Goal: Task Accomplishment & Management: Use online tool/utility

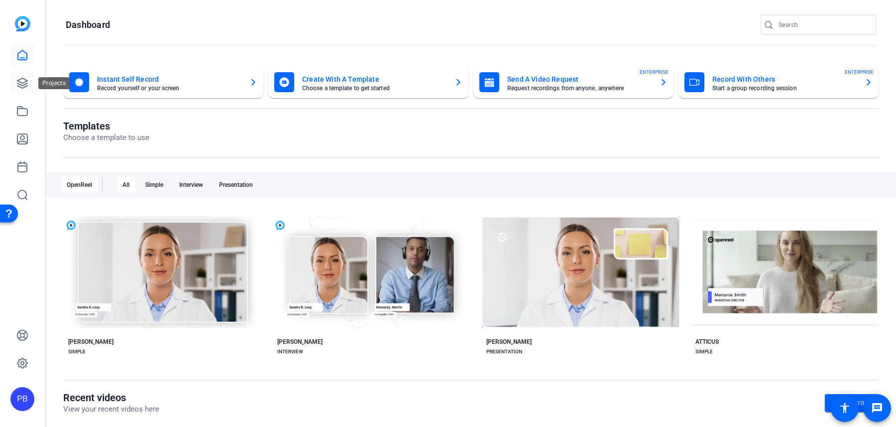
click at [23, 84] on icon at bounding box center [22, 83] width 12 height 12
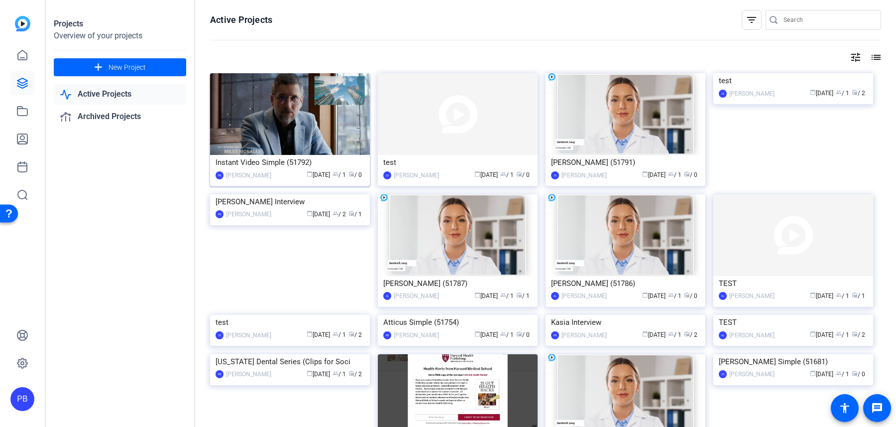
click at [282, 133] on img at bounding box center [290, 114] width 160 height 82
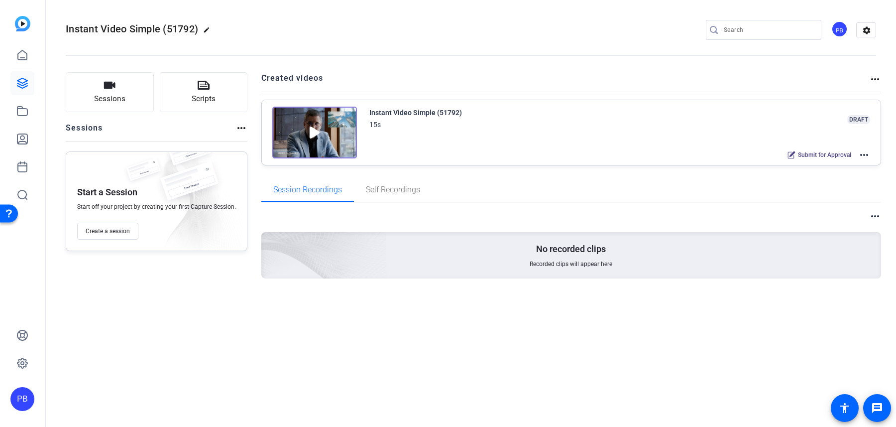
click at [840, 31] on div "PB" at bounding box center [839, 29] width 16 height 16
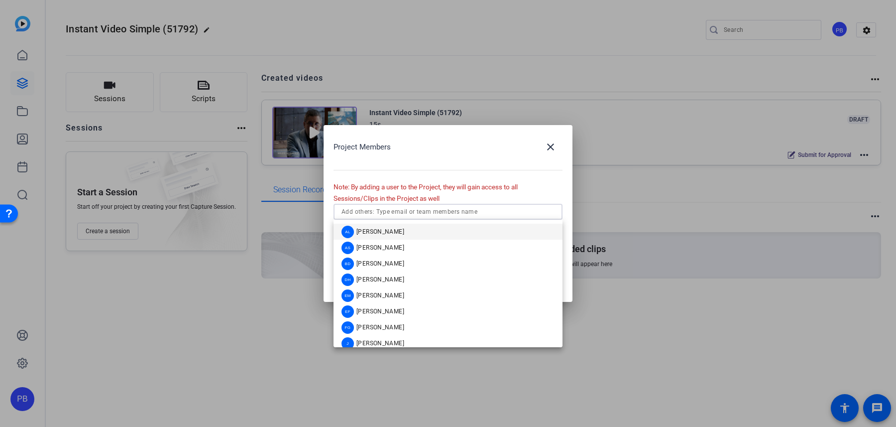
click at [429, 214] on input "text" at bounding box center [448, 212] width 213 height 12
click at [414, 295] on mat-option "EM [PERSON_NAME]" at bounding box center [448, 295] width 229 height 16
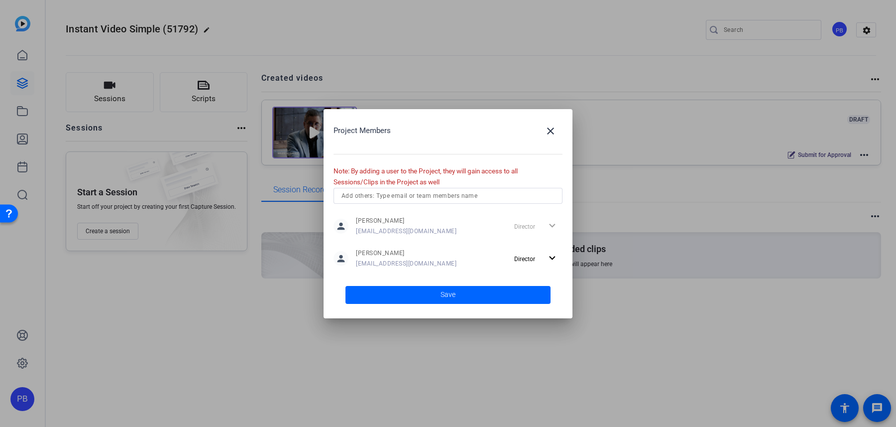
click at [208, 29] on div at bounding box center [448, 213] width 896 height 427
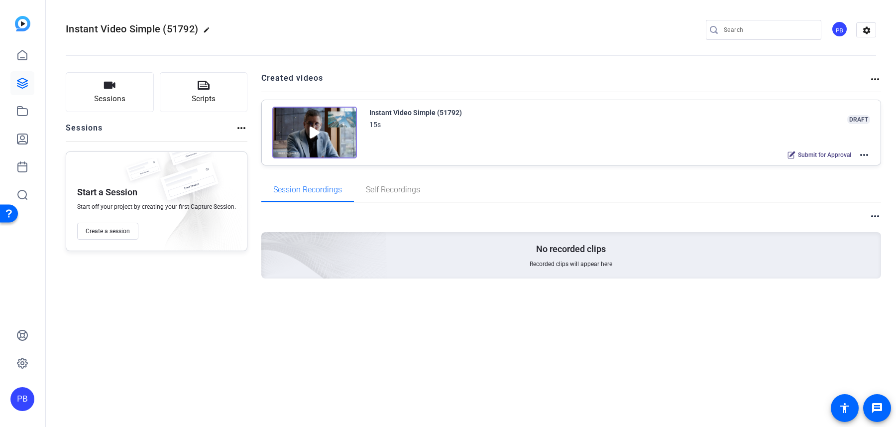
click at [206, 30] on mat-icon "edit" at bounding box center [209, 32] width 12 height 12
click at [124, 29] on input "Instant Video Simple (51792)" at bounding box center [106, 30] width 65 height 12
click at [73, 31] on div "Instant Video Simple (51792)" at bounding box center [106, 30] width 81 height 16
drag, startPoint x: 75, startPoint y: 28, endPoint x: 177, endPoint y: 28, distance: 102.6
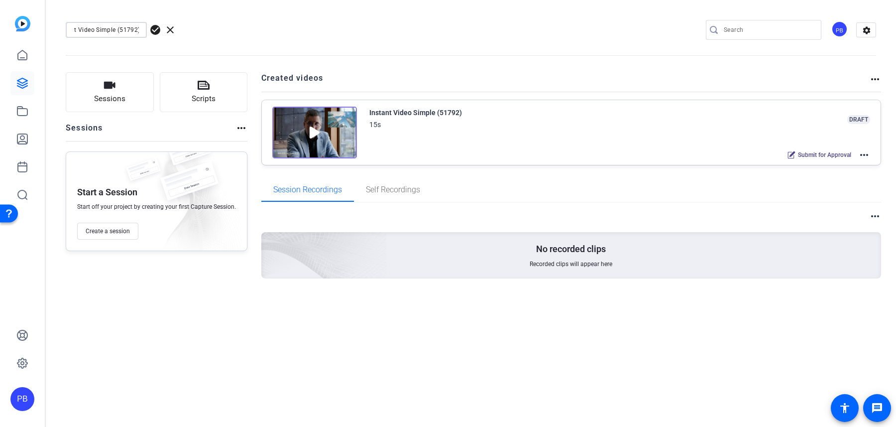
click at [177, 28] on div "Instant Video Simple (51792) check_circle clear" at bounding box center [133, 30] width 135 height 16
type input "[PERSON_NAME] Interview"
click at [193, 95] on span "Scripts" at bounding box center [204, 98] width 24 height 11
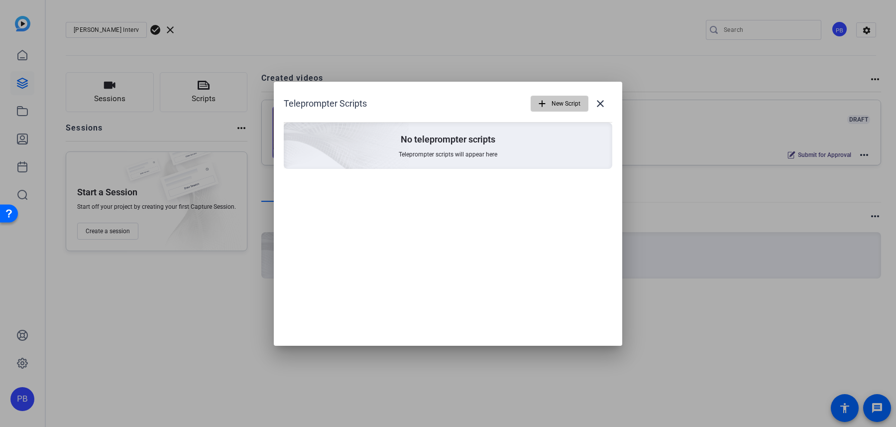
click at [554, 100] on span "New Script" at bounding box center [566, 103] width 29 height 19
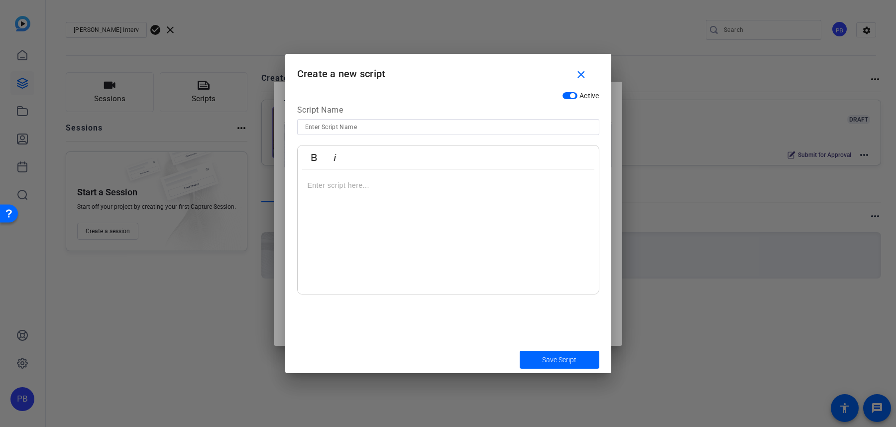
click at [433, 202] on div at bounding box center [448, 232] width 301 height 124
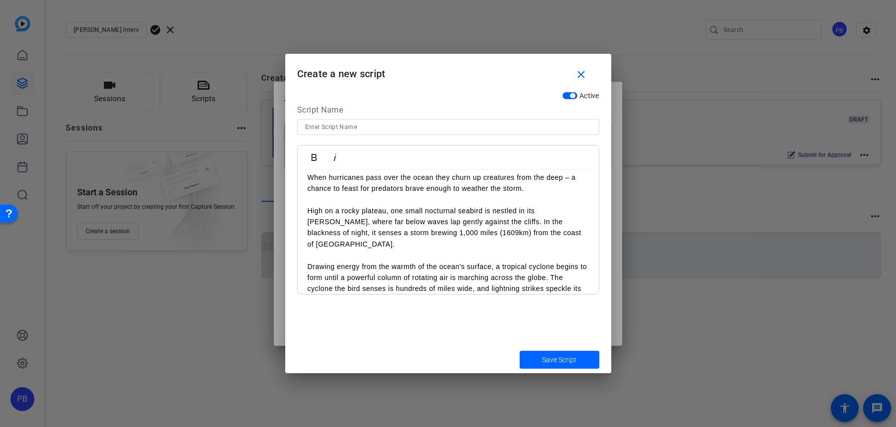
scroll to position [6018, 1]
click at [396, 131] on input at bounding box center [448, 127] width 286 height 12
type input "Script"
click at [557, 354] on span "Save Script" at bounding box center [559, 359] width 34 height 10
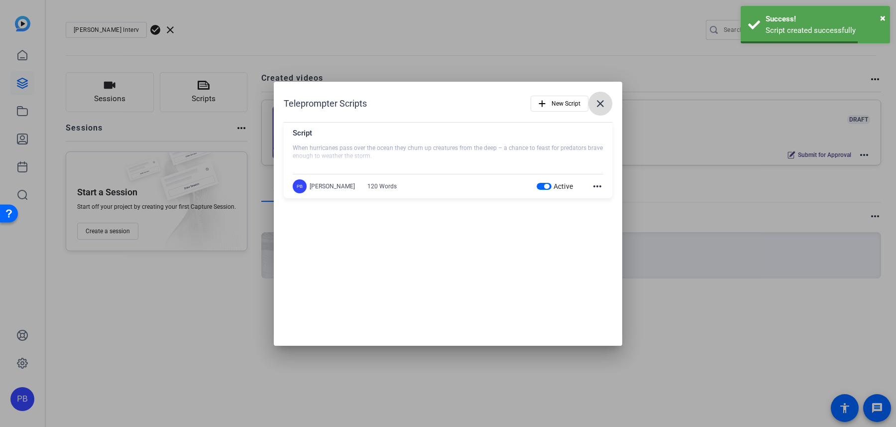
click at [602, 100] on mat-icon "close" at bounding box center [600, 104] width 12 height 12
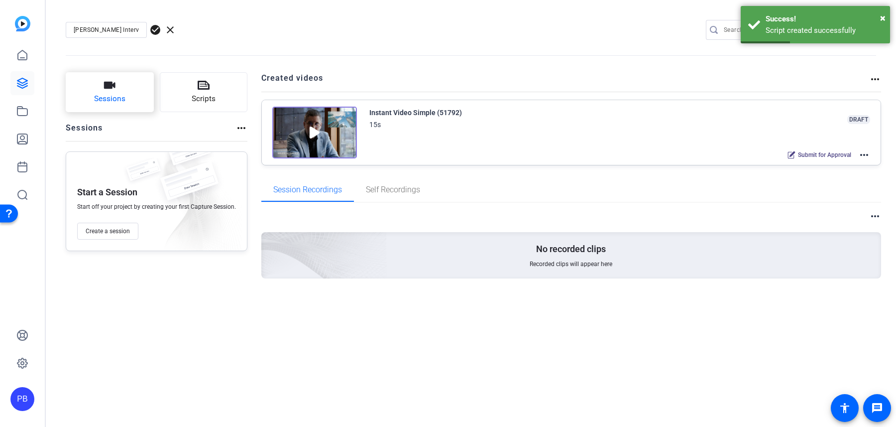
click at [125, 94] on button "Sessions" at bounding box center [110, 92] width 88 height 40
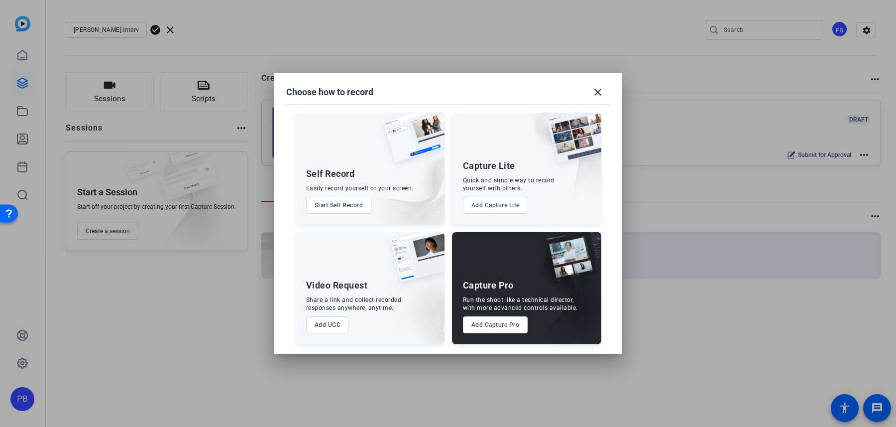
click at [330, 323] on button "Add UGC" at bounding box center [327, 324] width 43 height 17
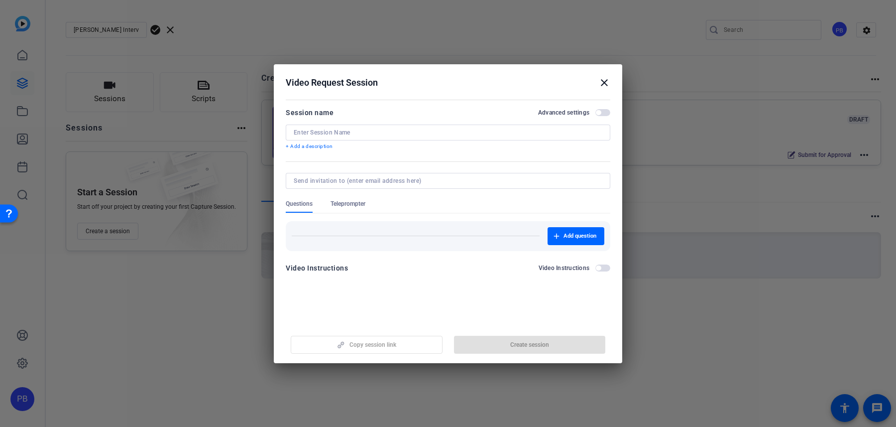
click at [546, 135] on input at bounding box center [448, 132] width 309 height 8
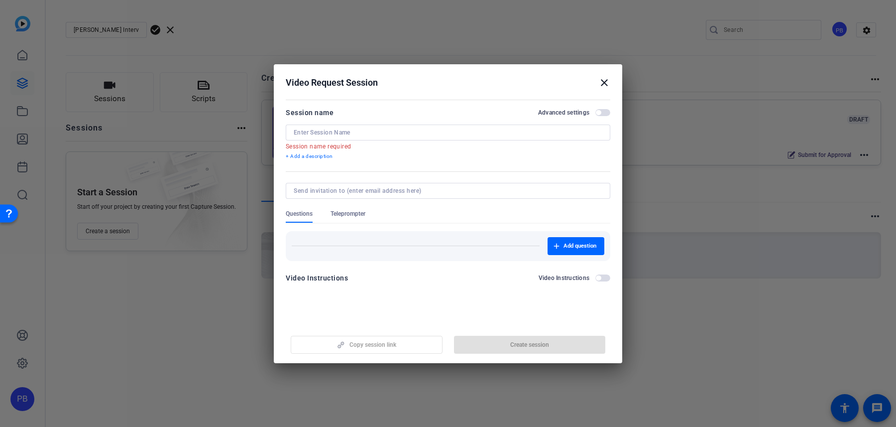
click at [604, 84] on mat-icon "close" at bounding box center [604, 83] width 12 height 12
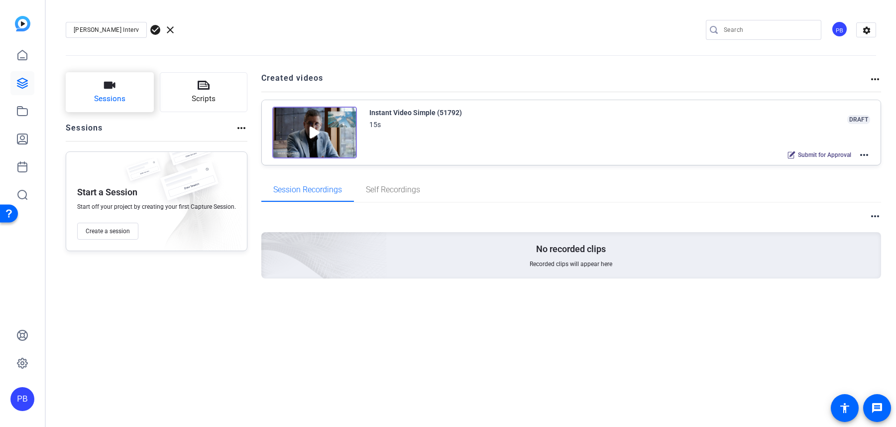
click at [117, 103] on span "Sessions" at bounding box center [109, 98] width 31 height 11
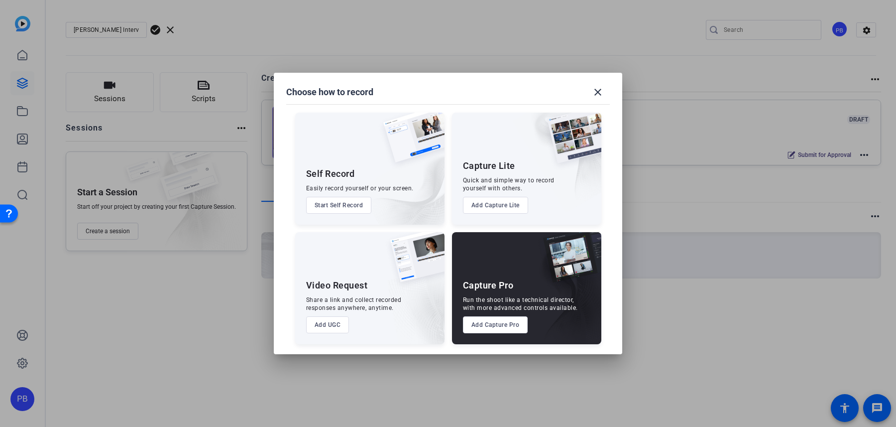
click at [485, 335] on div "Capture Pro Run the shoot like a technical director, with more advanced control…" at bounding box center [526, 288] width 149 height 112
click at [493, 322] on button "Add Capture Pro" at bounding box center [495, 324] width 65 height 17
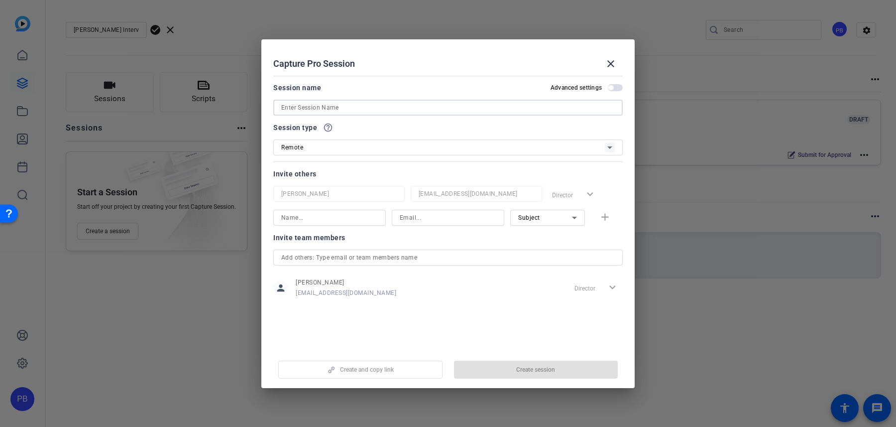
click at [403, 107] on input at bounding box center [448, 108] width 334 height 12
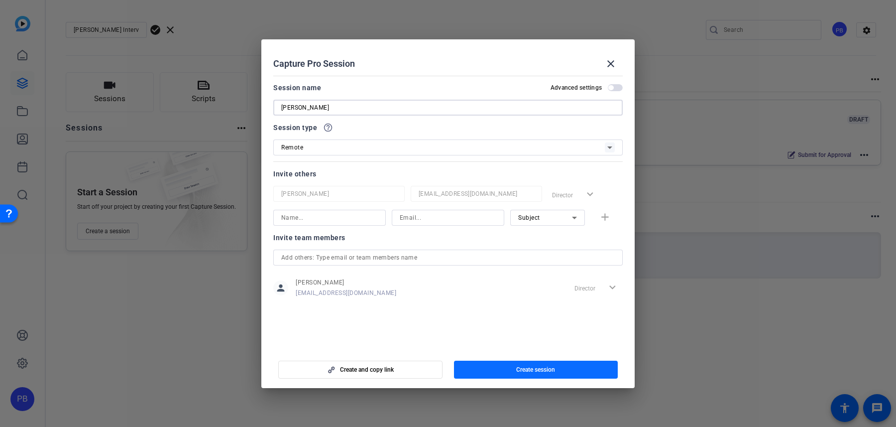
type input "[PERSON_NAME]"
click at [547, 374] on span "button" at bounding box center [536, 369] width 164 height 24
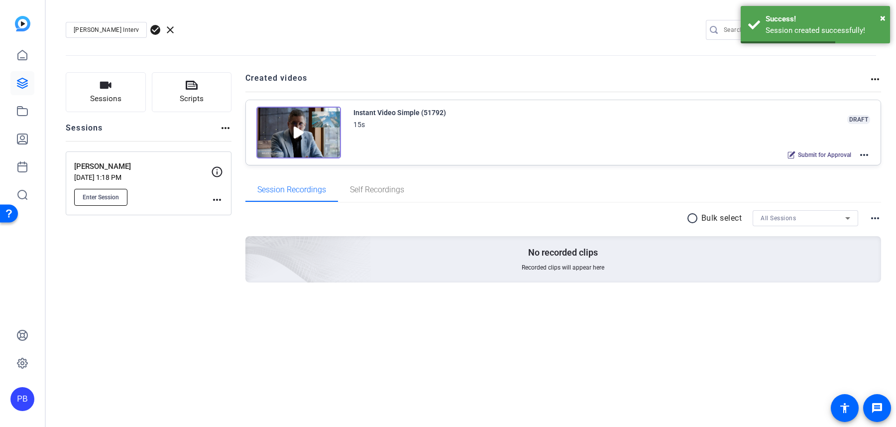
click at [116, 197] on span "Enter Session" at bounding box center [101, 197] width 36 height 8
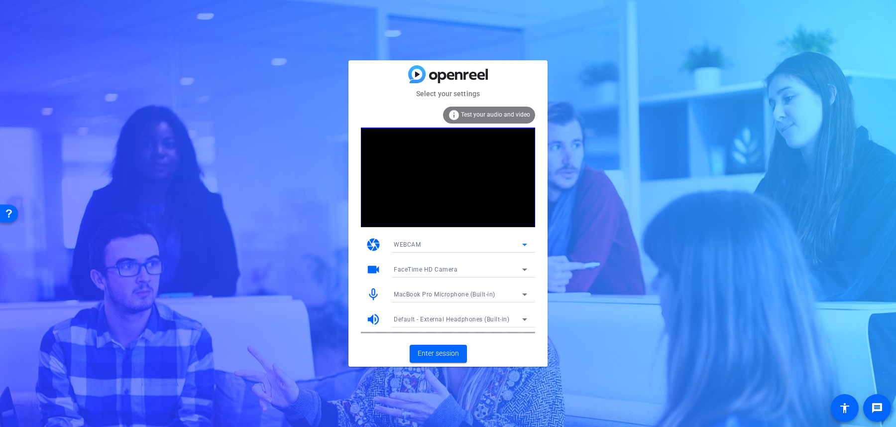
click at [503, 245] on div "WEBCAM" at bounding box center [458, 244] width 128 height 12
click at [485, 245] on div at bounding box center [448, 213] width 896 height 427
click at [480, 267] on div "FaceTime HD Camera" at bounding box center [458, 269] width 128 height 12
click at [502, 264] on div at bounding box center [448, 213] width 896 height 427
click at [481, 295] on span "MacBook Pro Microphone (Built-in)" at bounding box center [445, 294] width 102 height 7
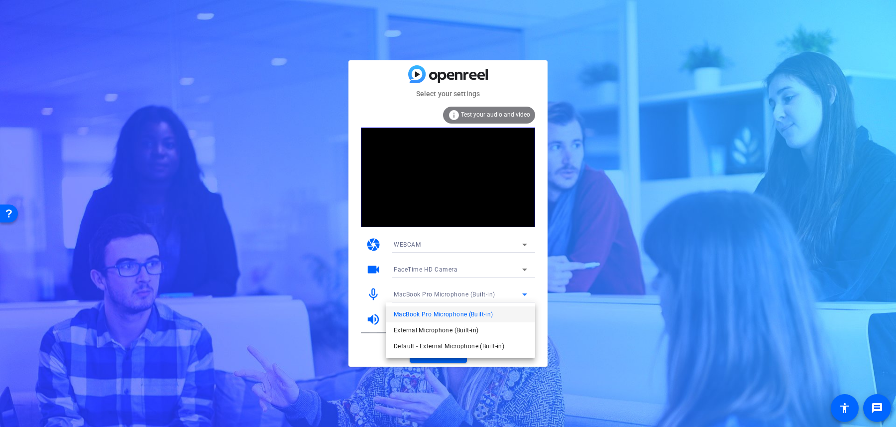
click at [481, 295] on div at bounding box center [448, 213] width 896 height 427
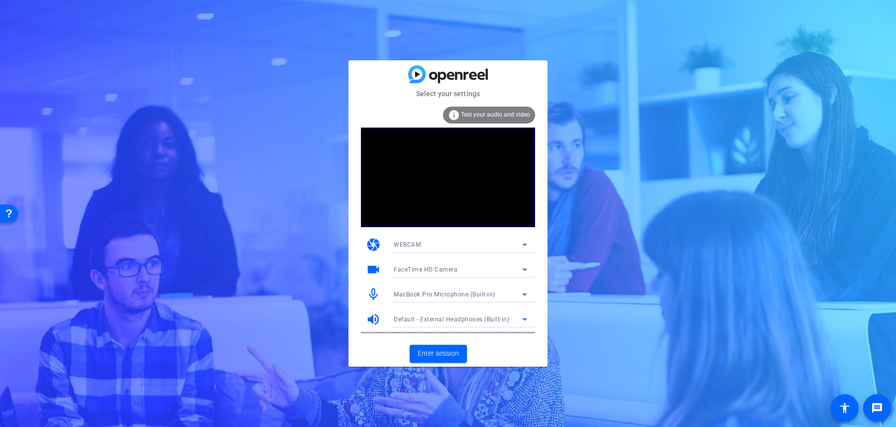
click at [453, 318] on span "Default - External Headphones (Built-in)" at bounding box center [452, 319] width 116 height 7
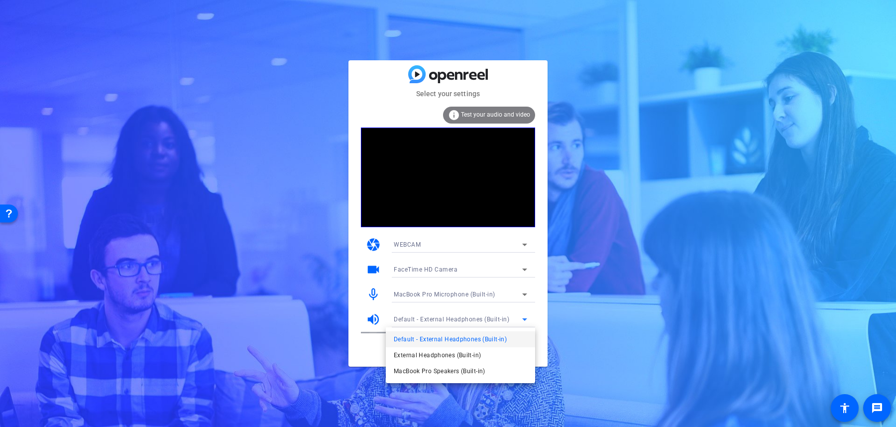
click at [453, 318] on div at bounding box center [448, 213] width 896 height 427
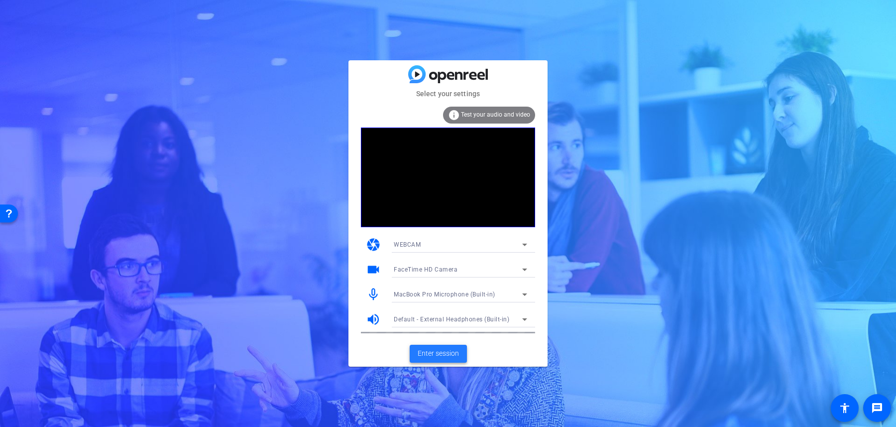
click at [448, 352] on span "Enter session" at bounding box center [438, 353] width 41 height 10
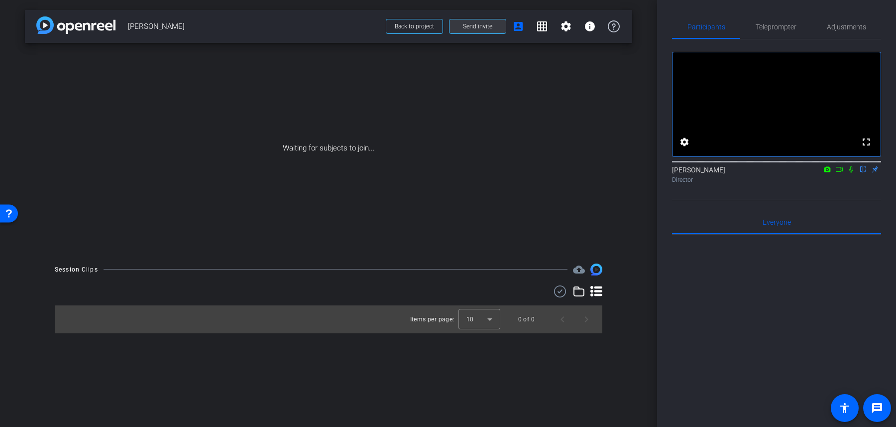
click at [492, 25] on span at bounding box center [478, 26] width 56 height 24
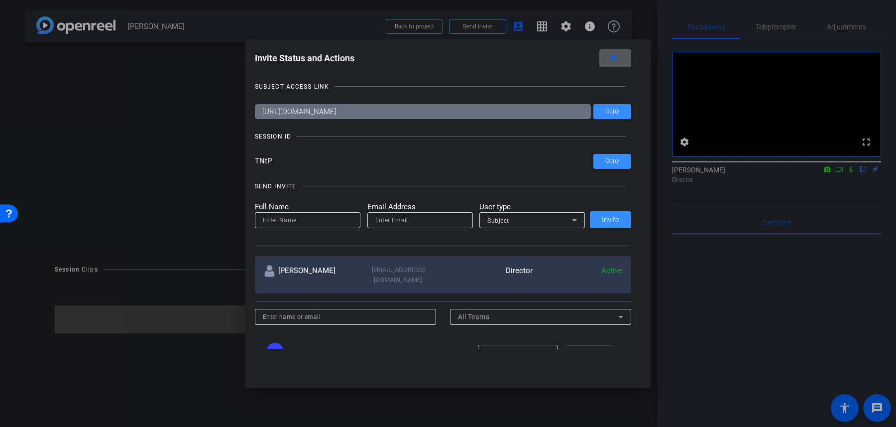
click at [314, 217] on input at bounding box center [308, 220] width 90 height 12
click at [401, 221] on input "email" at bounding box center [420, 220] width 90 height 12
click at [502, 219] on span "Subject" at bounding box center [498, 220] width 22 height 7
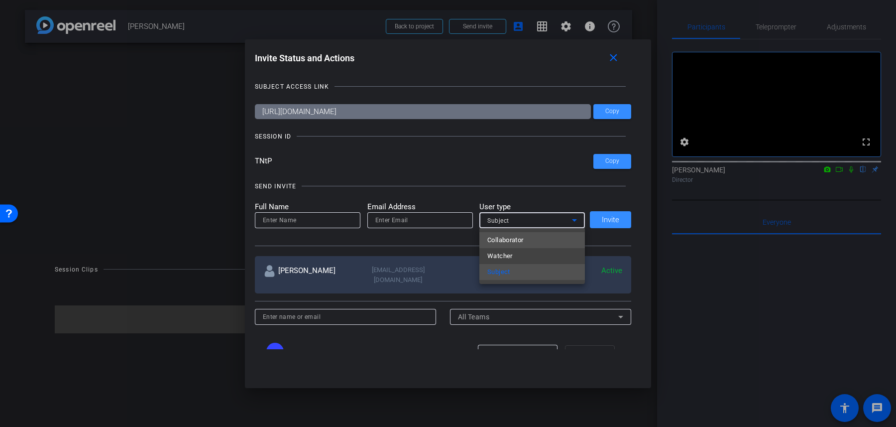
click at [509, 238] on span "Collaborator" at bounding box center [505, 240] width 36 height 12
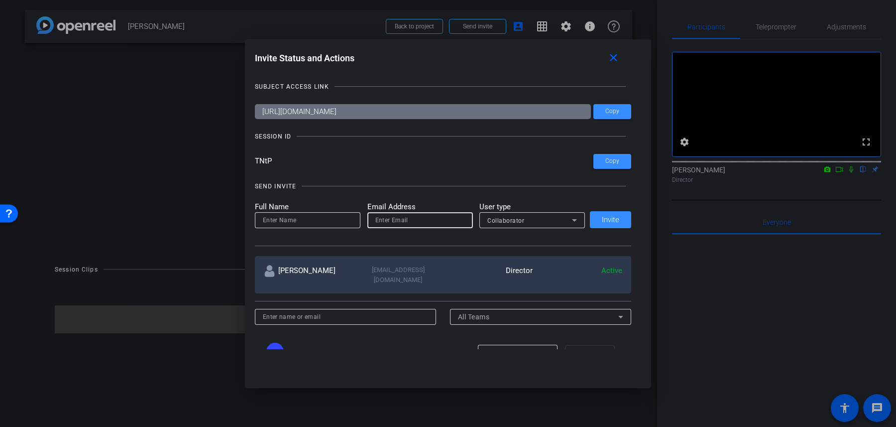
click at [447, 223] on input "email" at bounding box center [420, 220] width 90 height 12
click at [351, 222] on input at bounding box center [308, 220] width 90 height 12
type input "Kaeila"
click at [406, 220] on input "email" at bounding box center [420, 220] width 90 height 12
paste input "kaela.jeffers@sierraclub.org"
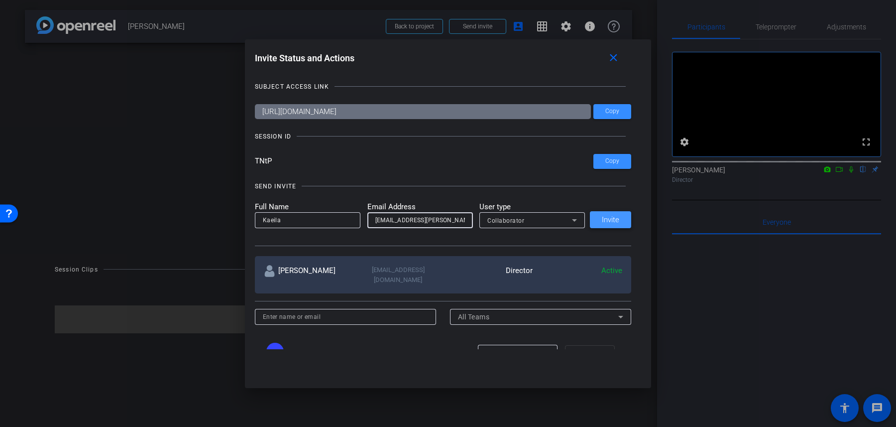
type input "kaela.jeffers@sierraclub.org"
click at [615, 226] on span at bounding box center [610, 220] width 41 height 24
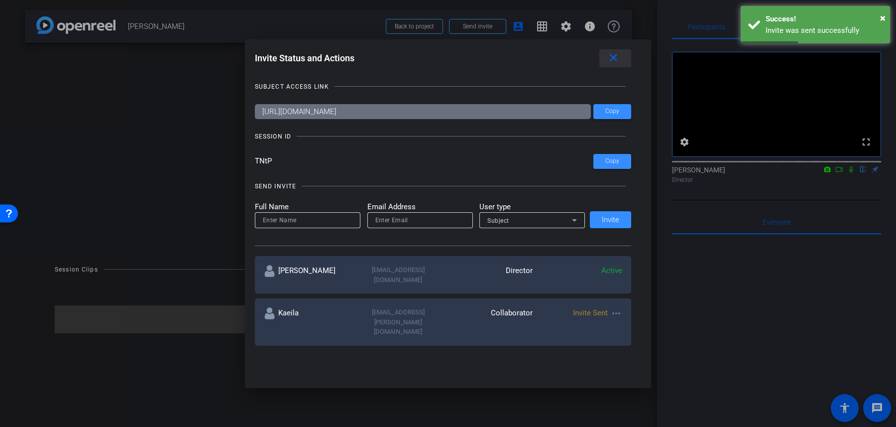
click at [622, 59] on span at bounding box center [615, 58] width 32 height 24
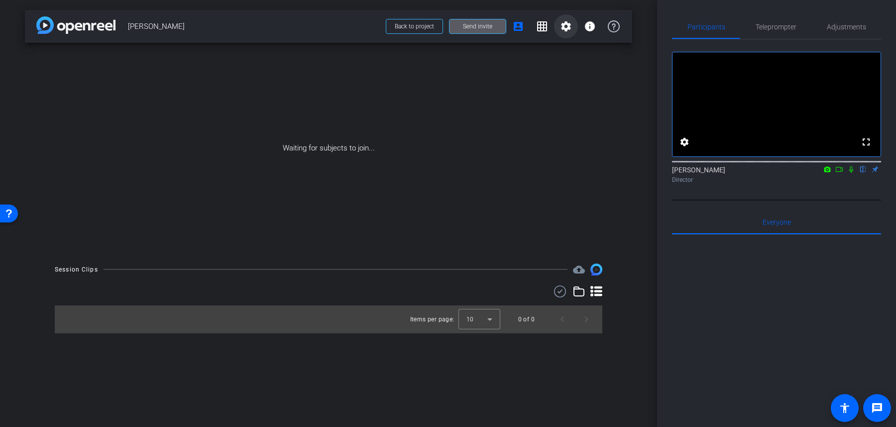
click at [570, 29] on mat-icon "settings" at bounding box center [566, 26] width 12 height 12
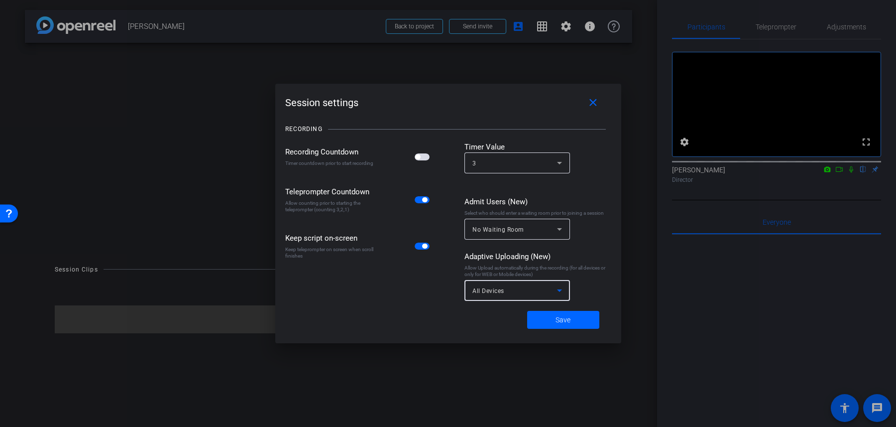
click at [538, 293] on div "All Devices" at bounding box center [514, 290] width 85 height 12
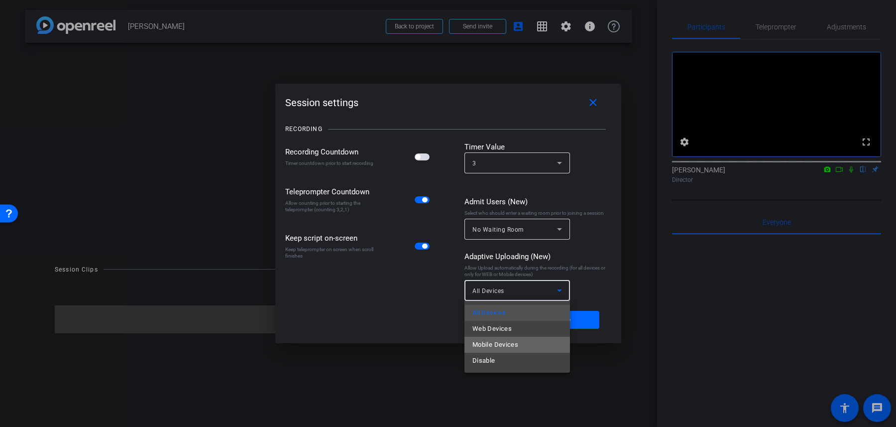
click at [527, 352] on mat-option "Mobile Devices" at bounding box center [517, 345] width 106 height 16
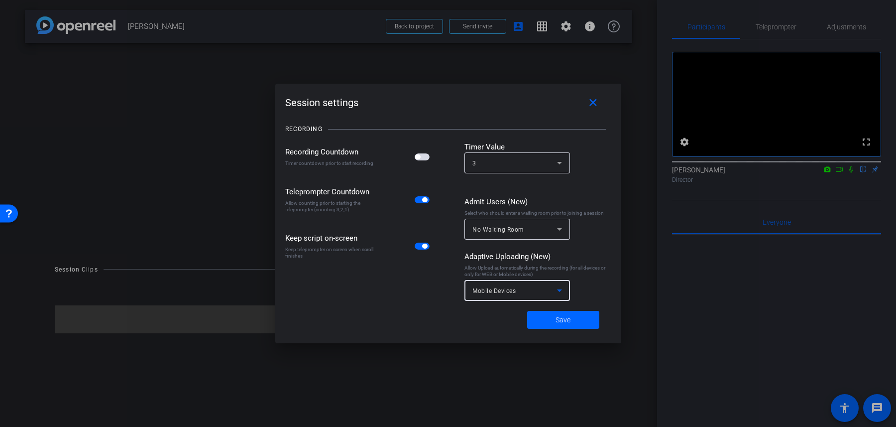
click at [526, 293] on div "Mobile Devices" at bounding box center [514, 290] width 85 height 12
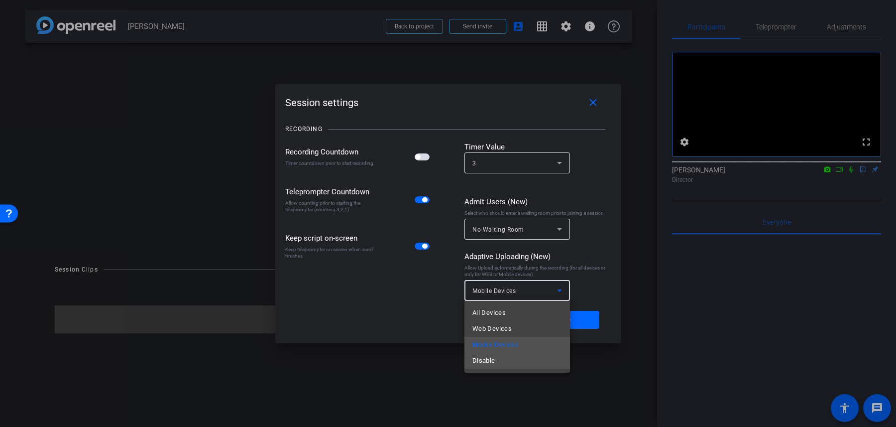
click at [517, 364] on mat-option "Disable" at bounding box center [517, 360] width 106 height 16
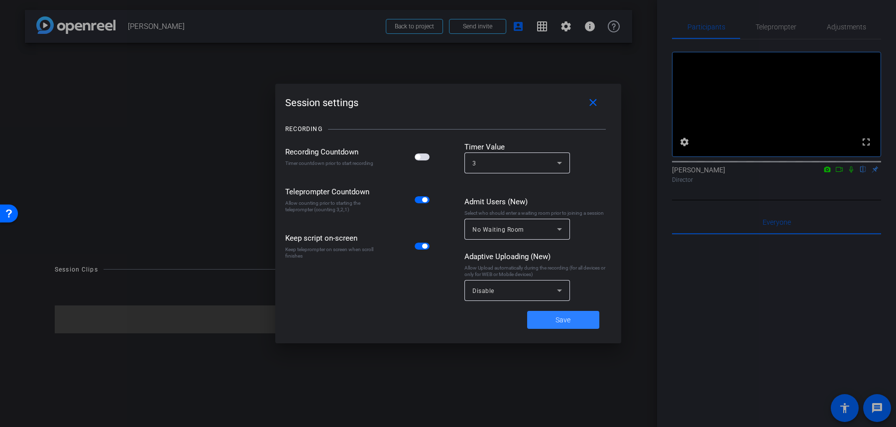
click at [547, 323] on span at bounding box center [563, 320] width 72 height 24
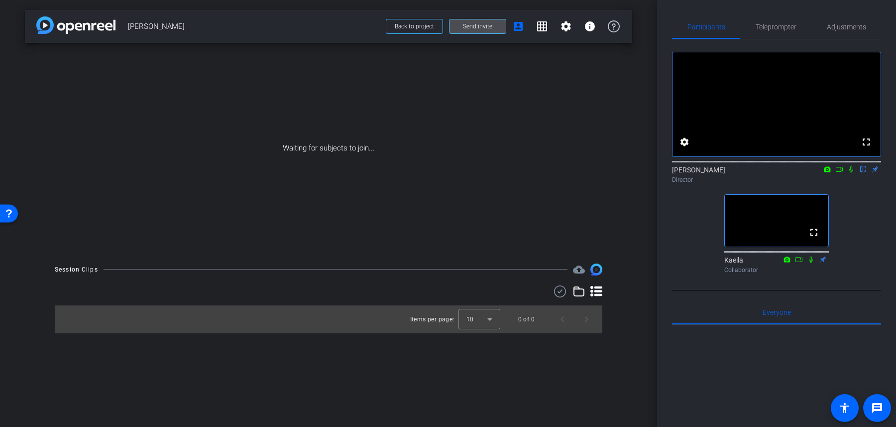
click at [485, 25] on span "Send invite" at bounding box center [477, 26] width 29 height 8
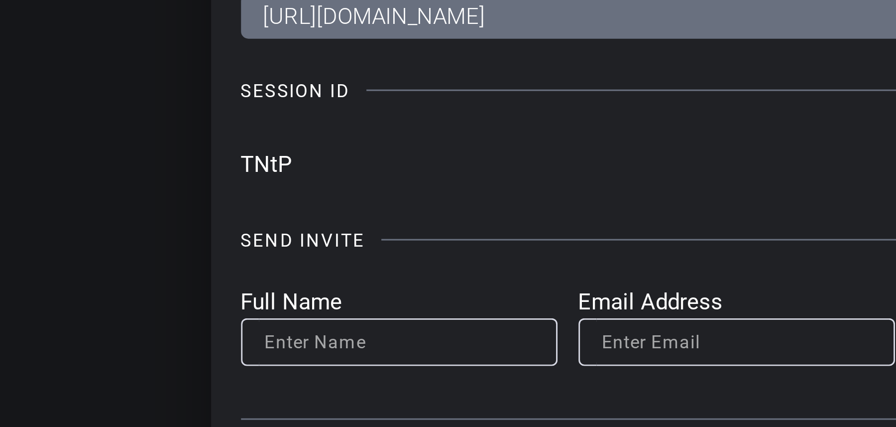
drag, startPoint x: 256, startPoint y: 160, endPoint x: 276, endPoint y: 160, distance: 19.9
click at [276, 160] on input "TNtP" at bounding box center [424, 161] width 339 height 15
drag, startPoint x: 272, startPoint y: 160, endPoint x: 254, endPoint y: 160, distance: 18.4
click at [254, 160] on div "Invite Status and Actions close SUBJECT ACCESS LINK https://capture.openreel.co…" at bounding box center [448, 199] width 407 height 320
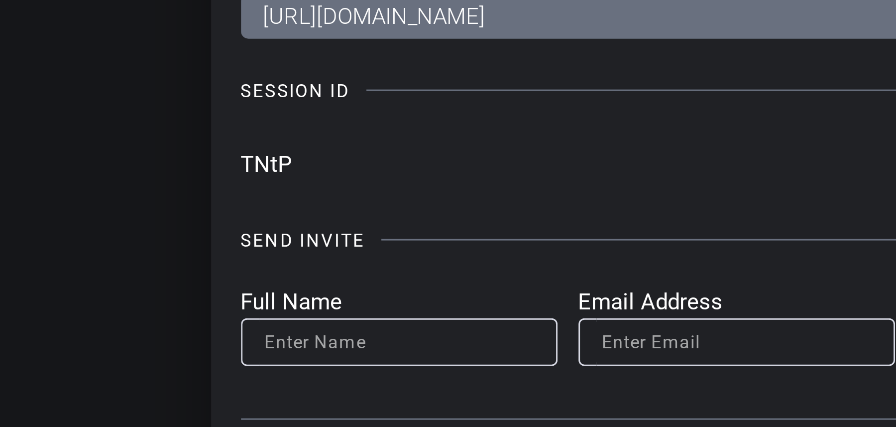
click at [253, 160] on div "Invite Status and Actions close SUBJECT ACCESS LINK https://capture.openreel.co…" at bounding box center [448, 199] width 407 height 320
drag, startPoint x: 263, startPoint y: 159, endPoint x: 254, endPoint y: 159, distance: 9.5
click at [254, 159] on div "Invite Status and Actions close SUBJECT ACCESS LINK https://capture.openreel.co…" at bounding box center [448, 199] width 407 height 320
click at [257, 161] on input "TNtP" at bounding box center [424, 161] width 339 height 15
click at [261, 161] on input "TNtP" at bounding box center [424, 161] width 339 height 15
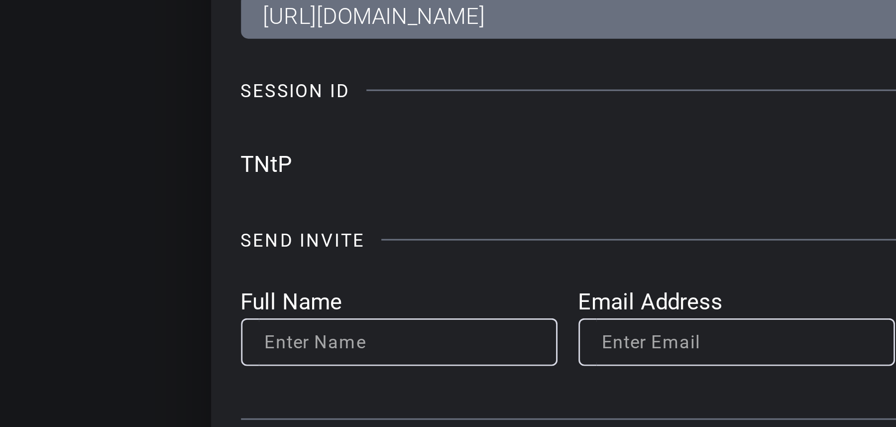
click at [265, 162] on input "TNtP" at bounding box center [424, 161] width 339 height 15
drag, startPoint x: 272, startPoint y: 162, endPoint x: 251, endPoint y: 162, distance: 20.9
click at [251, 162] on div "Invite Status and Actions close SUBJECT ACCESS LINK https://capture.openreel.co…" at bounding box center [448, 199] width 407 height 320
click at [271, 163] on input "TNtP" at bounding box center [424, 161] width 339 height 15
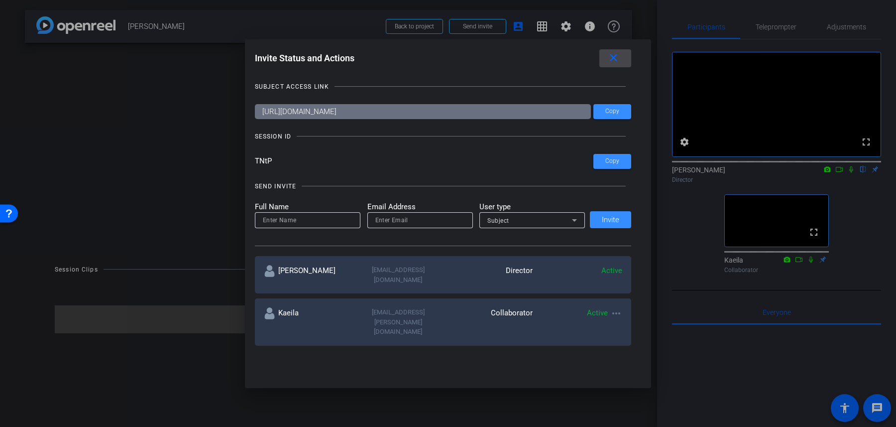
click at [623, 61] on span at bounding box center [615, 58] width 32 height 24
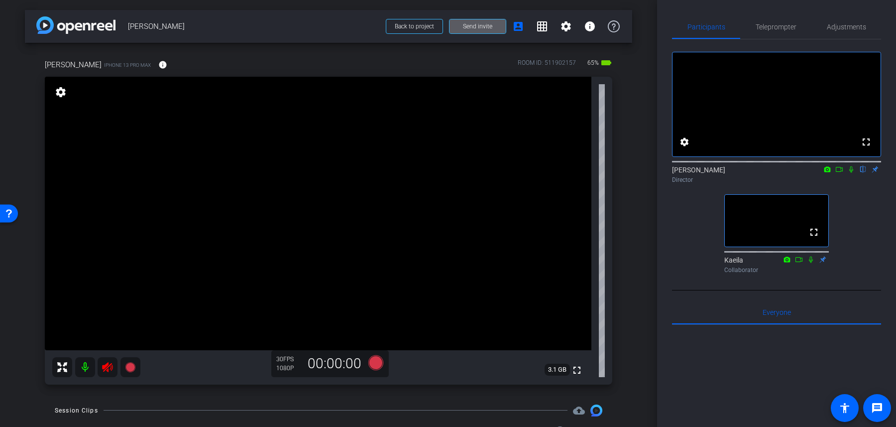
click at [89, 361] on mat-icon at bounding box center [85, 367] width 20 height 20
click at [106, 369] on icon at bounding box center [108, 367] width 12 height 12
click at [83, 369] on mat-icon at bounding box center [85, 367] width 20 height 20
click at [865, 24] on span "Adjustments" at bounding box center [846, 26] width 39 height 7
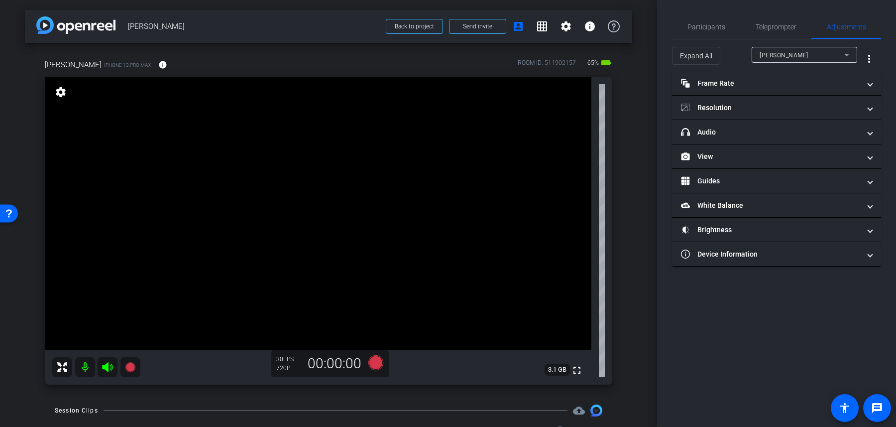
scroll to position [47, 0]
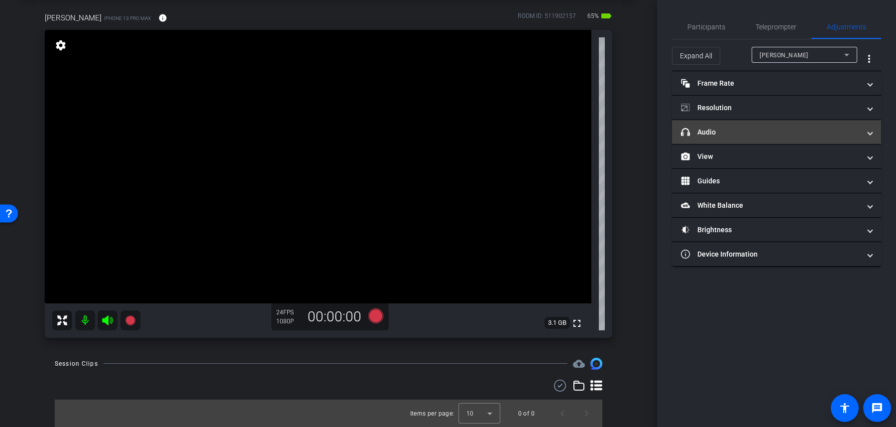
click at [733, 129] on mat-panel-title "headphone icon Audio" at bounding box center [770, 132] width 179 height 10
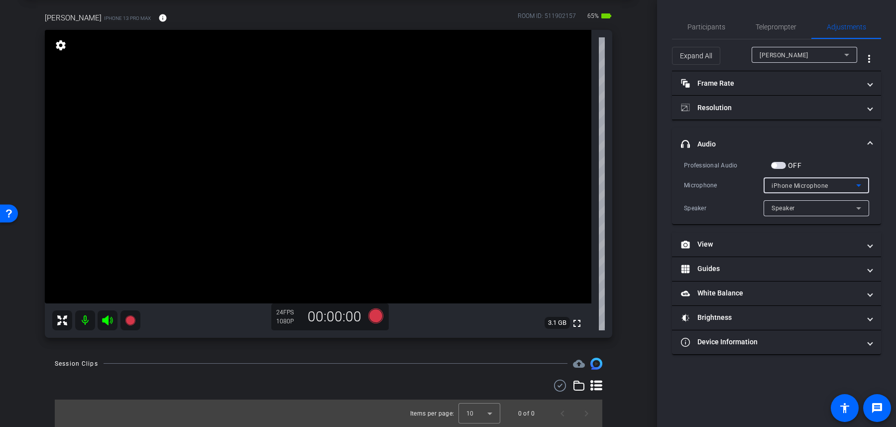
click at [831, 182] on div "iPhone Microphone" at bounding box center [814, 185] width 85 height 12
click at [822, 151] on div at bounding box center [448, 213] width 896 height 427
click at [814, 211] on div "Speaker" at bounding box center [814, 208] width 85 height 12
click at [825, 155] on div at bounding box center [448, 213] width 896 height 427
click at [811, 186] on span "iPhone Microphone" at bounding box center [800, 185] width 57 height 7
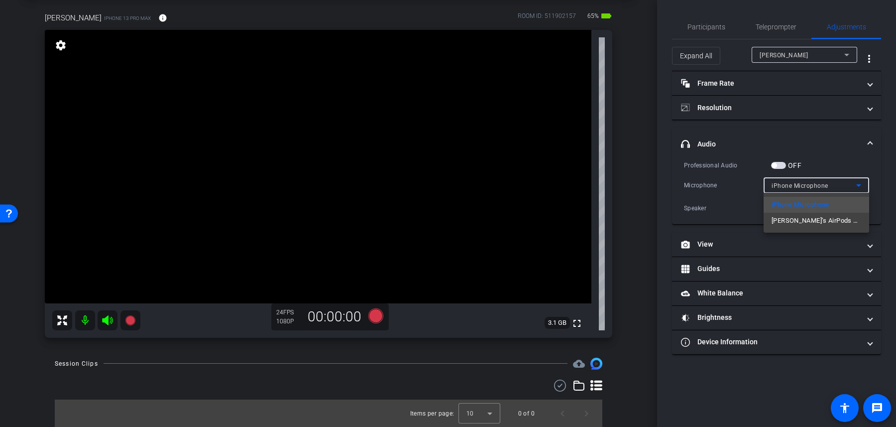
click at [808, 218] on span "Kerri’s AirPods Pro" at bounding box center [817, 221] width 90 height 12
click at [803, 209] on div "Speaker" at bounding box center [814, 208] width 85 height 12
click at [803, 209] on div at bounding box center [448, 213] width 896 height 427
click at [783, 165] on span "button" at bounding box center [778, 165] width 15 height 7
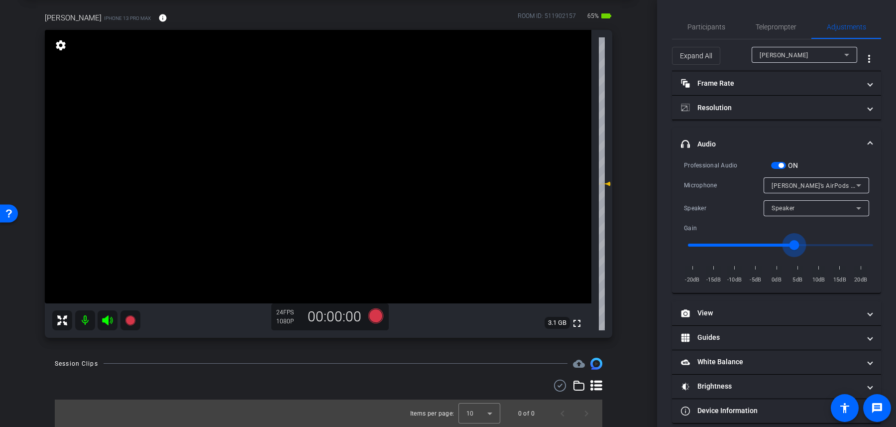
drag, startPoint x: 783, startPoint y: 245, endPoint x: 798, endPoint y: 245, distance: 14.9
click at [797, 245] on input "range" at bounding box center [781, 245] width 206 height 22
drag, startPoint x: 798, startPoint y: 245, endPoint x: 761, endPoint y: 246, distance: 36.9
click at [762, 245] on input "range" at bounding box center [781, 245] width 206 height 22
drag, startPoint x: 761, startPoint y: 246, endPoint x: 787, endPoint y: 246, distance: 25.9
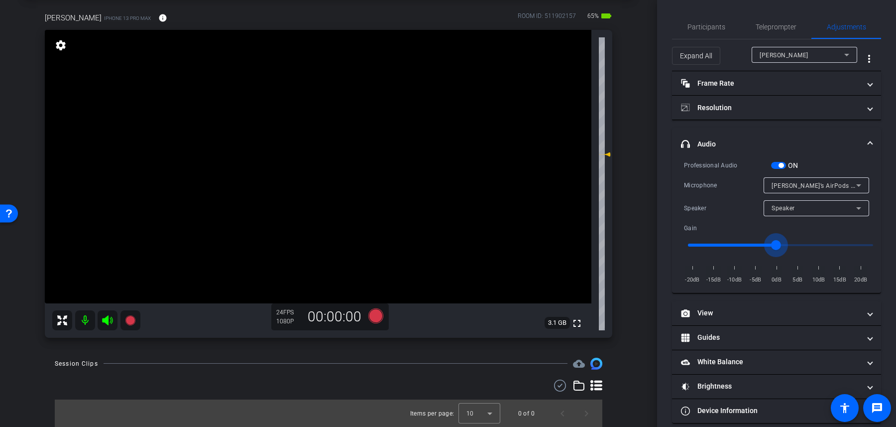
click at [785, 246] on input "range" at bounding box center [781, 245] width 206 height 22
type input "1"
click at [791, 187] on span "Kerri’s AirPods Pro" at bounding box center [817, 185] width 90 height 8
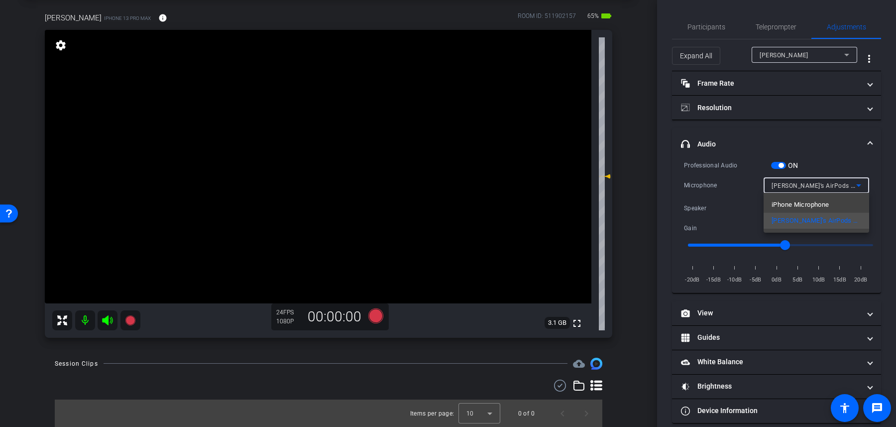
click at [791, 187] on div at bounding box center [448, 213] width 896 height 427
click at [791, 208] on span "Speaker" at bounding box center [783, 208] width 23 height 7
click at [793, 226] on span "Speaker" at bounding box center [784, 227] width 25 height 12
click at [793, 209] on span "Speaker" at bounding box center [783, 208] width 23 height 7
click at [793, 228] on span "Speaker" at bounding box center [784, 227] width 25 height 12
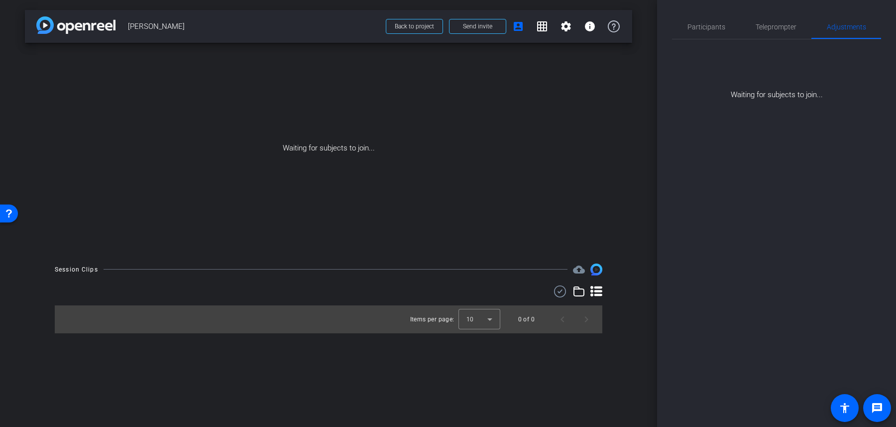
scroll to position [0, 0]
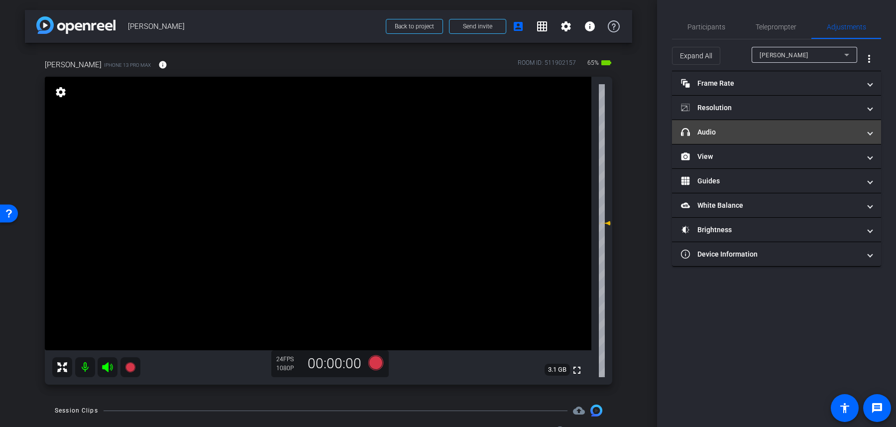
click at [762, 134] on mat-panel-title "headphone icon Audio" at bounding box center [770, 132] width 179 height 10
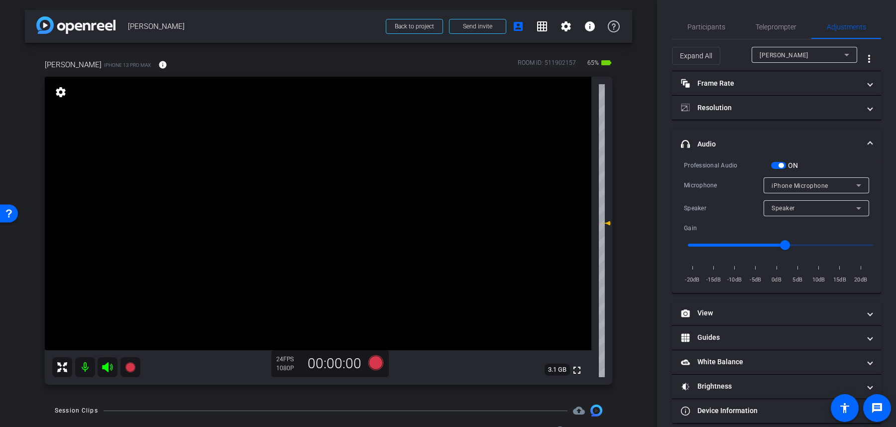
click at [796, 186] on span "iPhone Microphone" at bounding box center [800, 185] width 57 height 7
click at [800, 224] on span "Kerri’s AirPods Pro" at bounding box center [817, 221] width 90 height 12
click at [780, 167] on span "button" at bounding box center [778, 165] width 15 height 7
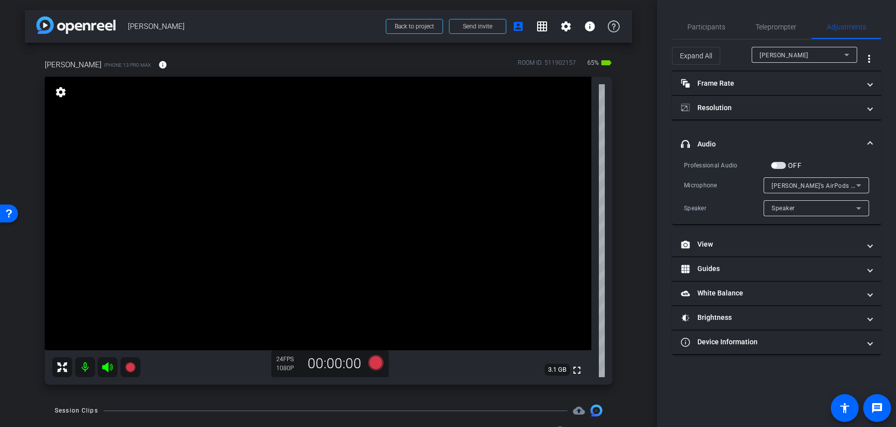
click at [780, 167] on span "button" at bounding box center [778, 165] width 15 height 7
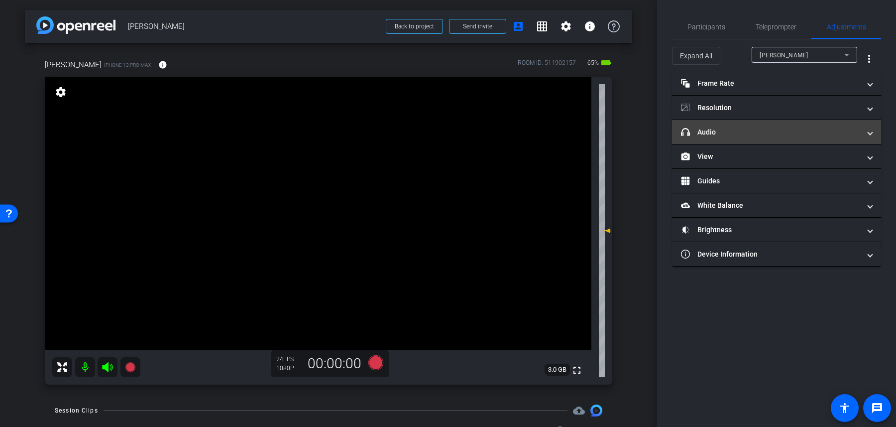
click at [736, 132] on mat-panel-title "headphone icon Audio" at bounding box center [770, 132] width 179 height 10
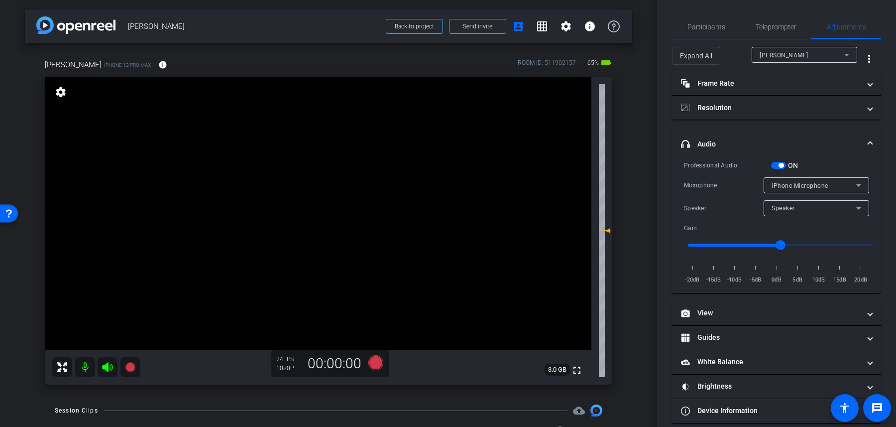
click at [801, 187] on span "iPhone Microphone" at bounding box center [800, 185] width 57 height 7
click at [801, 219] on span "Kerri’s AirPods Pro" at bounding box center [817, 221] width 90 height 12
click at [83, 372] on mat-icon at bounding box center [85, 367] width 20 height 20
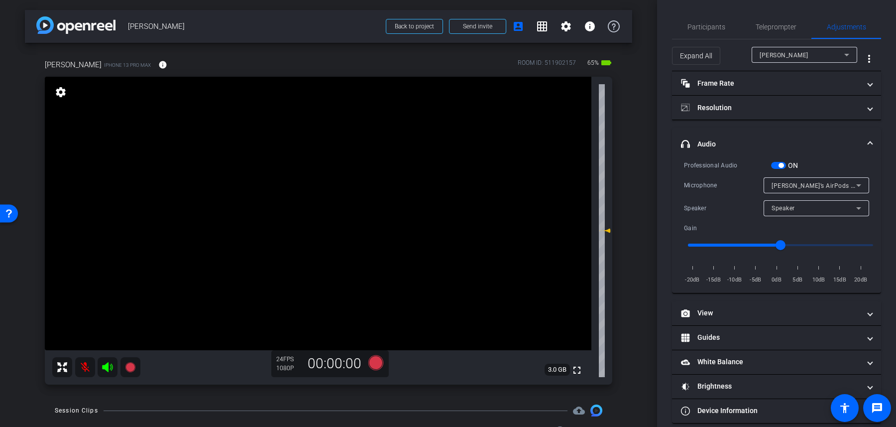
click at [83, 372] on mat-icon at bounding box center [85, 367] width 20 height 20
click at [105, 370] on icon at bounding box center [108, 367] width 12 height 12
click at [105, 370] on icon at bounding box center [107, 367] width 10 height 10
click at [782, 163] on span "button" at bounding box center [781, 165] width 5 height 5
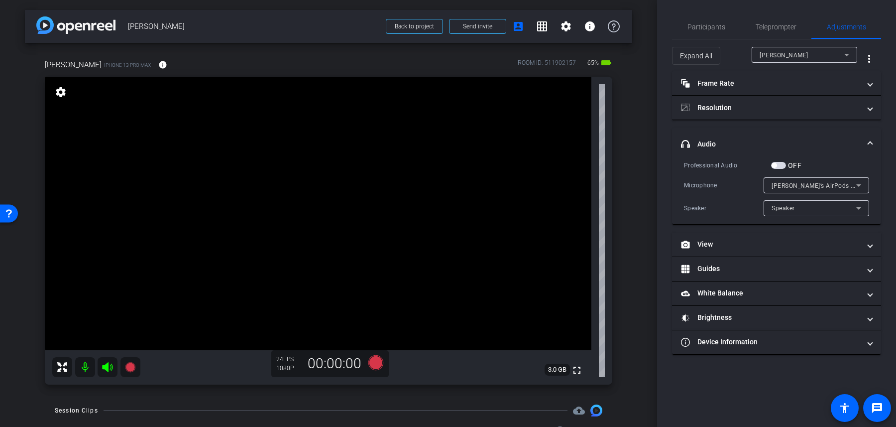
click at [782, 164] on span "button" at bounding box center [778, 165] width 15 height 7
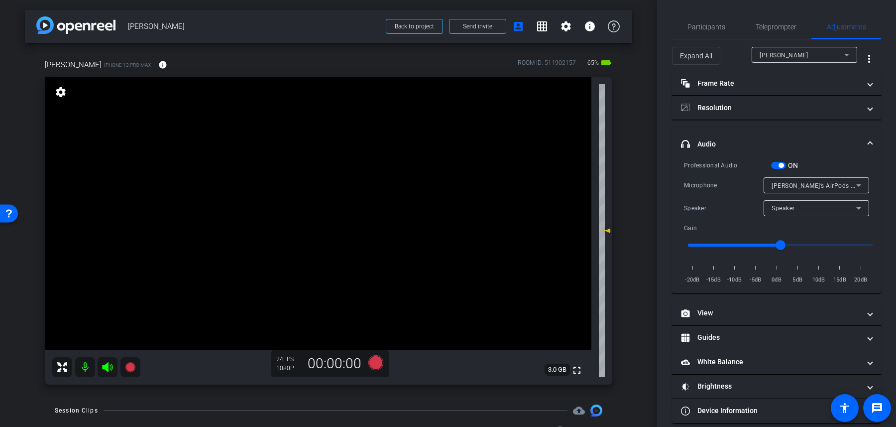
click at [785, 163] on span "button" at bounding box center [778, 165] width 15 height 7
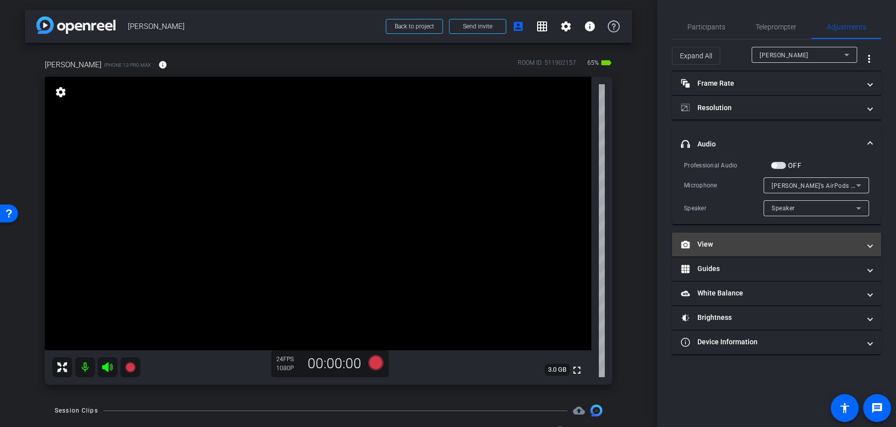
click at [724, 249] on mat-expansion-panel-header "View" at bounding box center [776, 244] width 209 height 24
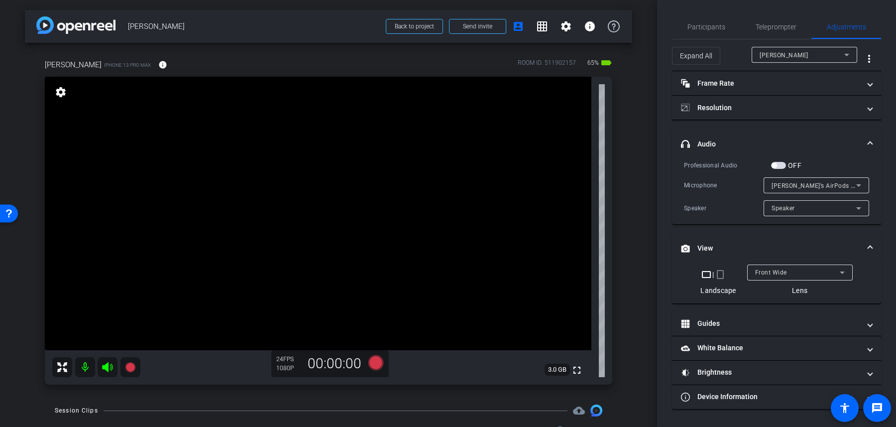
click at [721, 274] on mat-icon "crop_portrait" at bounding box center [720, 274] width 12 height 12
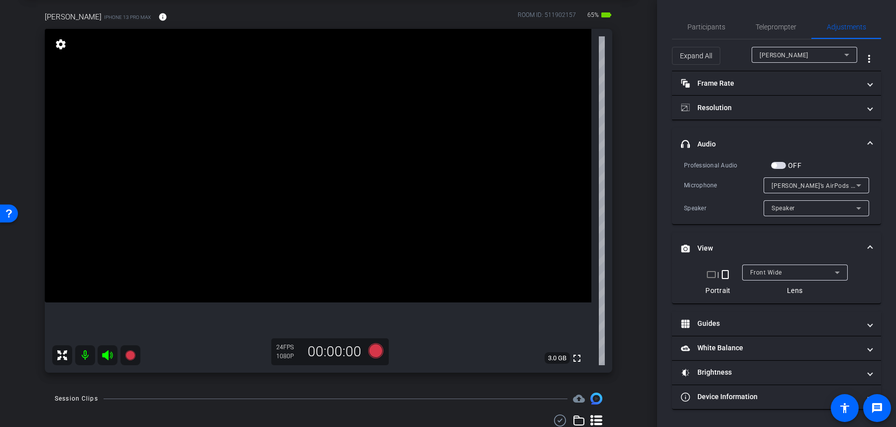
scroll to position [42, 0]
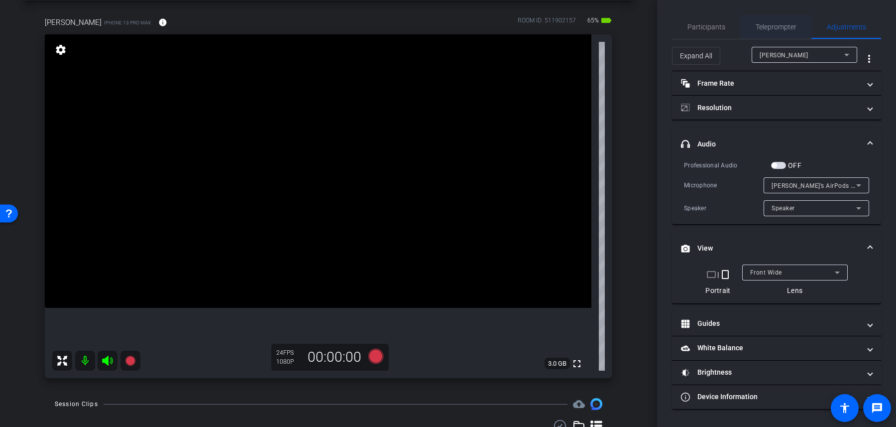
click at [786, 23] on span "Teleprompter" at bounding box center [776, 26] width 41 height 7
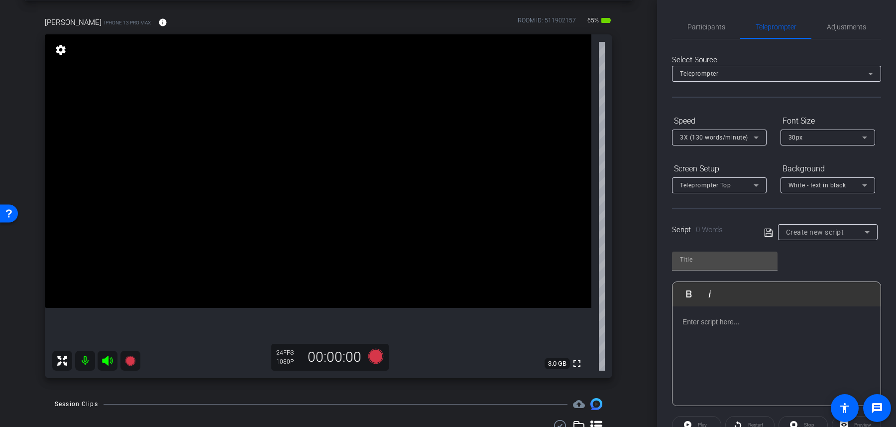
scroll to position [38, 0]
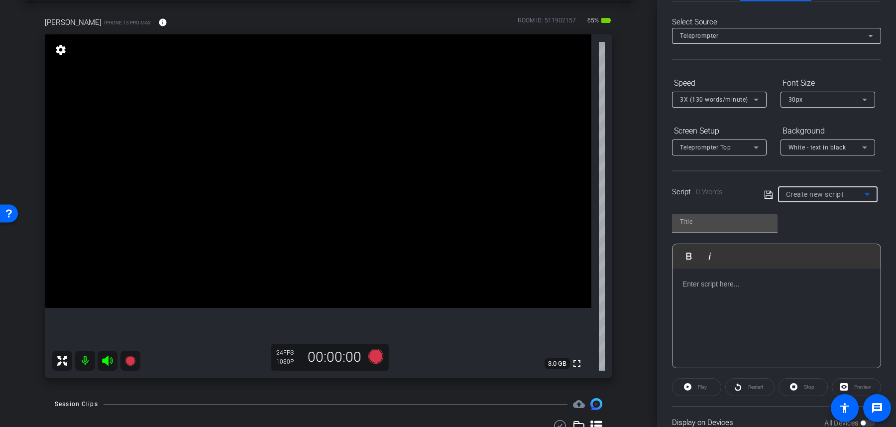
click at [804, 194] on span "Create new script" at bounding box center [815, 194] width 58 height 8
click at [804, 225] on span "Script" at bounding box center [794, 230] width 17 height 12
type input "Script"
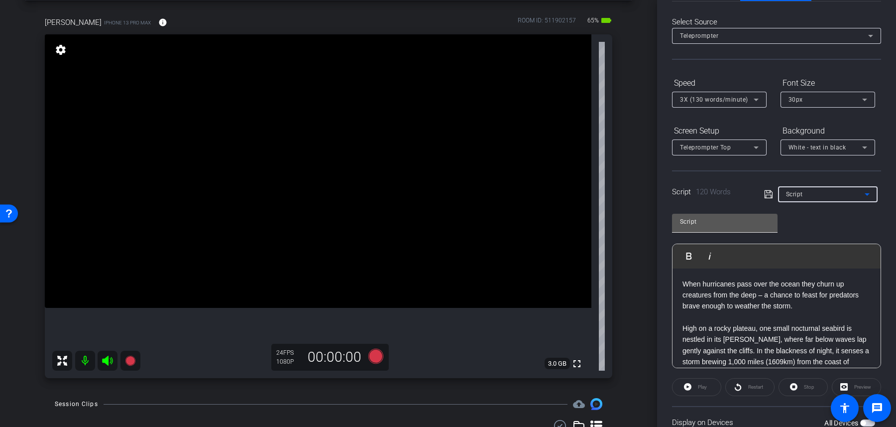
scroll to position [116, 0]
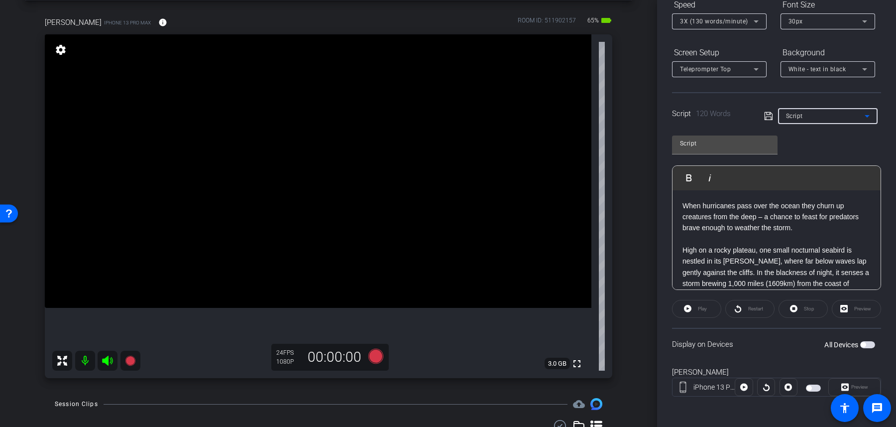
click at [871, 343] on span "button" at bounding box center [867, 344] width 15 height 7
click at [376, 357] on icon at bounding box center [375, 355] width 15 height 15
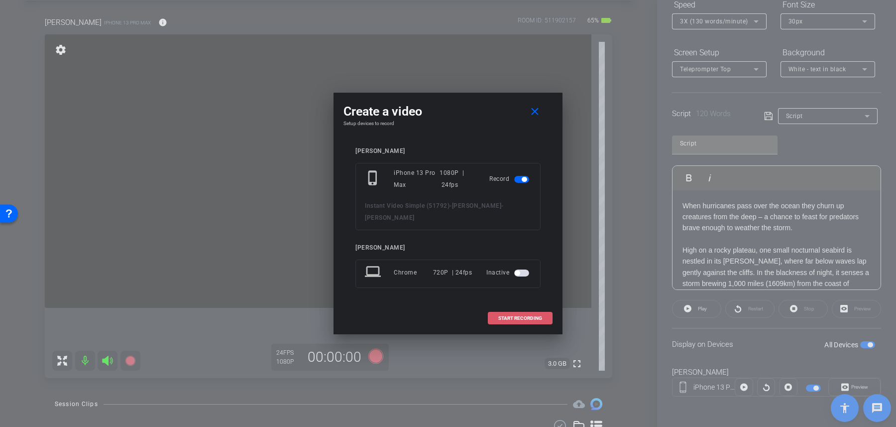
click at [499, 307] on span at bounding box center [520, 318] width 64 height 24
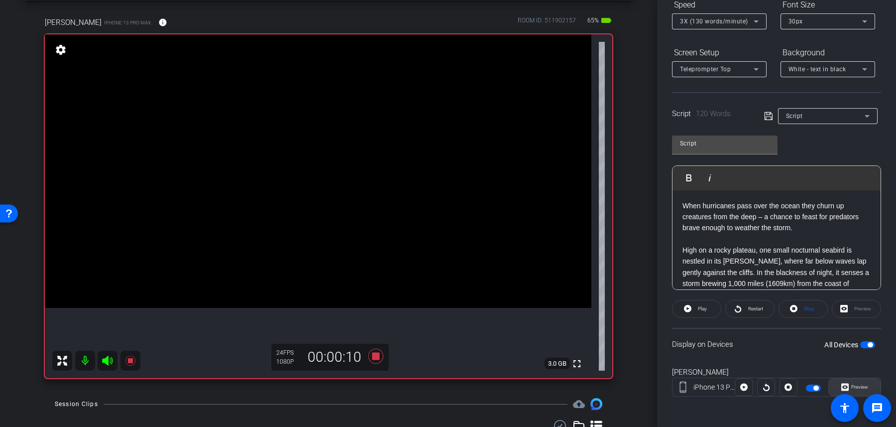
click at [859, 381] on span "Preview" at bounding box center [858, 387] width 19 height 14
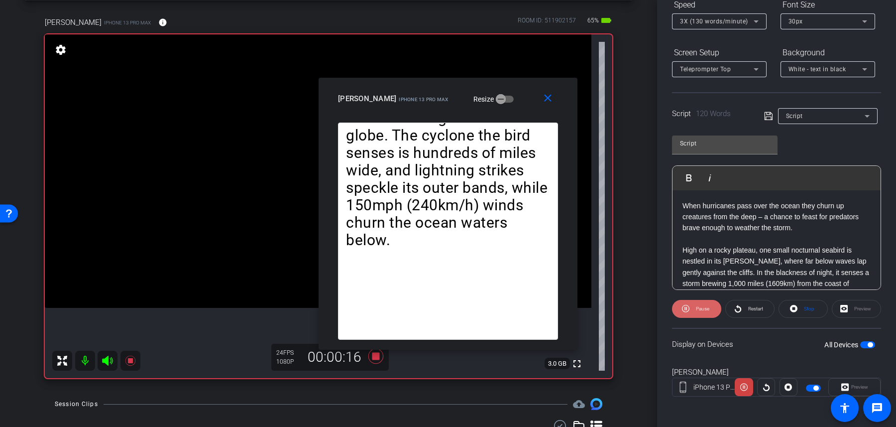
click at [692, 308] on span at bounding box center [696, 309] width 49 height 24
click at [692, 308] on span at bounding box center [697, 309] width 48 height 24
click at [692, 308] on span at bounding box center [696, 309] width 49 height 24
drag, startPoint x: 691, startPoint y: 372, endPoint x: 666, endPoint y: 372, distance: 24.9
click at [666, 372] on div "Participants Teleprompter Adjustments settings Peter Bradt flip Director Kaeila…" at bounding box center [776, 213] width 239 height 427
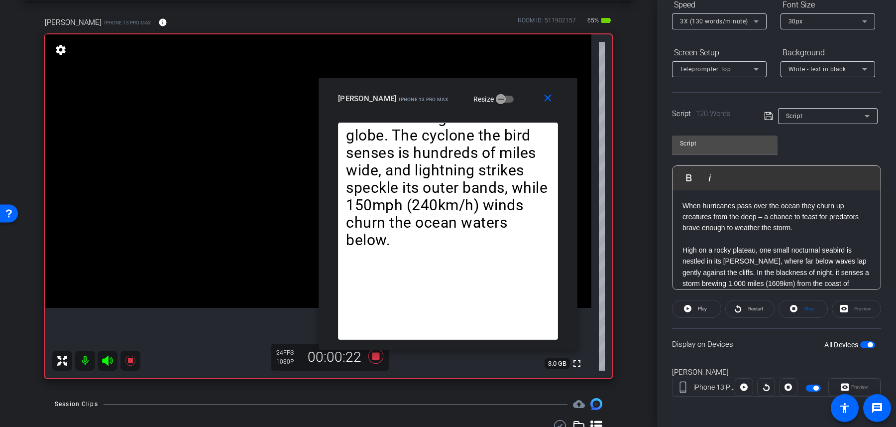
click at [694, 368] on div "kerri" at bounding box center [776, 371] width 209 height 11
drag, startPoint x: 705, startPoint y: 342, endPoint x: 744, endPoint y: 343, distance: 38.8
click at [744, 343] on div "Display on Devices All Devices" at bounding box center [776, 344] width 209 height 32
click at [868, 386] on div "Preview" at bounding box center [854, 387] width 52 height 18
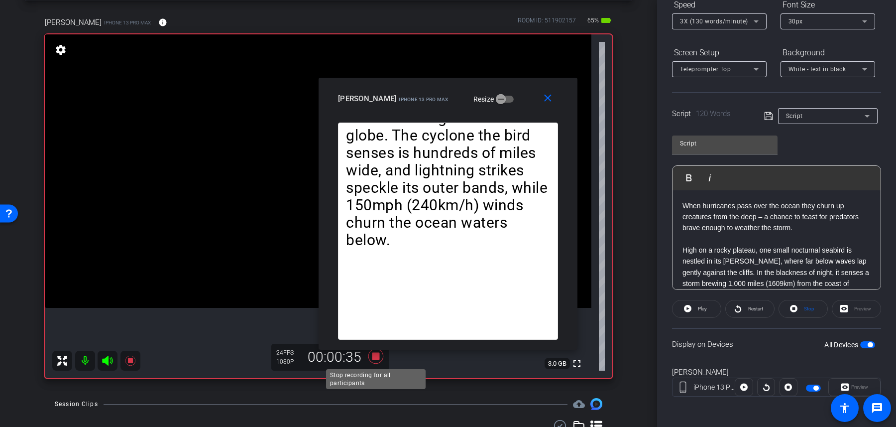
click at [374, 359] on icon at bounding box center [375, 355] width 15 height 15
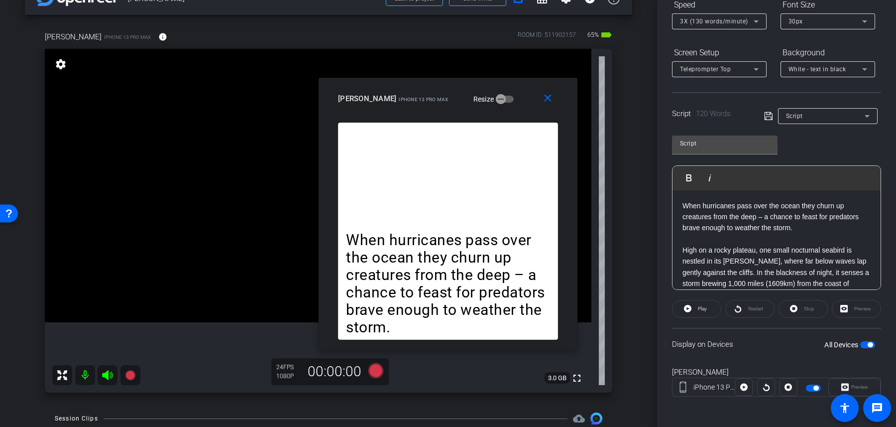
scroll to position [30, 0]
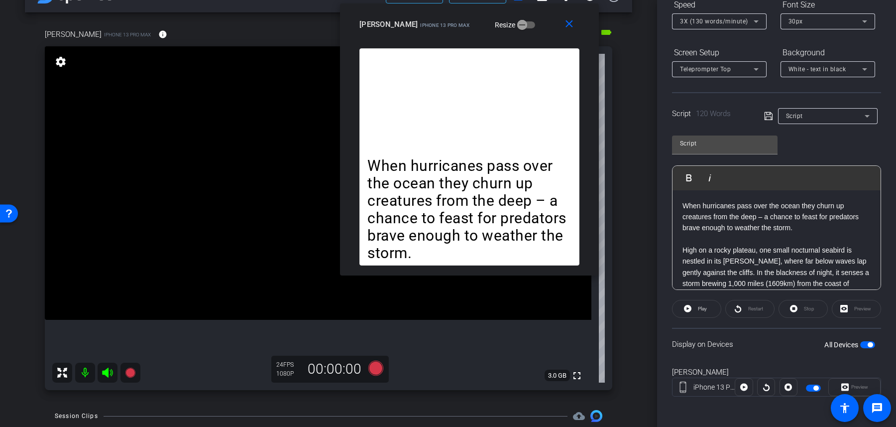
drag, startPoint x: 517, startPoint y: 94, endPoint x: 538, endPoint y: 21, distance: 75.6
click at [538, 21] on div "kerri iPhone 13 Pro Max Resize" at bounding box center [473, 24] width 228 height 18
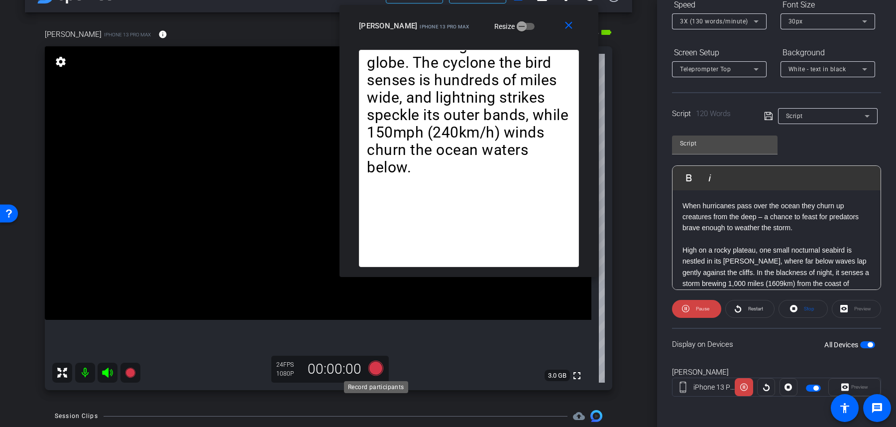
click at [376, 365] on icon at bounding box center [375, 367] width 15 height 15
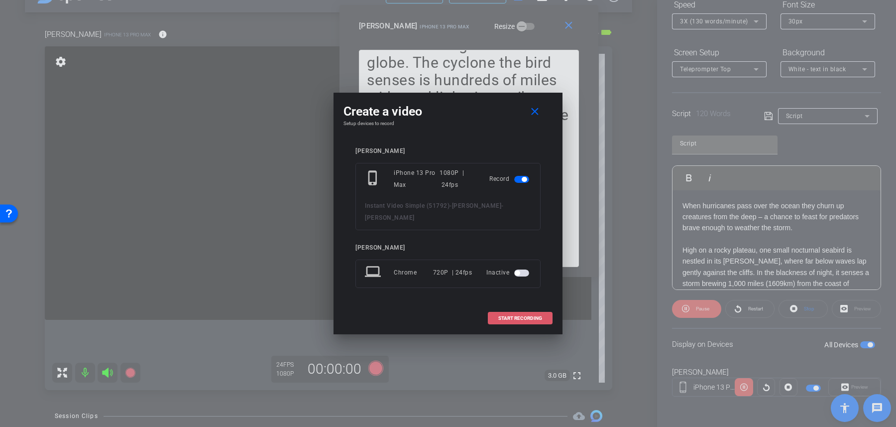
click at [507, 316] on span "START RECORDING" at bounding box center [520, 318] width 44 height 5
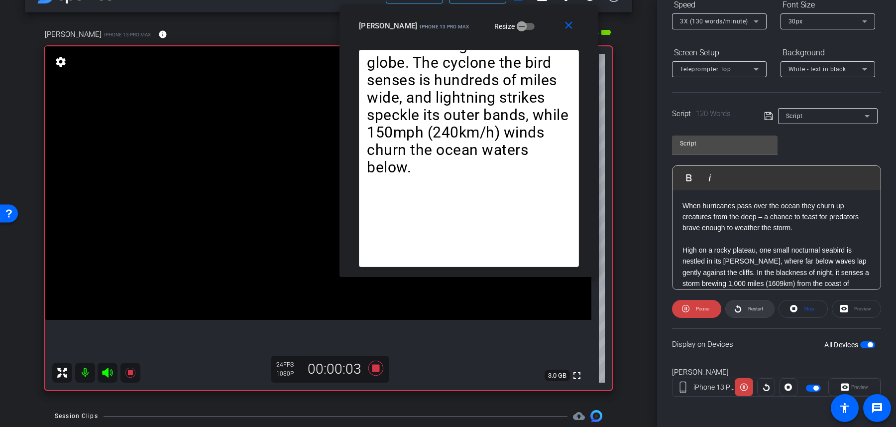
click at [747, 306] on span "Restart" at bounding box center [754, 309] width 17 height 14
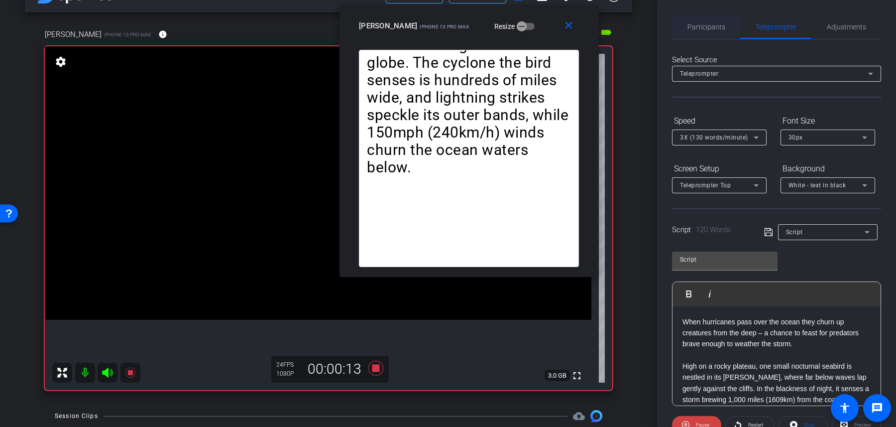
click at [700, 18] on span "Participants" at bounding box center [707, 27] width 38 height 24
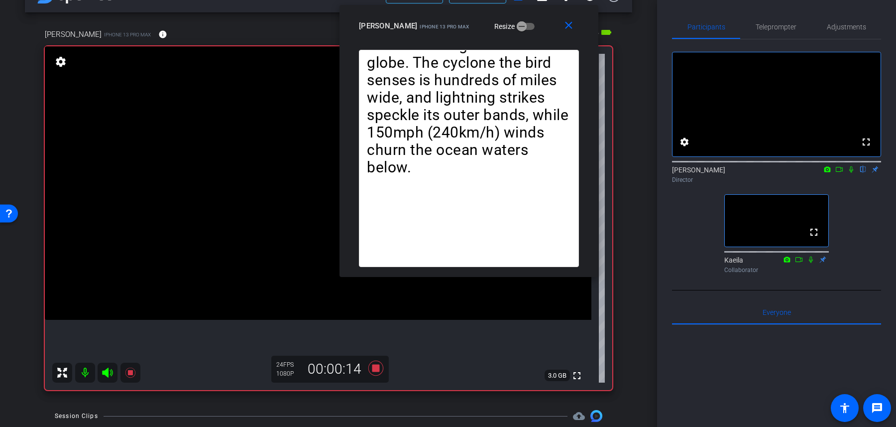
click at [851, 173] on icon at bounding box center [851, 169] width 4 height 6
click at [851, 173] on icon at bounding box center [851, 169] width 8 height 7
click at [808, 36] on div "Teleprompter" at bounding box center [775, 27] width 71 height 24
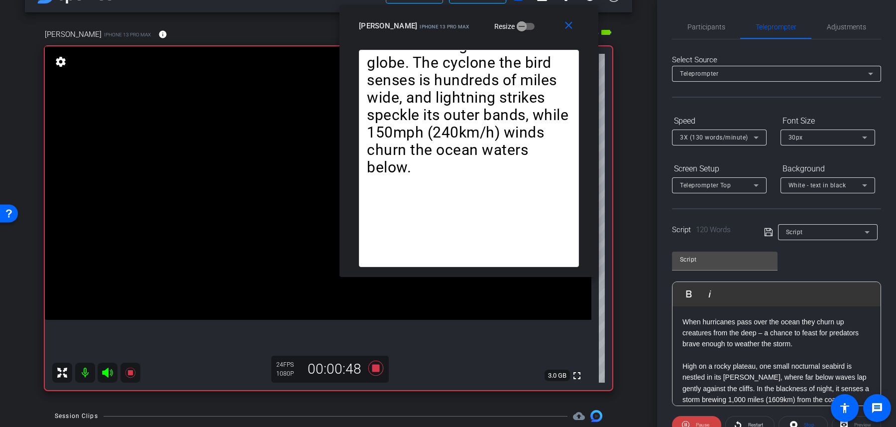
scroll to position [116, 0]
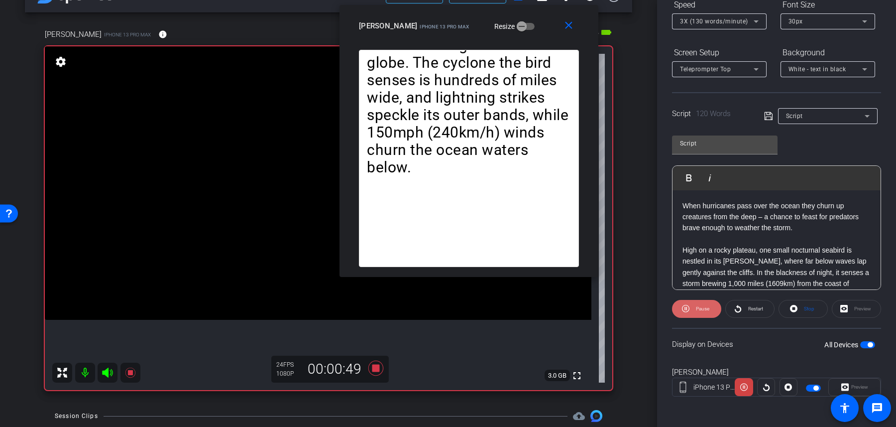
click at [695, 311] on span "Pause" at bounding box center [702, 309] width 16 height 14
click at [695, 311] on span at bounding box center [697, 309] width 48 height 24
click at [695, 311] on span "Pause" at bounding box center [702, 309] width 16 height 14
click at [568, 30] on mat-icon "close" at bounding box center [569, 25] width 12 height 12
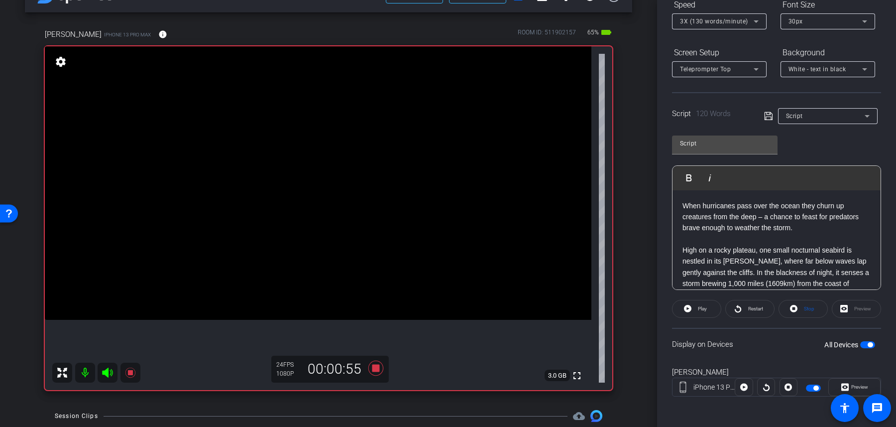
scroll to position [0, 0]
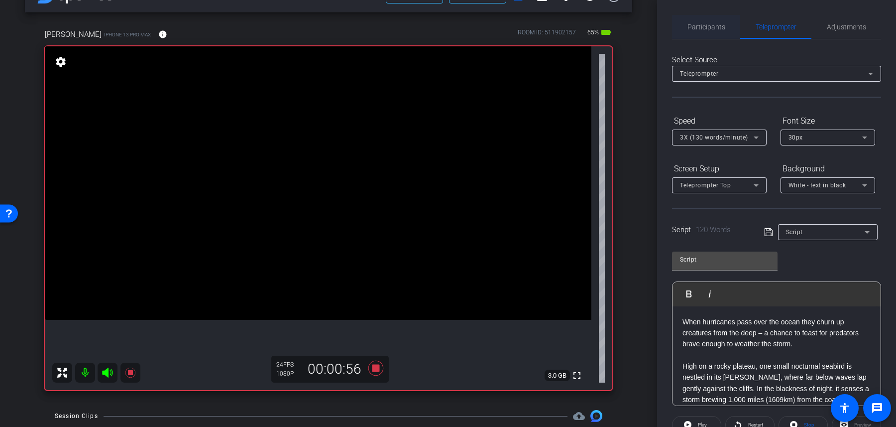
click at [713, 27] on span "Participants" at bounding box center [707, 26] width 38 height 7
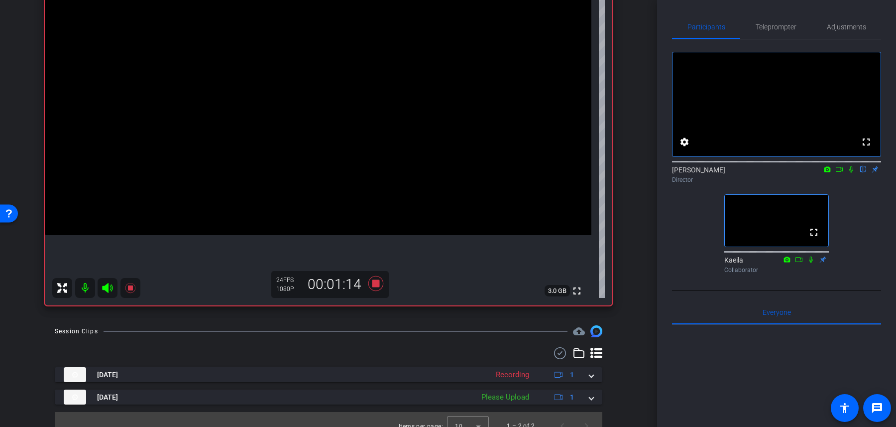
scroll to position [127, 0]
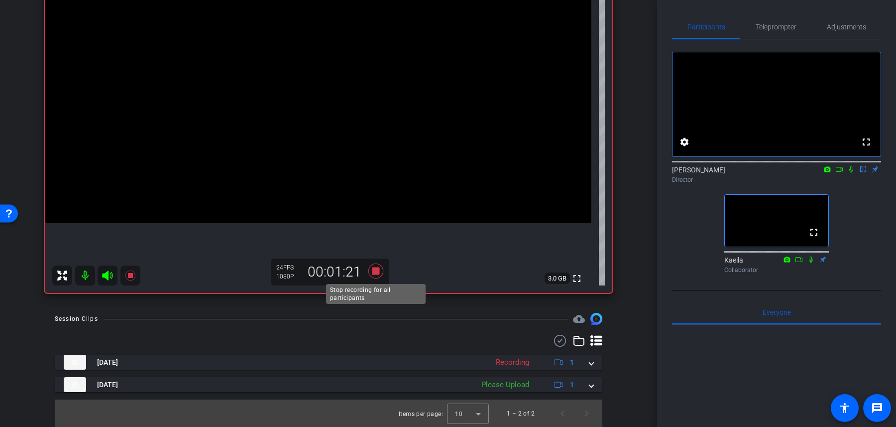
click at [377, 271] on icon at bounding box center [375, 270] width 15 height 15
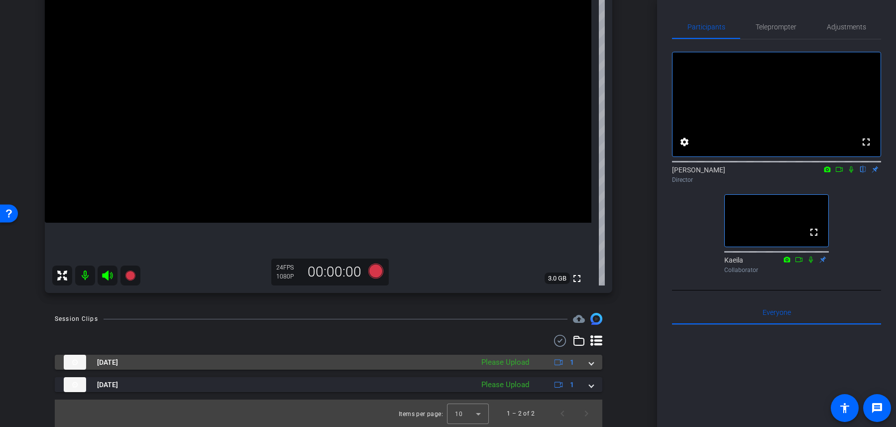
click at [452, 362] on mat-panel-title "[DATE]" at bounding box center [266, 361] width 405 height 15
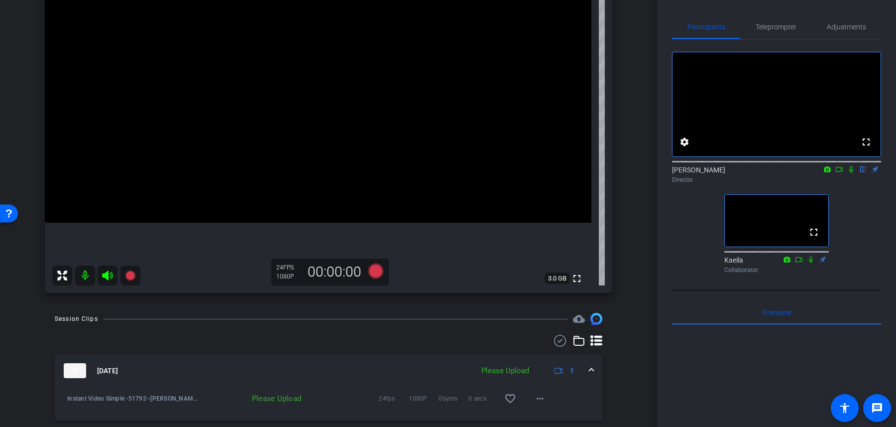
scroll to position [179, 0]
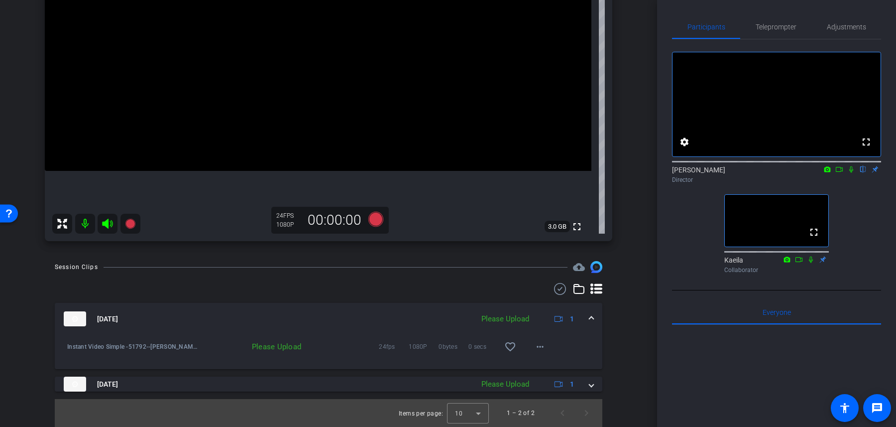
click at [455, 317] on mat-panel-title "[DATE]" at bounding box center [266, 318] width 405 height 15
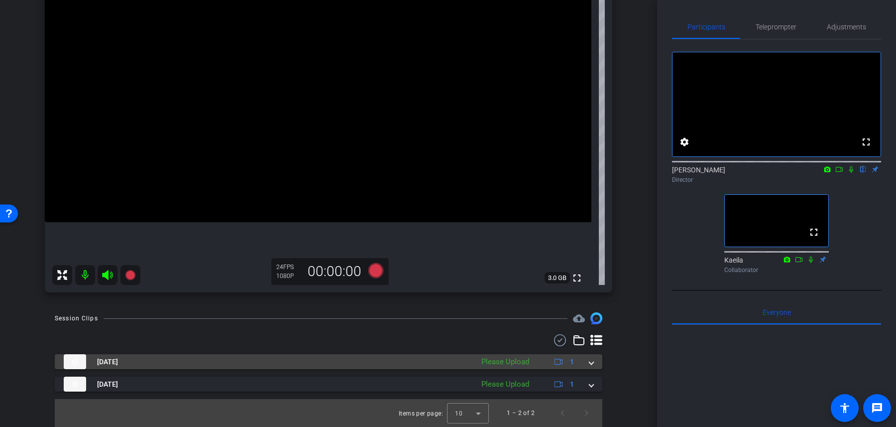
scroll to position [127, 0]
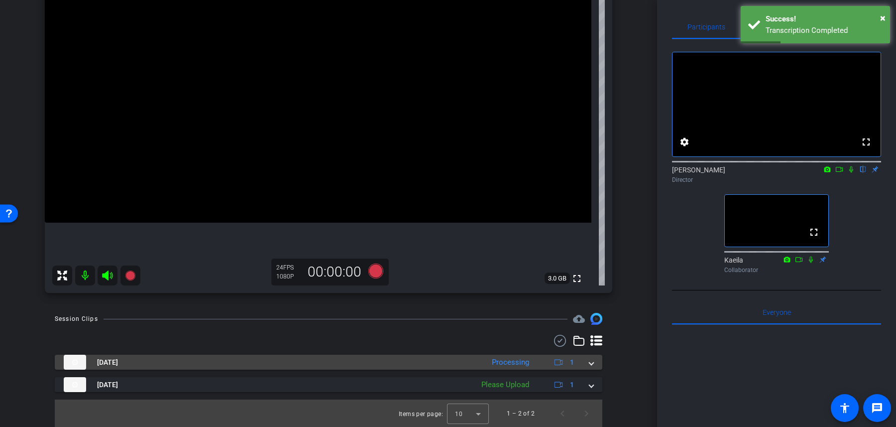
click at [527, 361] on div "Processing" at bounding box center [510, 361] width 47 height 11
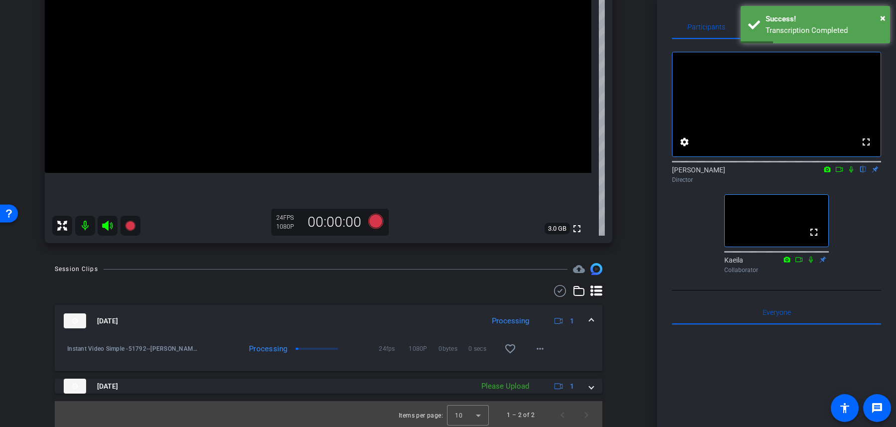
scroll to position [179, 0]
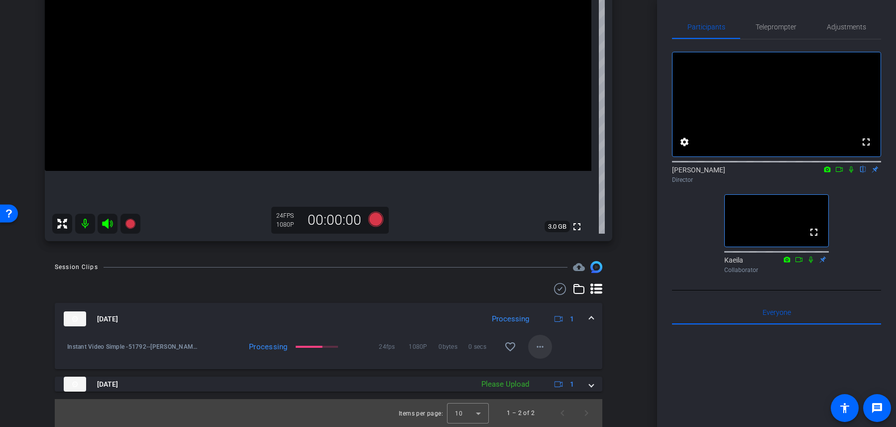
click at [540, 349] on mat-icon "more_horiz" at bounding box center [540, 347] width 12 height 12
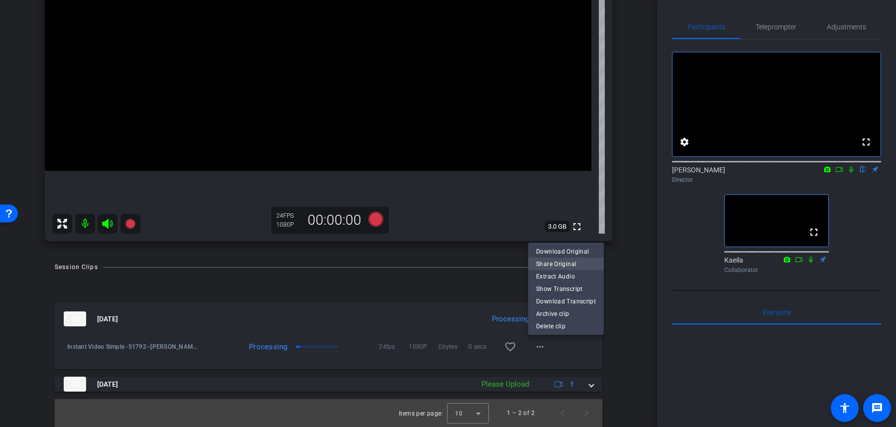
click at [555, 265] on span "Share Original" at bounding box center [566, 264] width 60 height 12
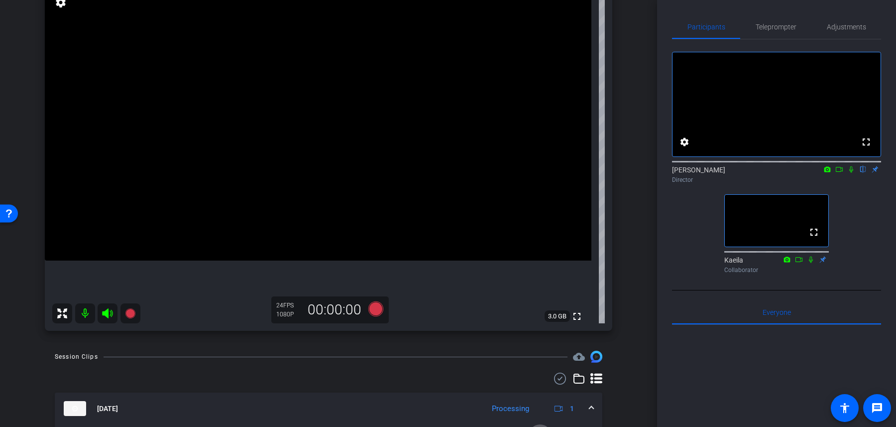
scroll to position [0, 0]
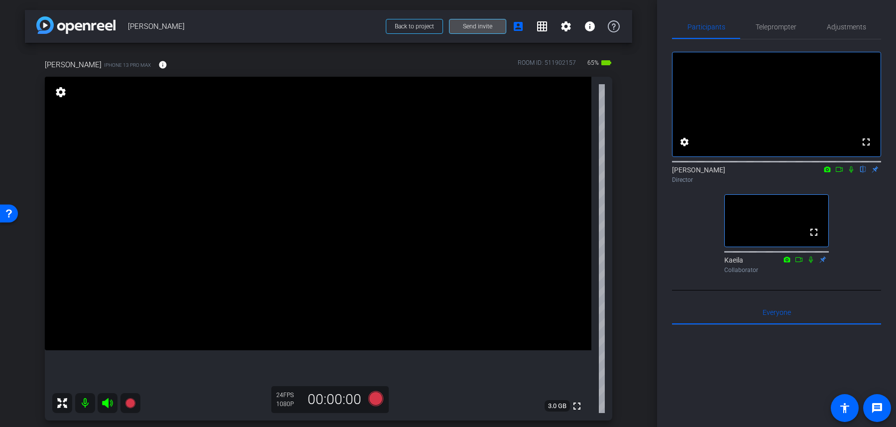
click at [493, 24] on span at bounding box center [478, 26] width 56 height 24
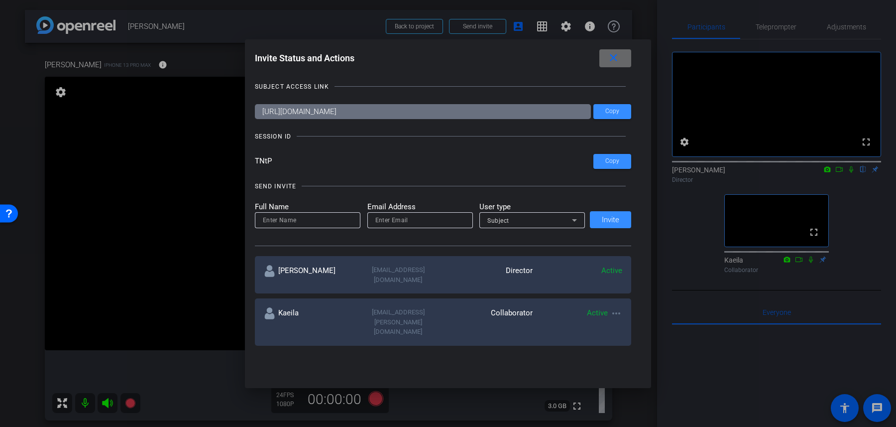
click at [613, 62] on mat-icon "close" at bounding box center [613, 58] width 12 height 12
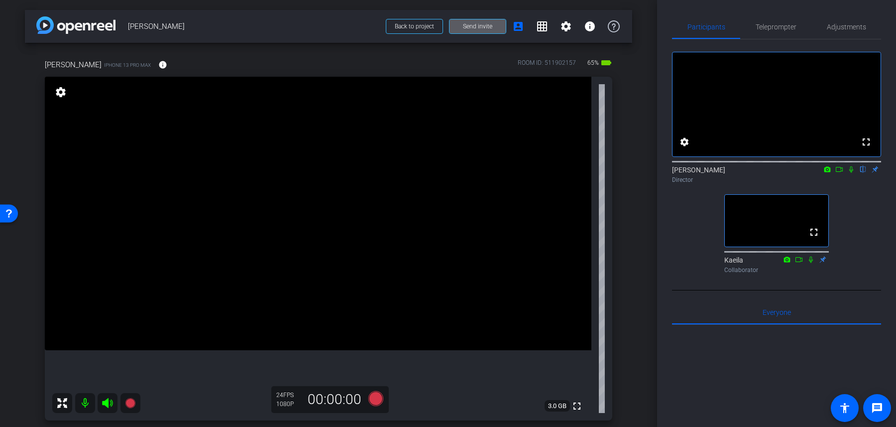
scroll to position [393, 0]
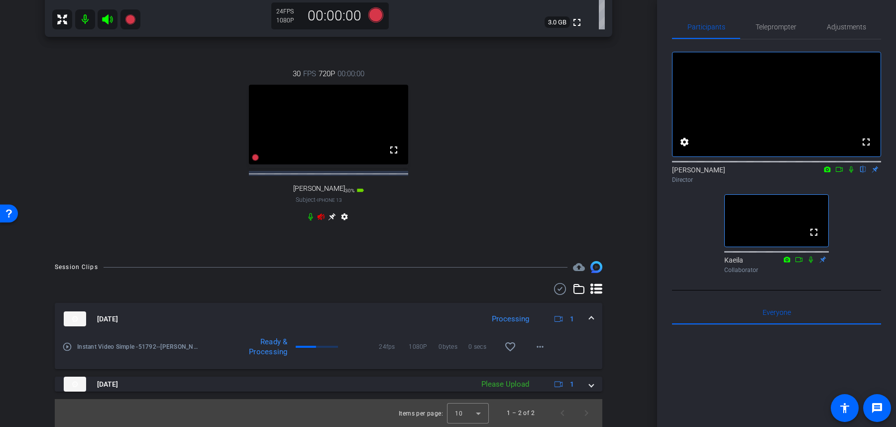
click at [311, 217] on icon at bounding box center [311, 217] width 8 height 8
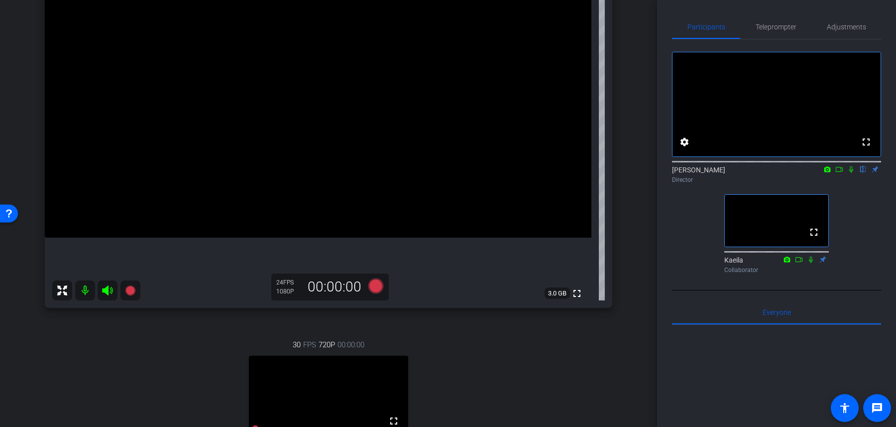
scroll to position [74, 0]
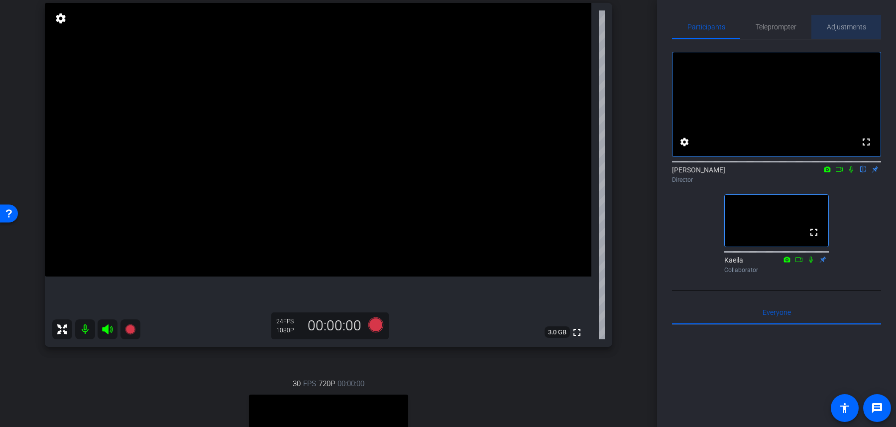
click at [851, 20] on span "Adjustments" at bounding box center [846, 27] width 39 height 24
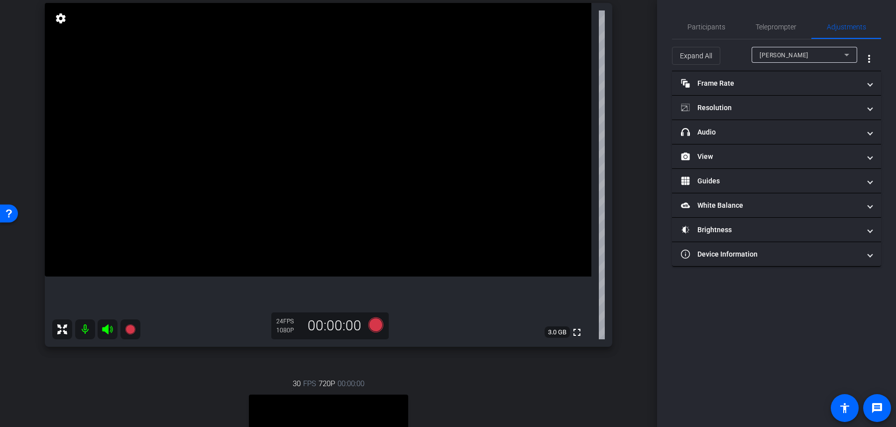
scroll to position [0, 0]
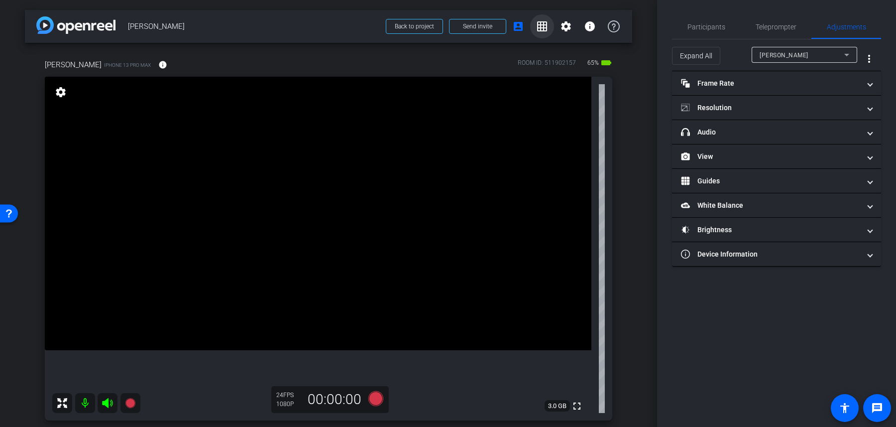
click at [537, 32] on span at bounding box center [542, 26] width 24 height 24
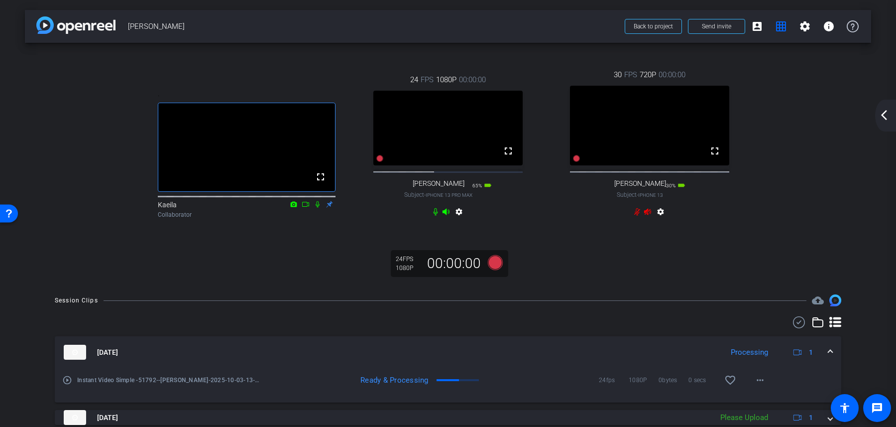
click at [664, 220] on mat-icon "settings" at bounding box center [661, 214] width 12 height 12
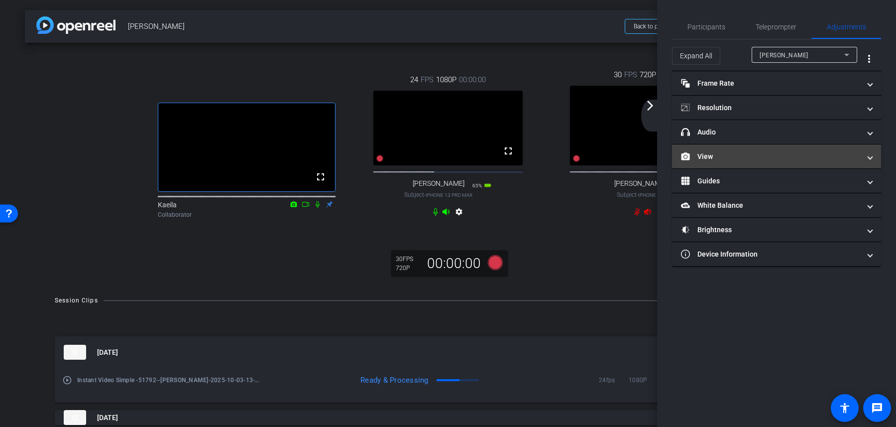
click at [753, 157] on mat-panel-title "View" at bounding box center [770, 156] width 179 height 10
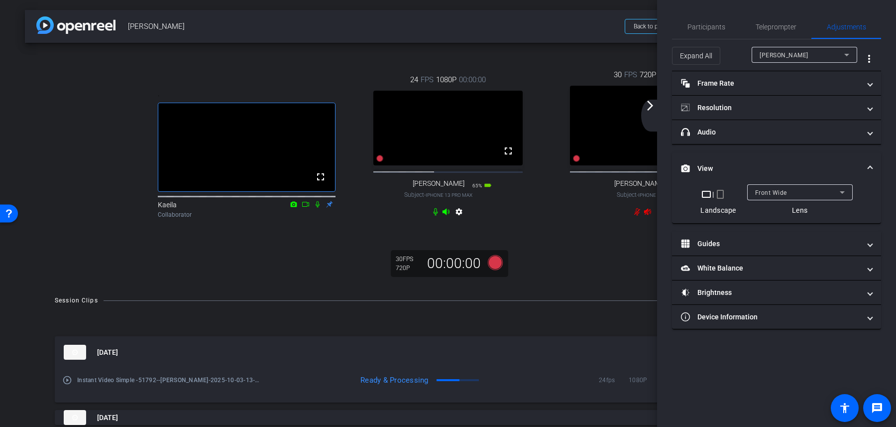
click at [719, 199] on mat-icon "crop_portrait" at bounding box center [720, 194] width 12 height 12
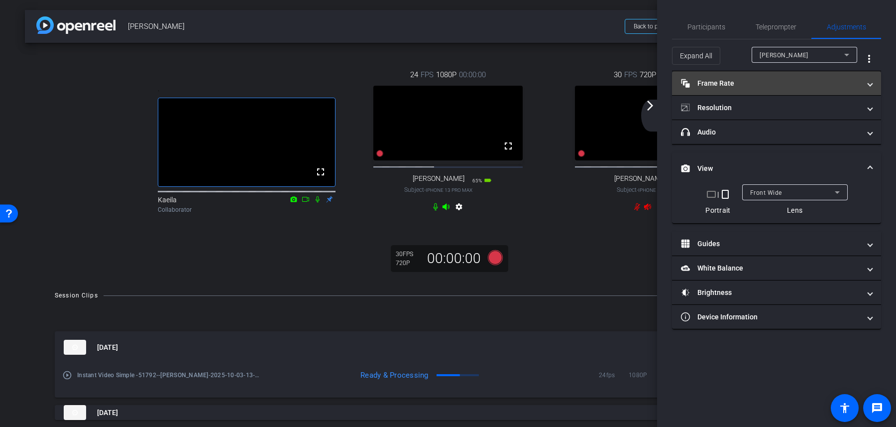
click at [802, 90] on mat-expansion-panel-header "Frame Rate Frame Rate" at bounding box center [776, 83] width 209 height 24
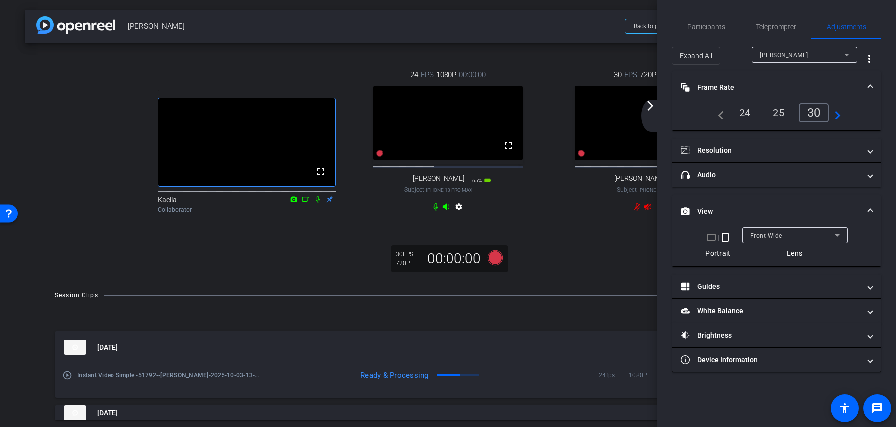
click at [751, 113] on div "24" at bounding box center [745, 112] width 26 height 17
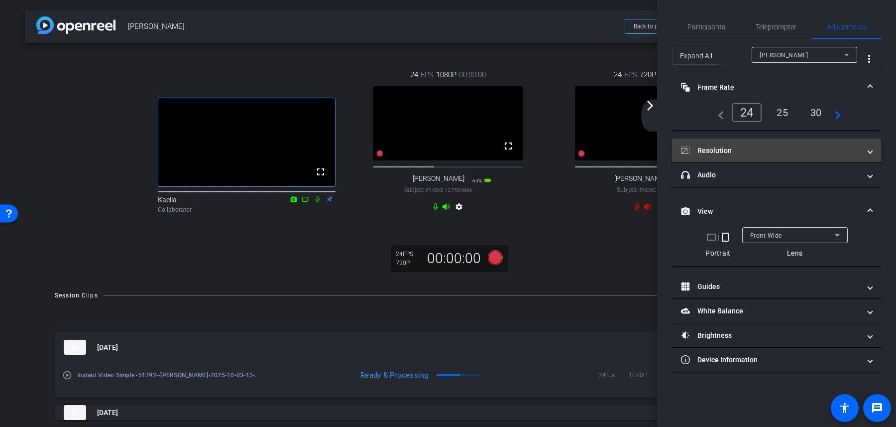
click at [750, 154] on mat-panel-title "Resolution" at bounding box center [770, 150] width 179 height 10
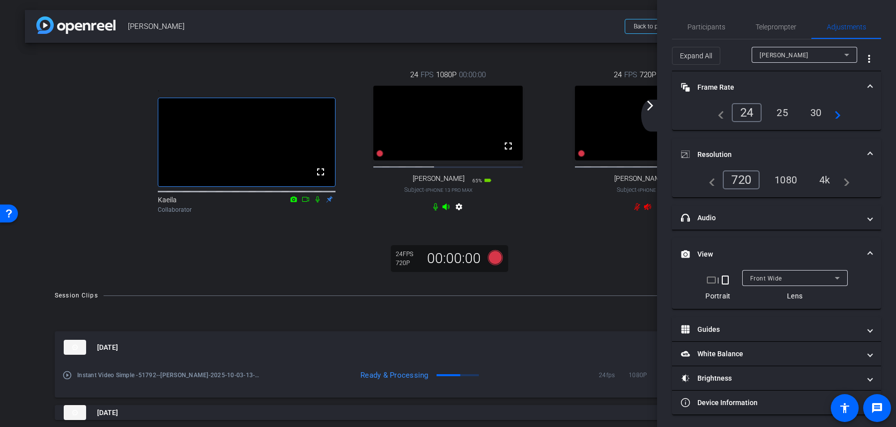
click at [788, 184] on div "1080" at bounding box center [785, 179] width 37 height 17
click at [651, 111] on mat-icon "arrow_forward_ios" at bounding box center [650, 106] width 12 height 12
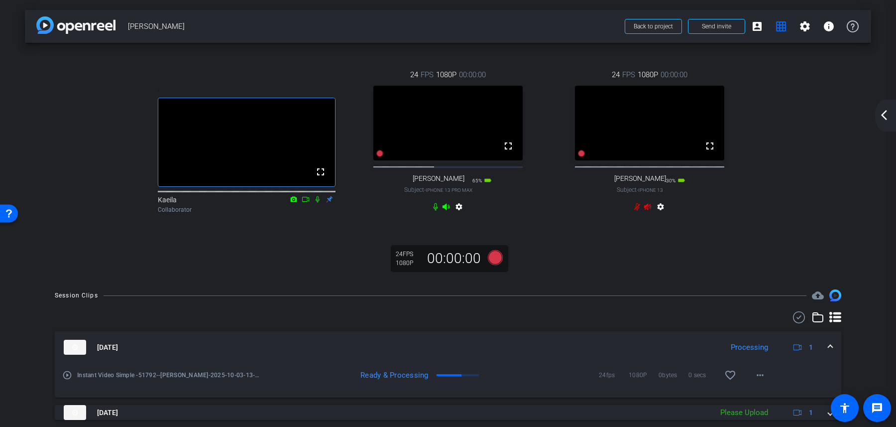
click at [666, 215] on mat-icon "settings" at bounding box center [661, 209] width 12 height 12
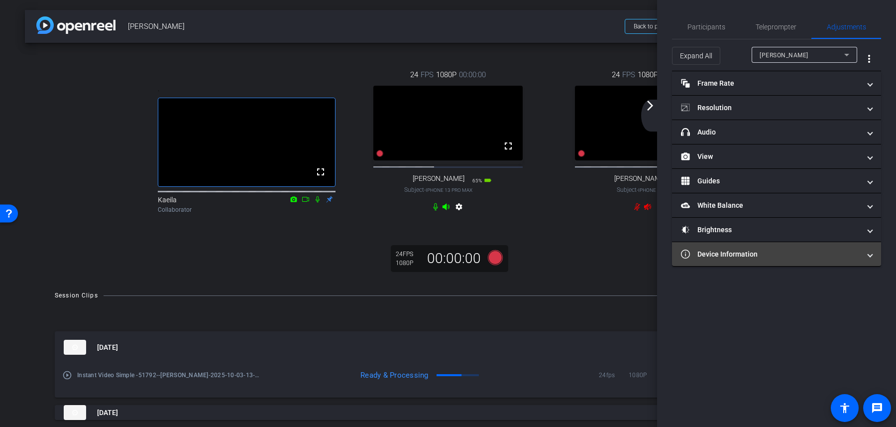
click at [767, 249] on mat-panel-title "Device Information" at bounding box center [770, 254] width 179 height 10
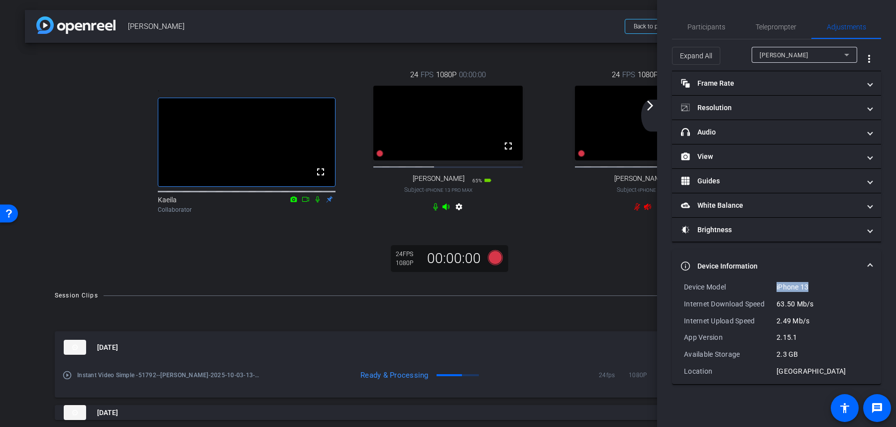
drag, startPoint x: 776, startPoint y: 287, endPoint x: 812, endPoint y: 284, distance: 36.0
click at [812, 284] on div "Device Model iPhone 13" at bounding box center [776, 287] width 185 height 10
drag, startPoint x: 817, startPoint y: 301, endPoint x: 782, endPoint y: 302, distance: 35.4
click at [782, 302] on div "63.50 Mb/s" at bounding box center [823, 304] width 93 height 10
drag, startPoint x: 814, startPoint y: 314, endPoint x: 776, endPoint y: 314, distance: 38.8
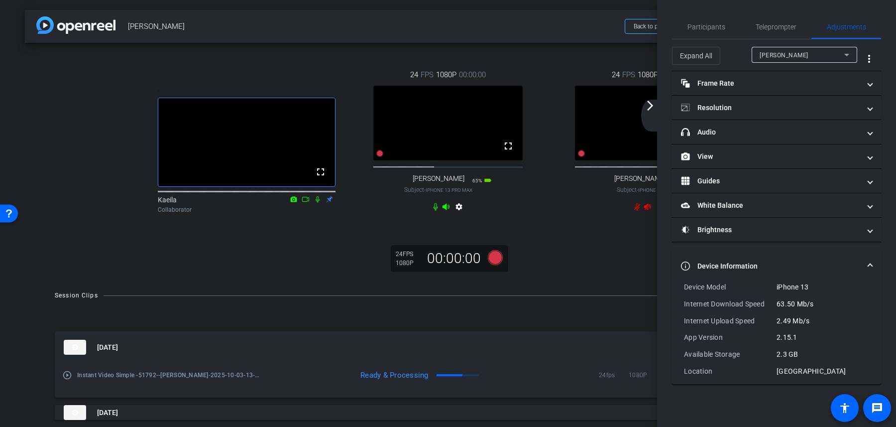
click at [777, 316] on div "2.49 Mb/s" at bounding box center [823, 321] width 93 height 10
drag, startPoint x: 812, startPoint y: 348, endPoint x: 766, endPoint y: 342, distance: 46.6
click at [766, 342] on div "Device Model iPhone 13 Internet Download Speed 63.50 Mb/s Internet Upload Speed…" at bounding box center [776, 329] width 185 height 94
click at [654, 116] on div "arrow_back_ios_new arrow_forward_ios" at bounding box center [651, 116] width 21 height 32
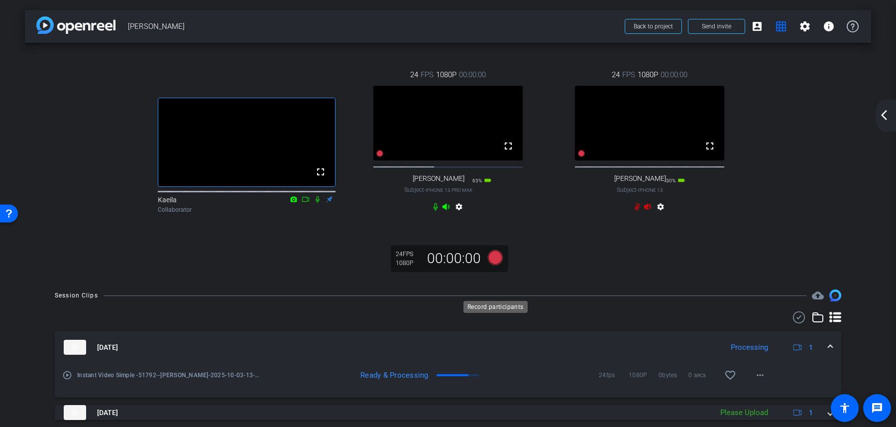
click at [493, 265] on icon at bounding box center [495, 257] width 15 height 15
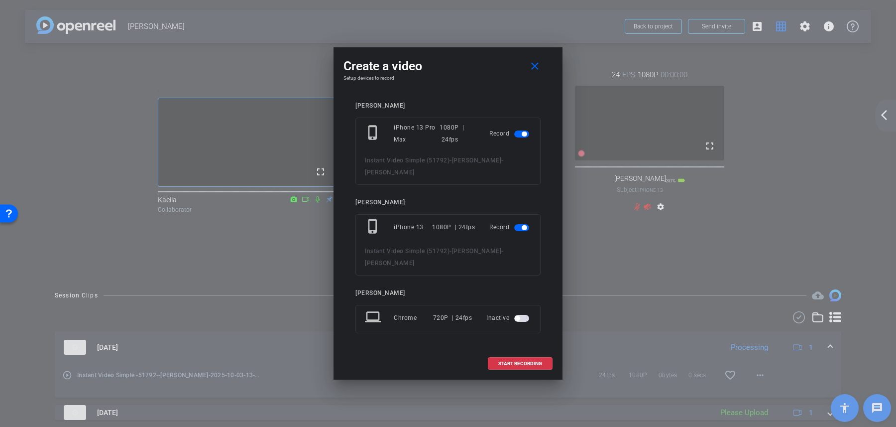
click at [524, 315] on span "button" at bounding box center [521, 318] width 15 height 7
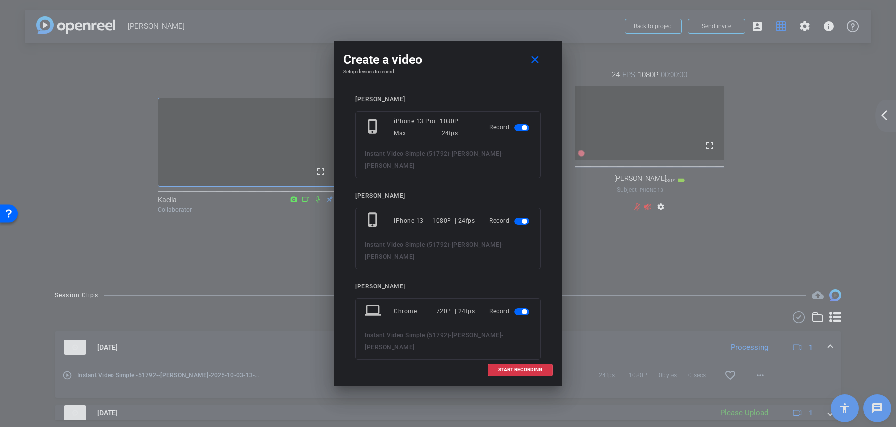
click at [524, 309] on span "button" at bounding box center [524, 311] width 5 height 5
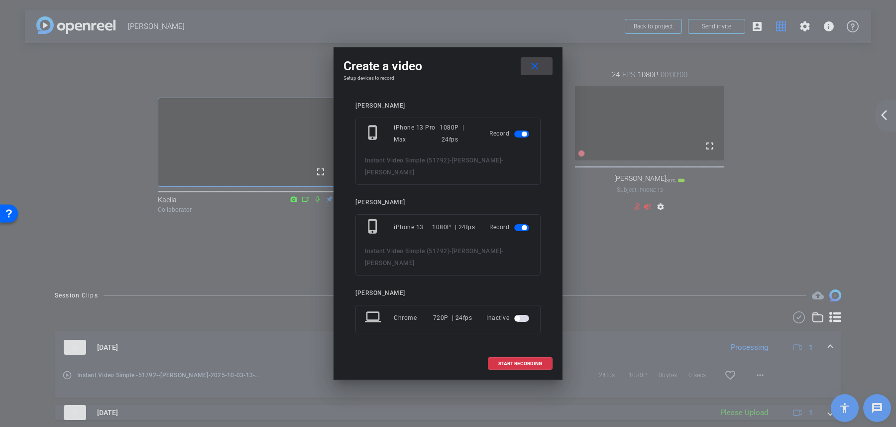
click at [534, 73] on mat-icon "close" at bounding box center [535, 66] width 12 height 12
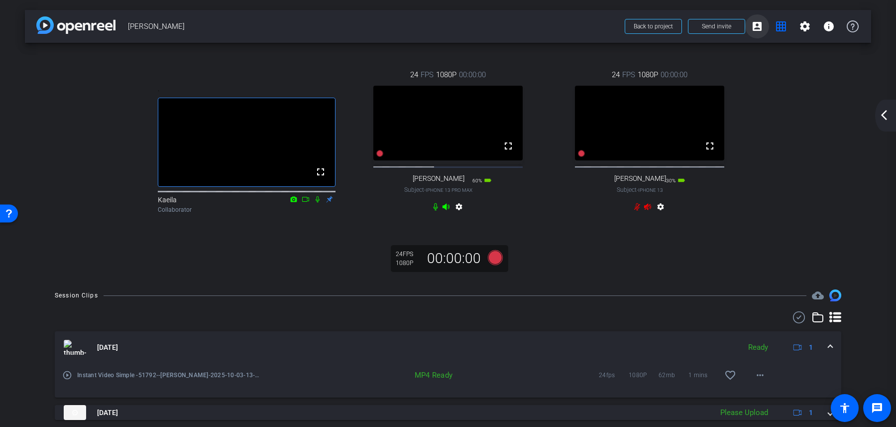
click at [758, 26] on mat-icon "account_box" at bounding box center [757, 26] width 12 height 12
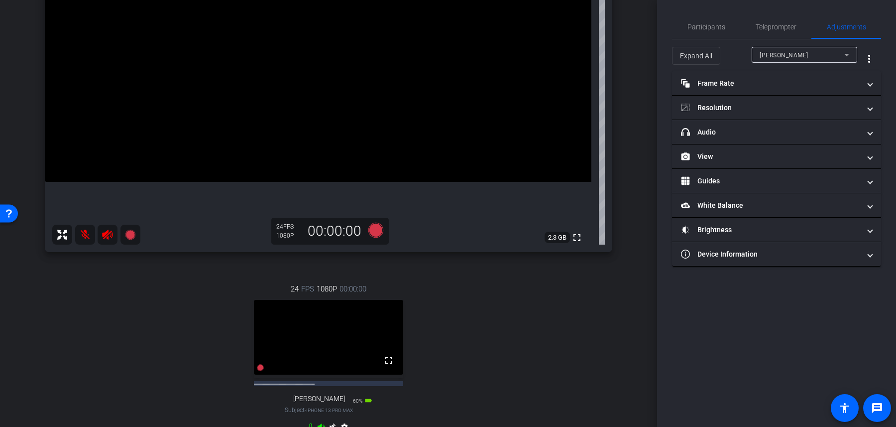
scroll to position [408, 0]
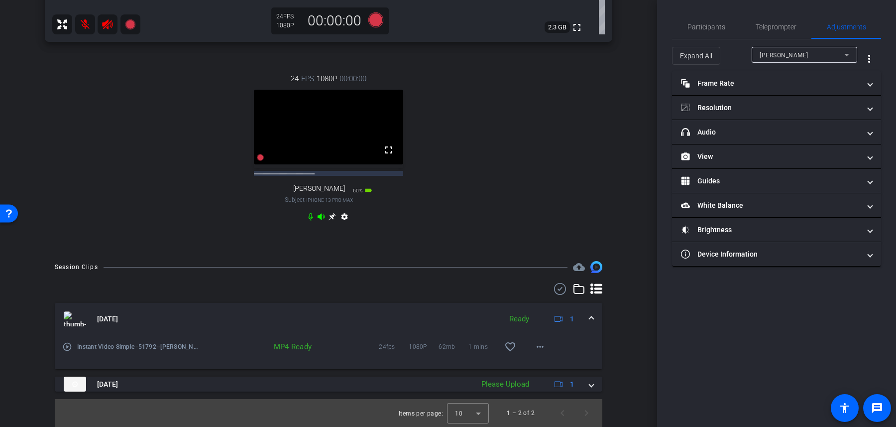
click at [333, 215] on icon at bounding box center [331, 216] width 7 height 7
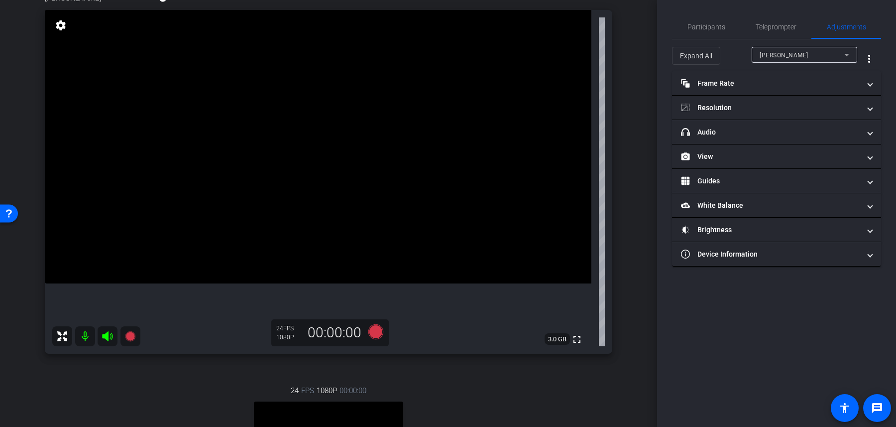
scroll to position [67, 0]
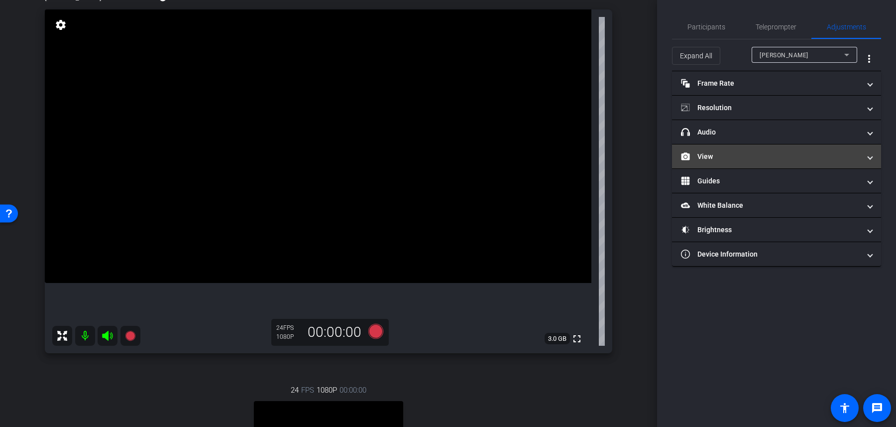
click at [726, 157] on mat-panel-title "View" at bounding box center [770, 156] width 179 height 10
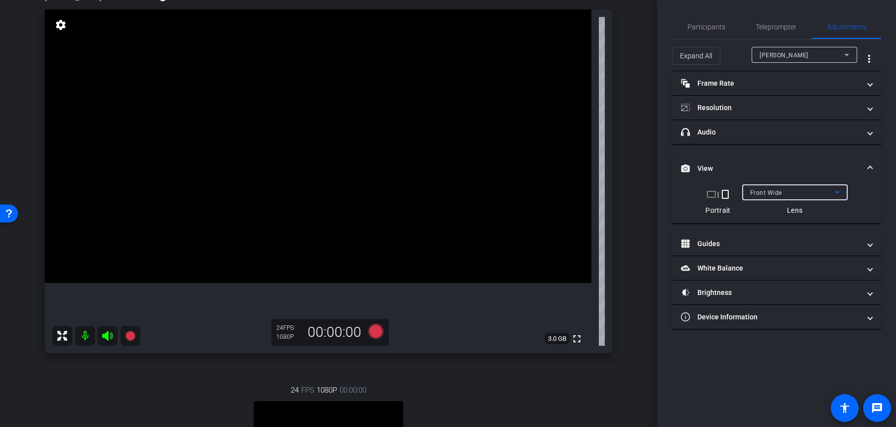
click at [785, 195] on div "Front Wide" at bounding box center [792, 192] width 85 height 12
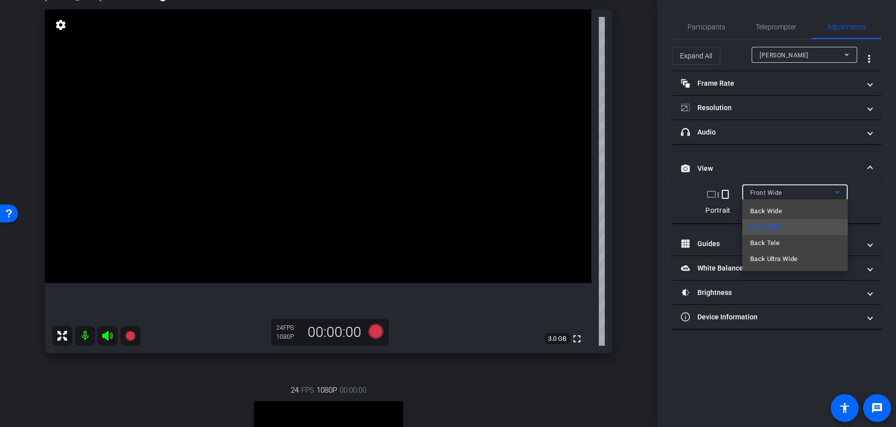
click at [787, 217] on mat-option "Back Wide" at bounding box center [795, 211] width 106 height 16
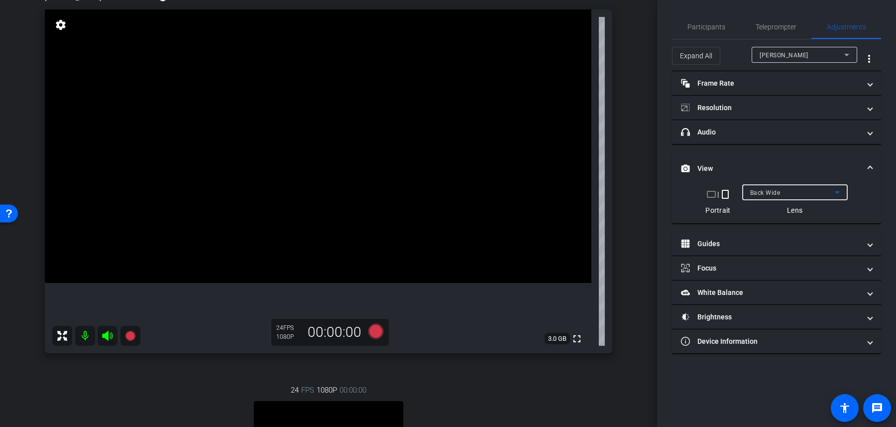
click at [785, 193] on div "Back Wide" at bounding box center [792, 192] width 85 height 12
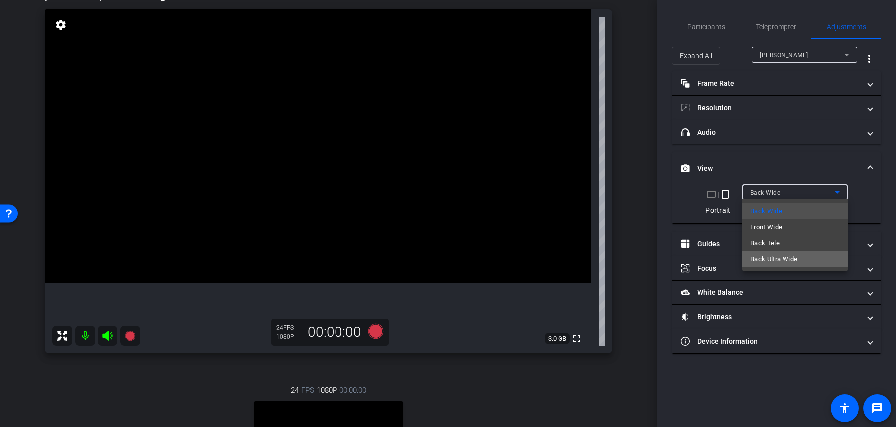
click at [786, 252] on mat-option "Back Ultra Wide" at bounding box center [795, 259] width 106 height 16
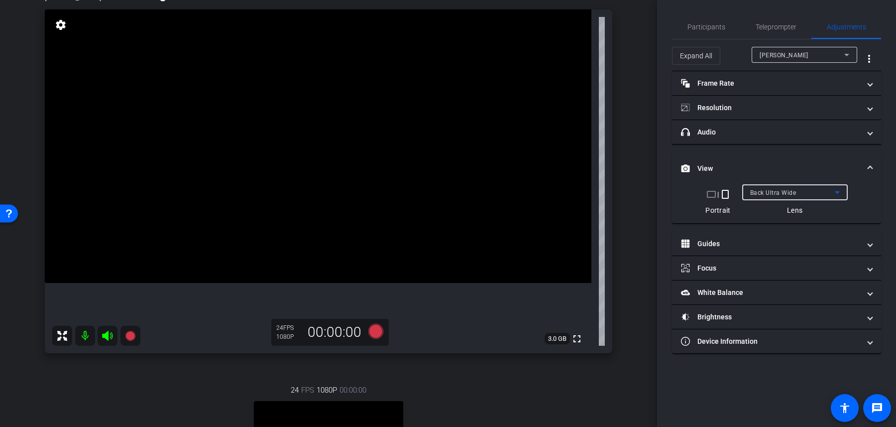
click at [780, 190] on span "Back Ultra Wide" at bounding box center [773, 192] width 46 height 7
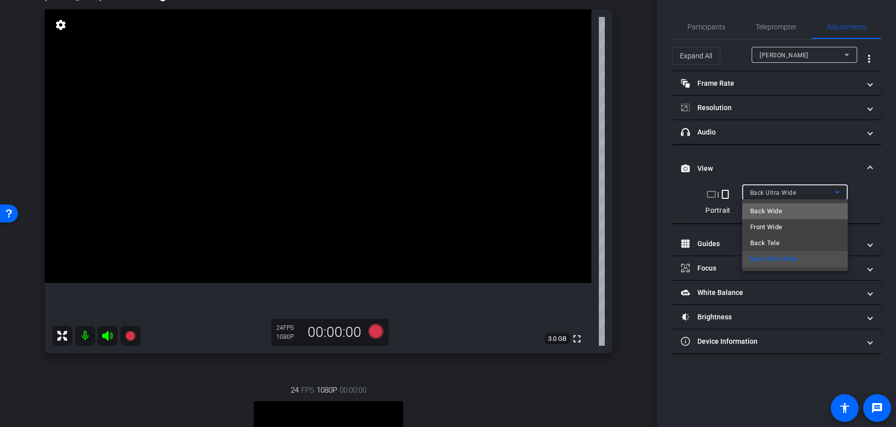
click at [784, 211] on mat-option "Back Wide" at bounding box center [795, 211] width 106 height 16
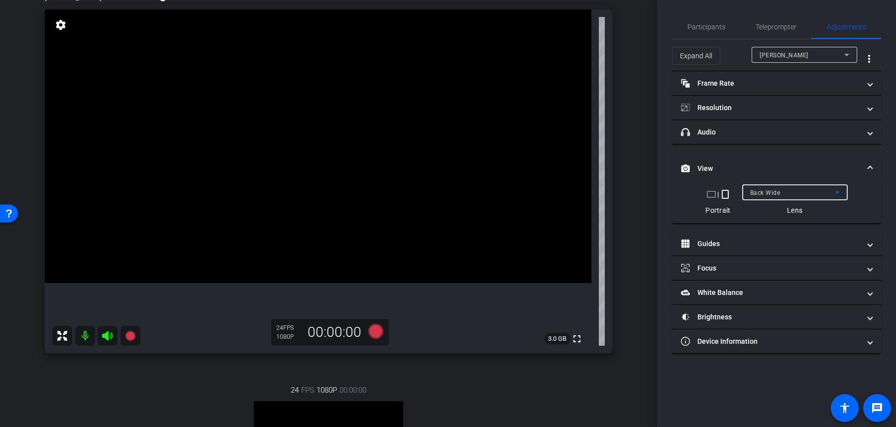
scroll to position [401, 0]
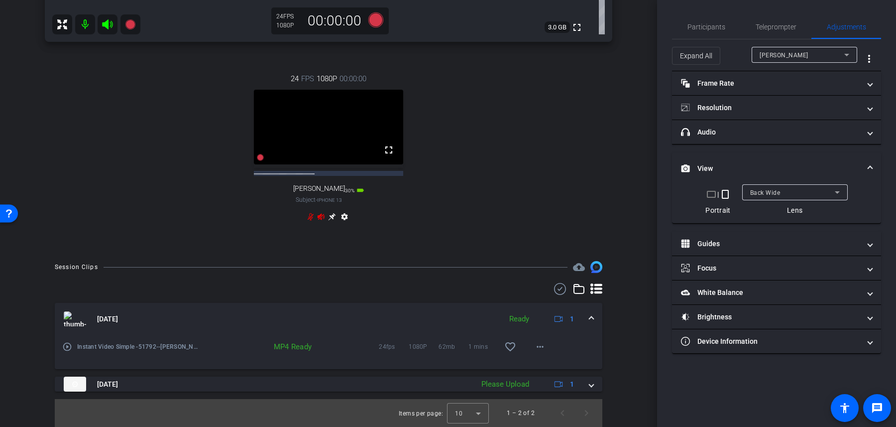
click at [329, 221] on icon at bounding box center [332, 217] width 8 height 8
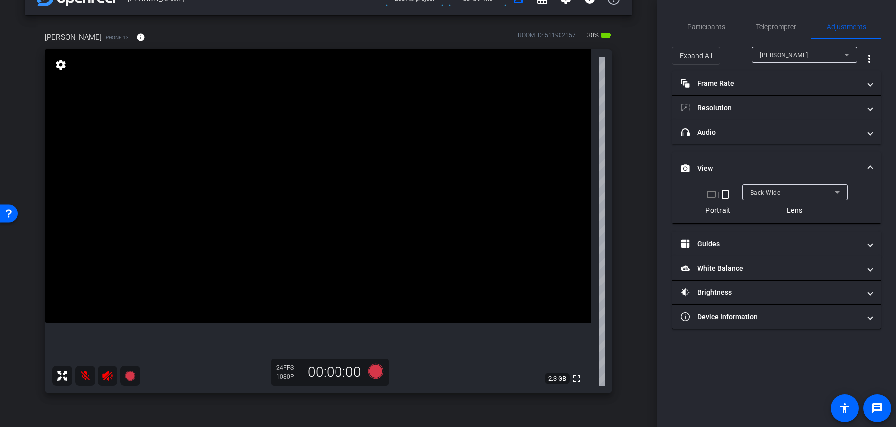
scroll to position [0, 0]
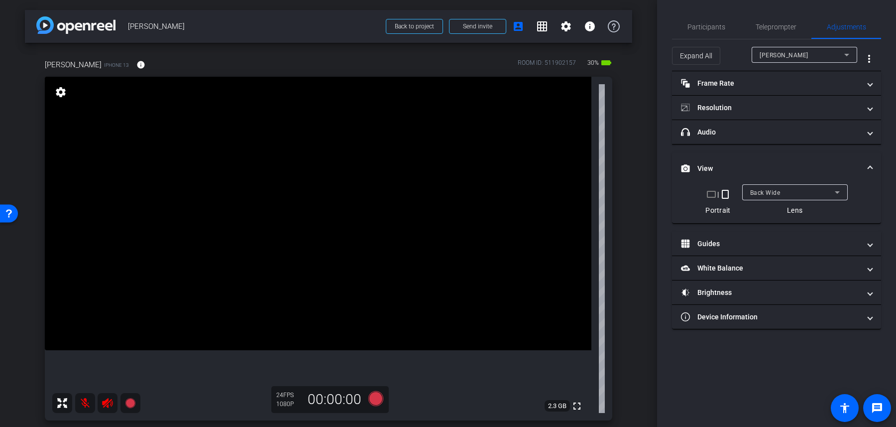
click at [764, 194] on span "Back Wide" at bounding box center [765, 192] width 30 height 7
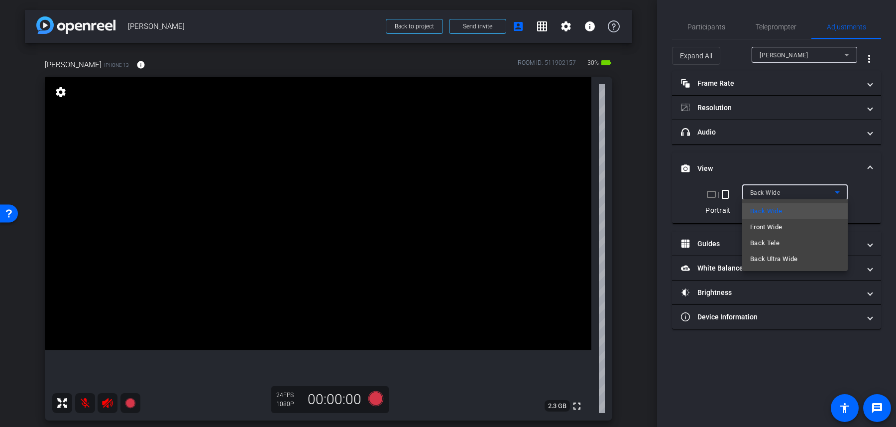
click at [793, 57] on div at bounding box center [448, 213] width 896 height 427
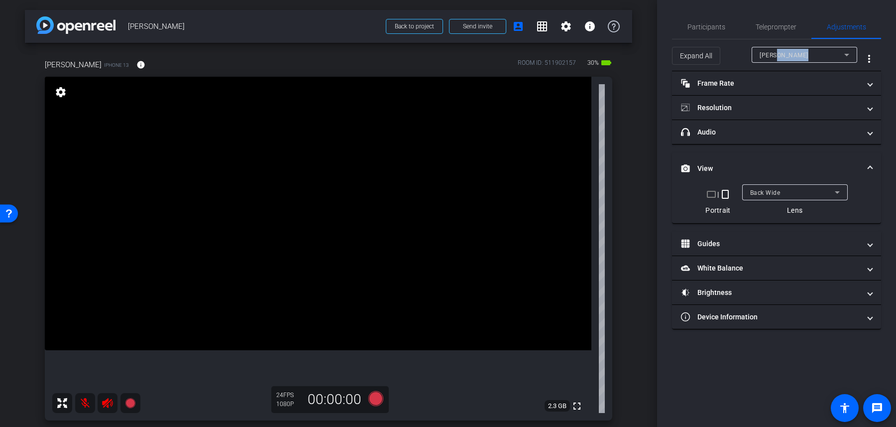
click at [793, 56] on div "kerri" at bounding box center [802, 55] width 85 height 12
click at [784, 91] on mat-option "pete" at bounding box center [805, 91] width 106 height 16
click at [796, 191] on div "Front Wide" at bounding box center [792, 192] width 85 height 12
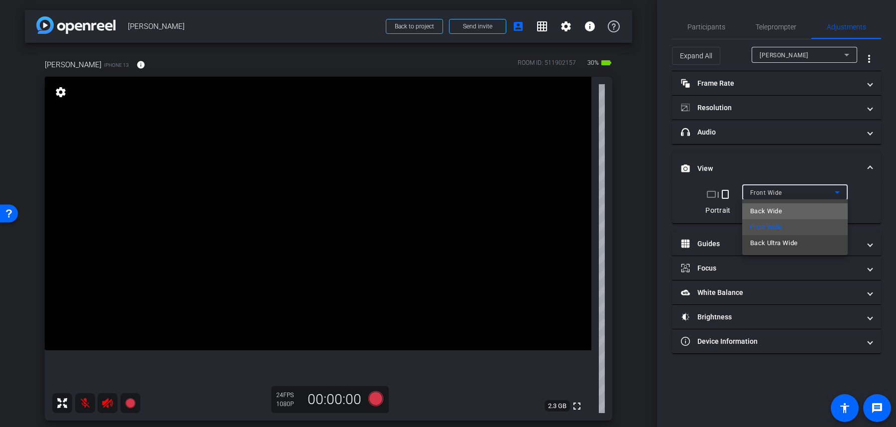
click at [790, 216] on mat-option "Back Wide" at bounding box center [795, 211] width 106 height 16
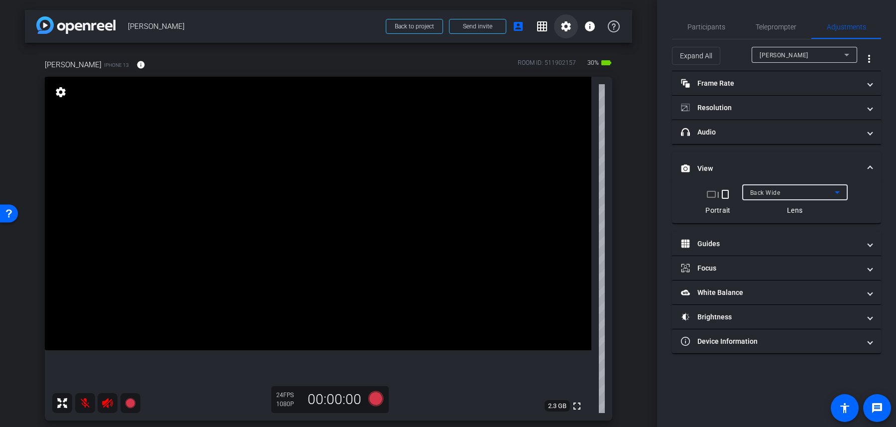
click at [565, 28] on mat-icon "settings" at bounding box center [566, 26] width 12 height 12
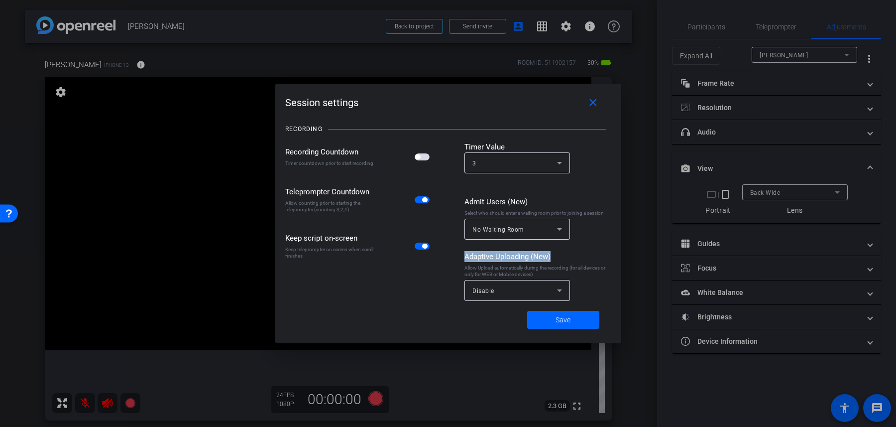
drag, startPoint x: 553, startPoint y: 261, endPoint x: 465, endPoint y: 258, distance: 87.2
click at [465, 258] on div "Adaptive Uploading (New)" at bounding box center [537, 256] width 147 height 11
drag, startPoint x: 464, startPoint y: 257, endPoint x: 553, endPoint y: 258, distance: 89.6
click at [553, 259] on div "Recording Countdown Timer countdown prior to start recording Teleprompter Count…" at bounding box center [448, 223] width 326 height 164
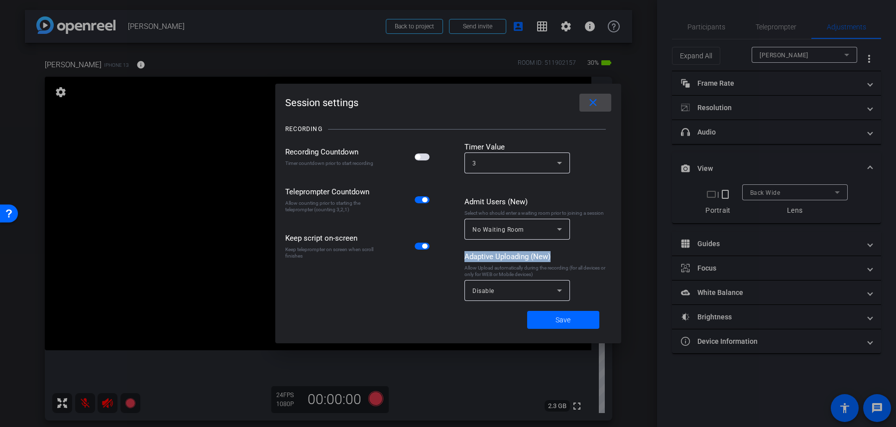
click at [587, 101] on mat-icon "close" at bounding box center [593, 103] width 12 height 12
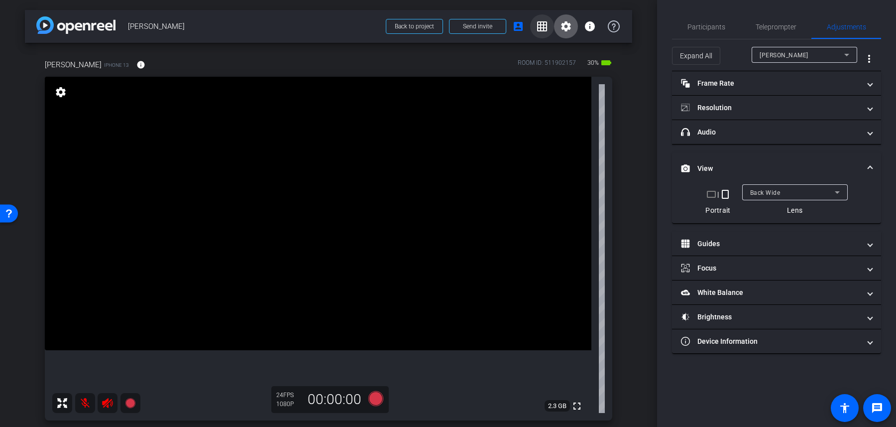
click at [545, 29] on mat-icon "grid_on" at bounding box center [542, 26] width 12 height 12
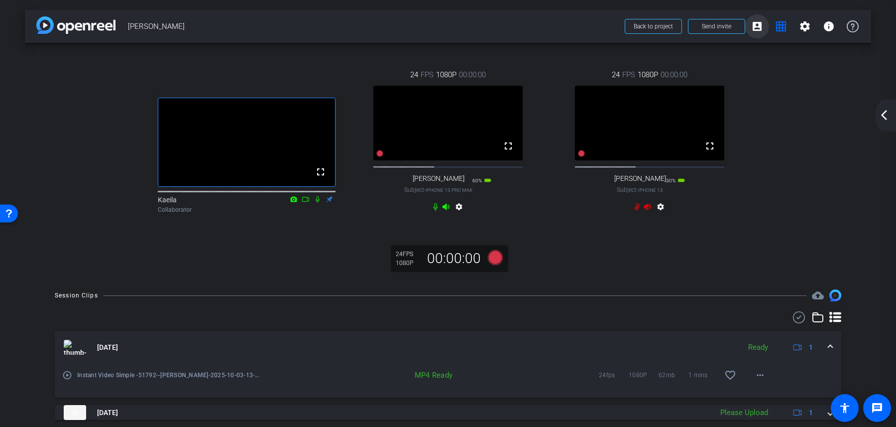
click at [761, 29] on mat-icon "account_box" at bounding box center [757, 26] width 12 height 12
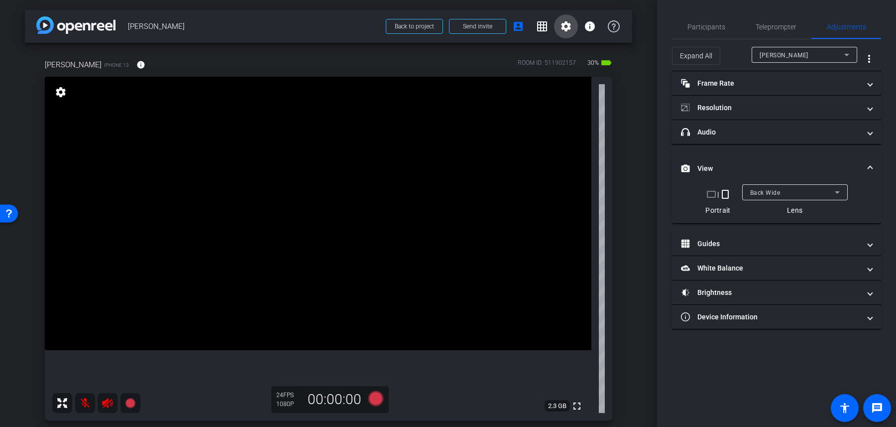
click at [567, 26] on mat-icon "settings" at bounding box center [566, 26] width 12 height 12
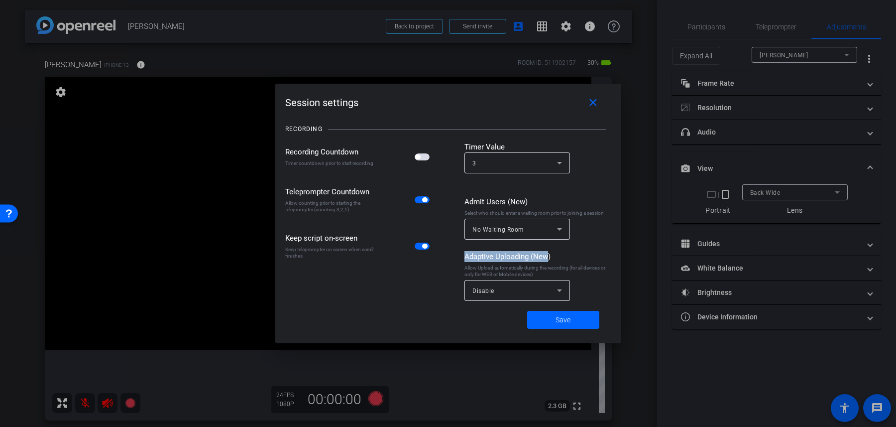
drag, startPoint x: 464, startPoint y: 257, endPoint x: 548, endPoint y: 258, distance: 83.7
click at [548, 258] on div "Adaptive Uploading (New)" at bounding box center [537, 256] width 147 height 11
click at [595, 107] on mat-icon "close" at bounding box center [593, 103] width 12 height 12
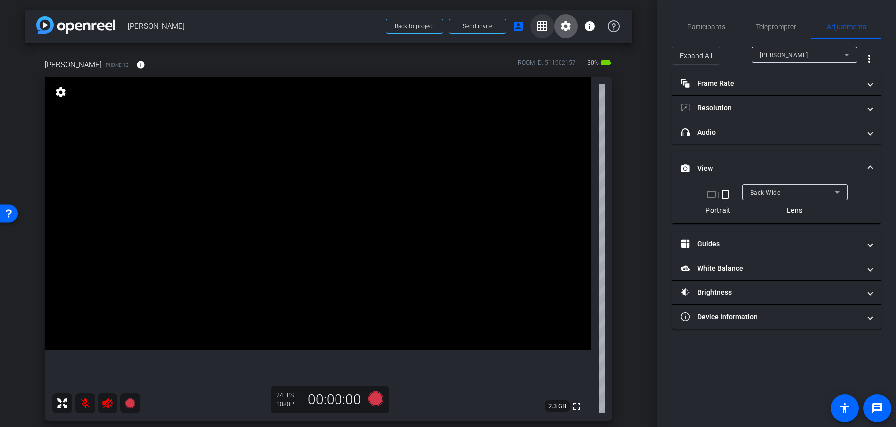
click at [545, 37] on span at bounding box center [542, 26] width 24 height 24
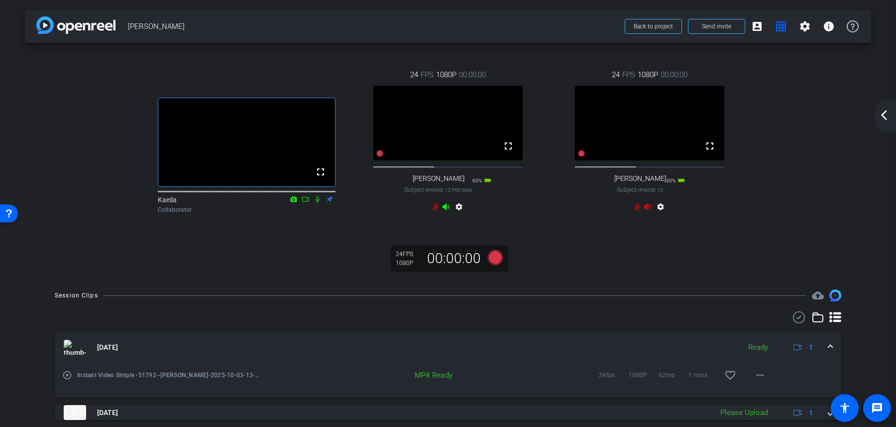
click at [461, 215] on mat-icon "settings" at bounding box center [459, 209] width 12 height 12
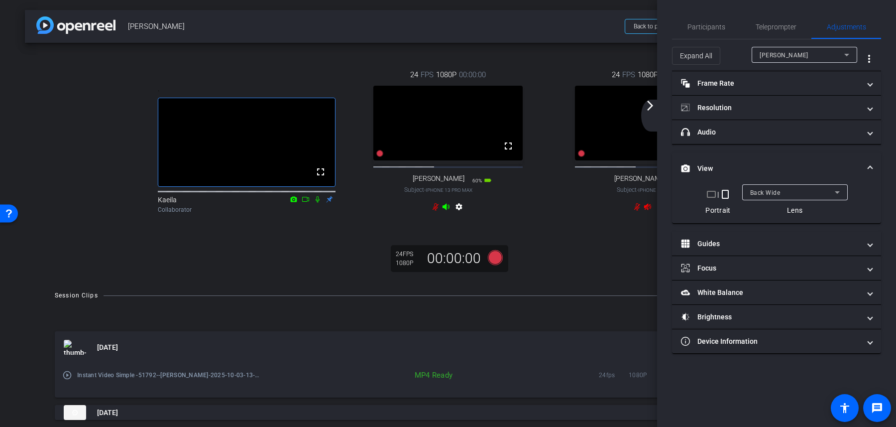
click at [772, 189] on span "Back Wide" at bounding box center [765, 192] width 30 height 7
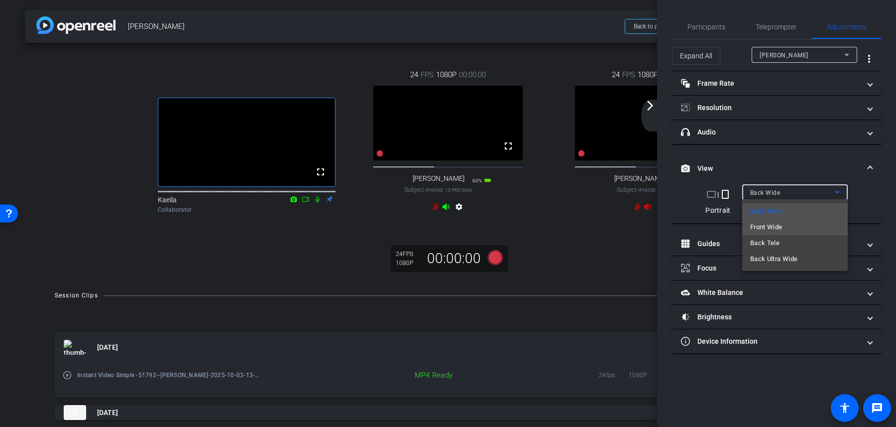
click at [773, 225] on span "Front Wide" at bounding box center [766, 227] width 32 height 12
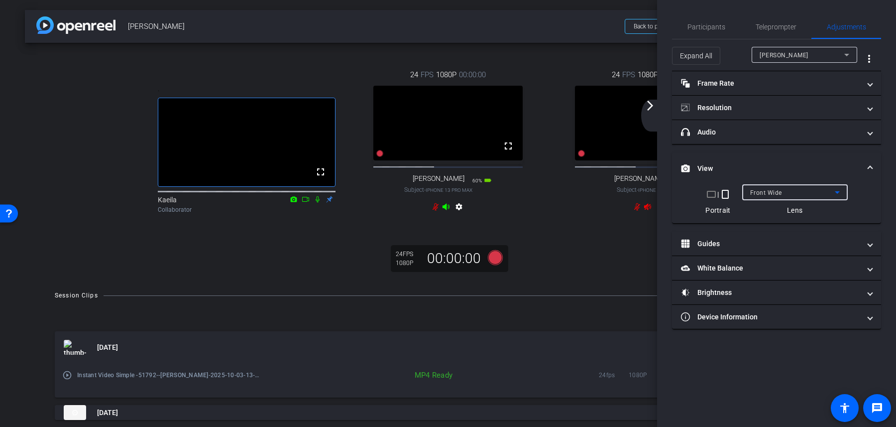
click at [650, 113] on div "arrow_back_ios_new arrow_forward_ios" at bounding box center [651, 116] width 21 height 32
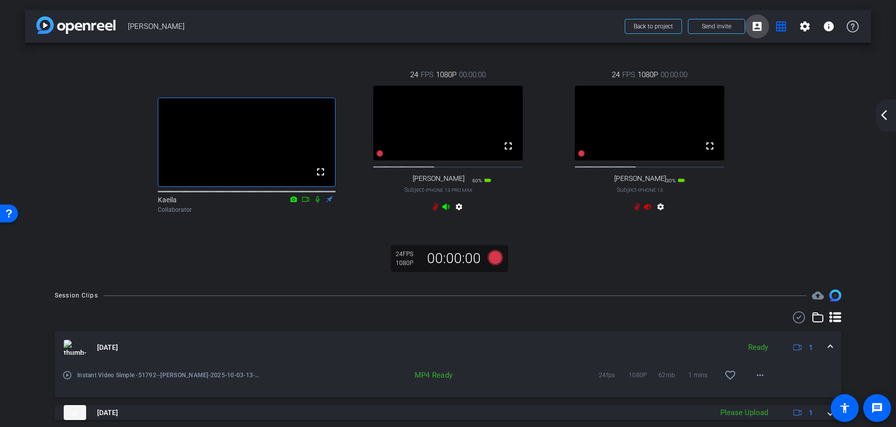
click at [760, 23] on mat-icon "account_box" at bounding box center [757, 26] width 12 height 12
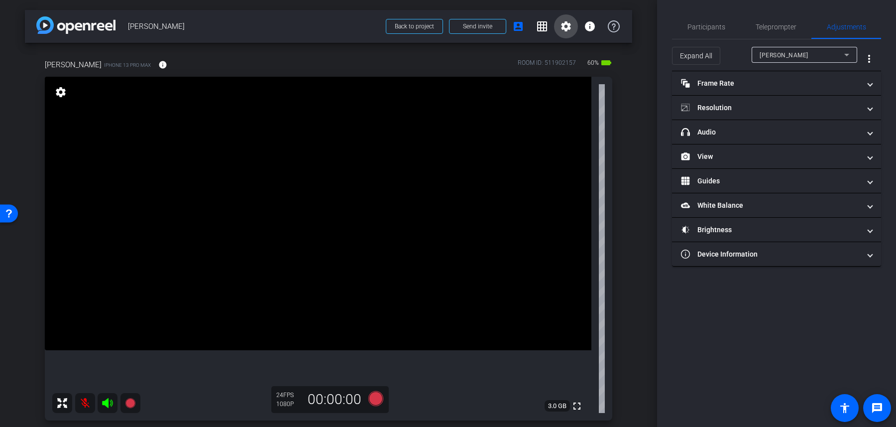
click at [567, 28] on mat-icon "settings" at bounding box center [566, 26] width 12 height 12
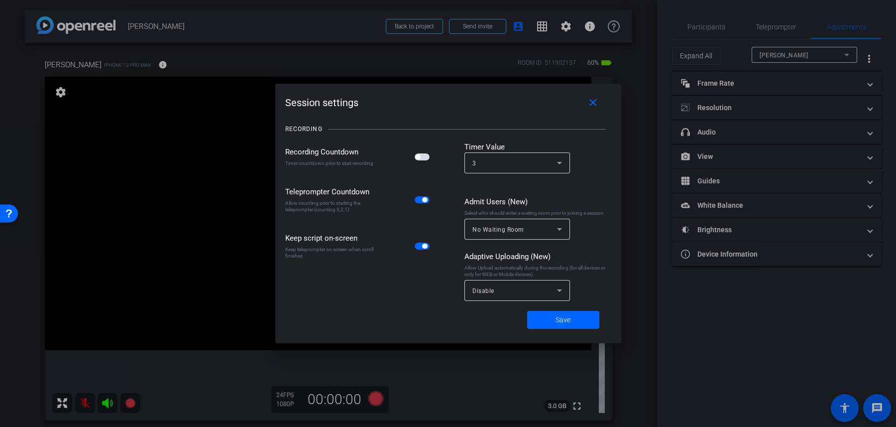
drag, startPoint x: 360, startPoint y: 103, endPoint x: 283, endPoint y: 105, distance: 77.2
click at [283, 105] on div "Session settings close RECORDING Recording Countdown Timer countdown prior to s…" at bounding box center [448, 213] width 346 height 259
click at [589, 101] on mat-icon "close" at bounding box center [593, 103] width 12 height 12
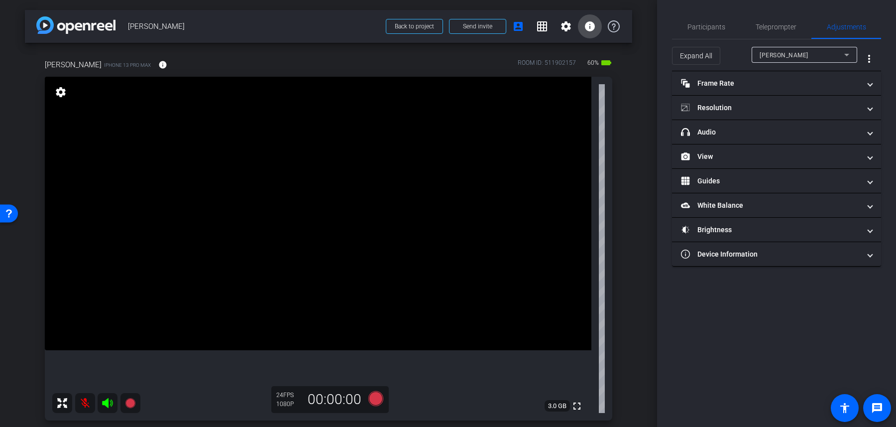
click at [589, 28] on mat-icon "info" at bounding box center [590, 26] width 12 height 12
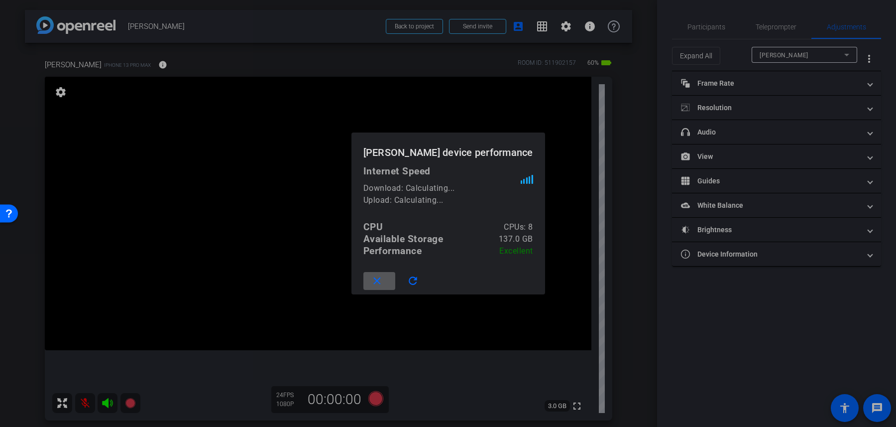
click at [383, 275] on mat-icon "close" at bounding box center [377, 281] width 12 height 12
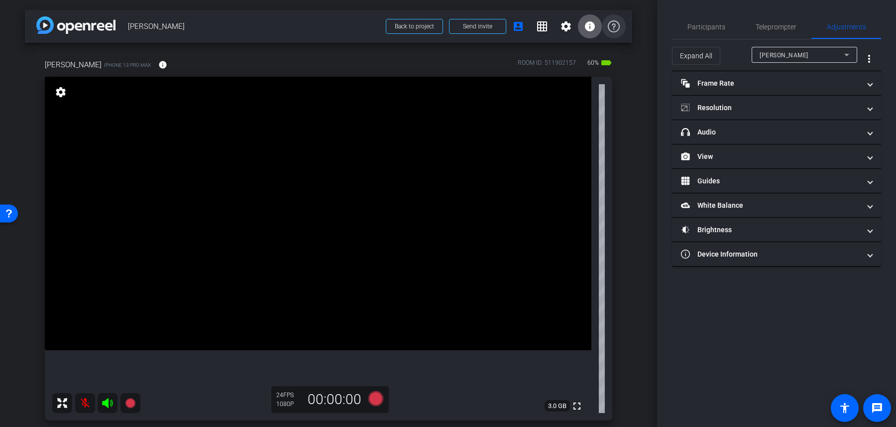
click at [610, 22] on icon at bounding box center [614, 26] width 12 height 12
click at [560, 27] on mat-icon "settings" at bounding box center [566, 26] width 12 height 12
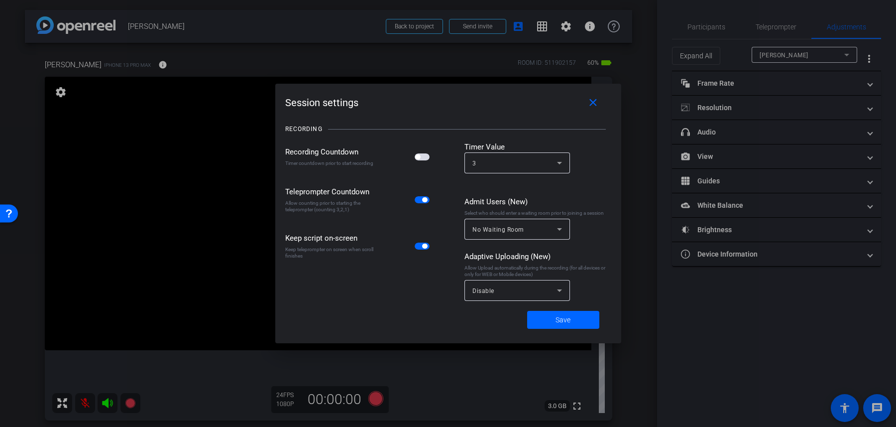
drag, startPoint x: 356, startPoint y: 102, endPoint x: 276, endPoint y: 104, distance: 80.2
click at [276, 104] on div "Session settings close RECORDING Recording Countdown Timer countdown prior to s…" at bounding box center [448, 213] width 346 height 259
drag, startPoint x: 506, startPoint y: 147, endPoint x: 454, endPoint y: 147, distance: 51.8
click at [454, 147] on div "Recording Countdown Timer countdown prior to start recording Teleprompter Count…" at bounding box center [448, 223] width 326 height 164
click at [494, 165] on div "3" at bounding box center [514, 163] width 85 height 12
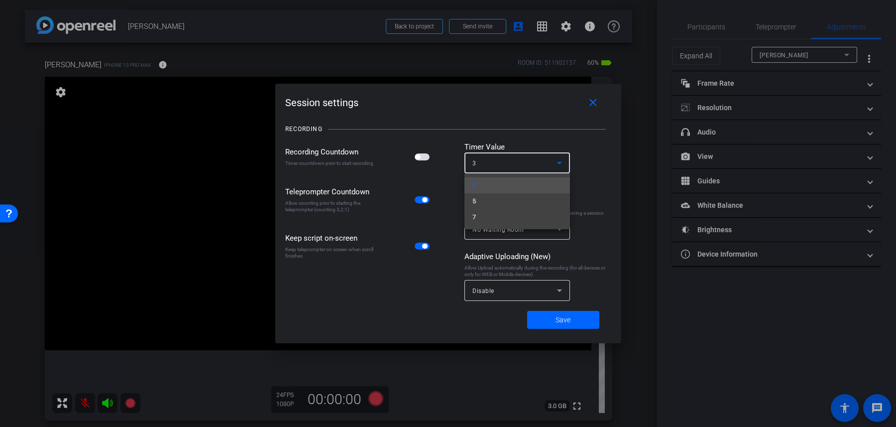
click at [510, 141] on div at bounding box center [448, 213] width 896 height 427
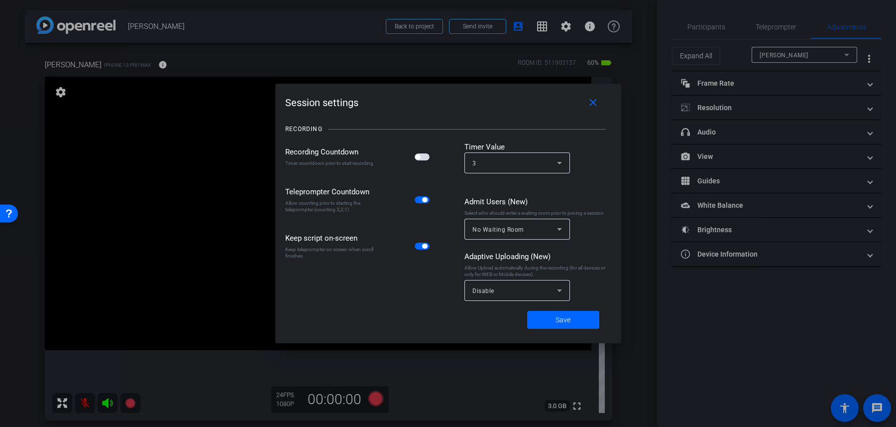
click at [519, 224] on div "No Waiting Room" at bounding box center [514, 229] width 85 height 12
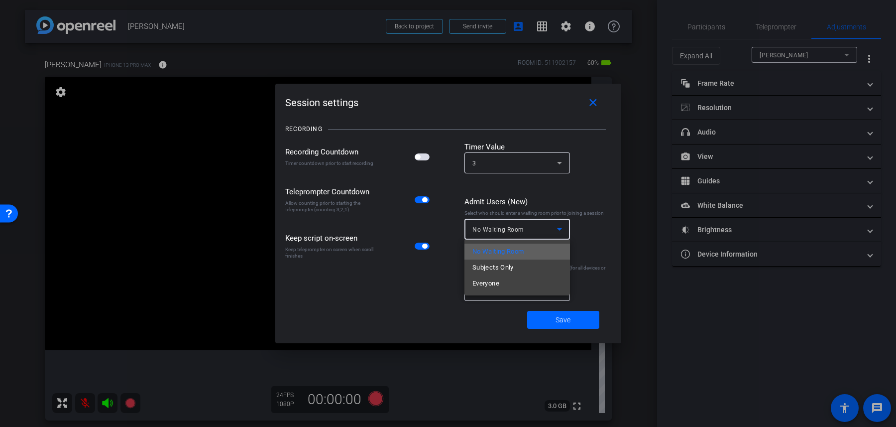
click at [518, 248] on span "No Waiting Room" at bounding box center [498, 251] width 52 height 12
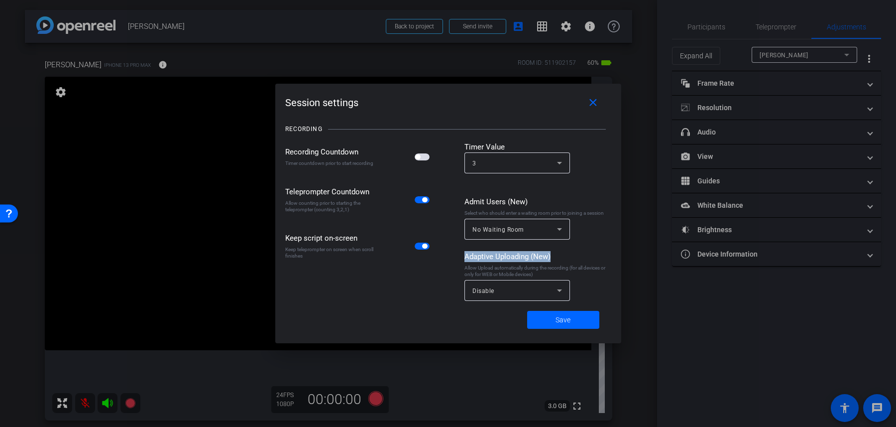
drag, startPoint x: 551, startPoint y: 257, endPoint x: 463, endPoint y: 256, distance: 88.6
click at [463, 256] on div "Recording Countdown Timer countdown prior to start recording Teleprompter Count…" at bounding box center [448, 223] width 326 height 164
click at [492, 293] on span "Disable" at bounding box center [483, 290] width 22 height 7
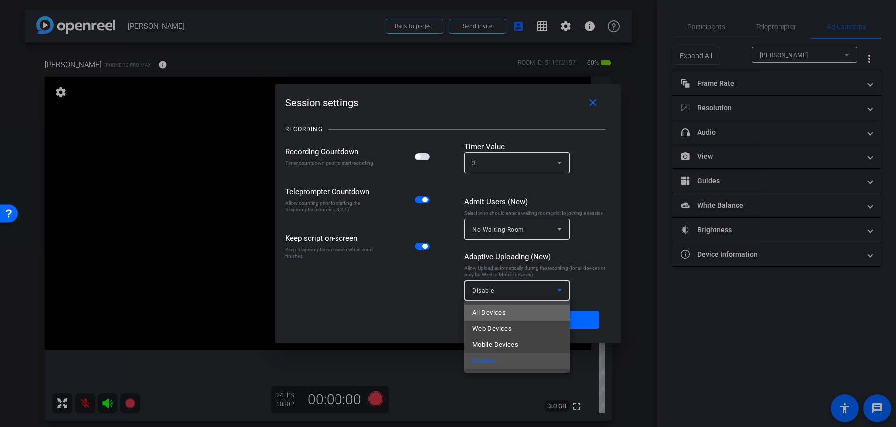
click at [503, 316] on span "All Devices" at bounding box center [488, 313] width 33 height 12
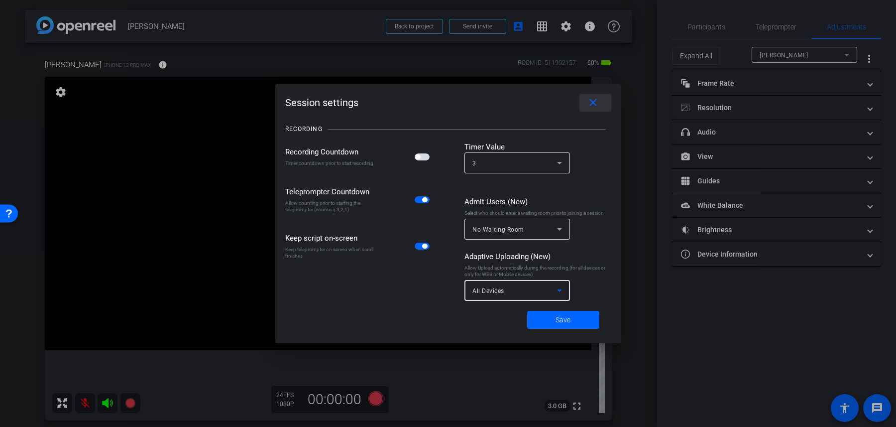
click at [598, 98] on mat-icon "close" at bounding box center [593, 103] width 12 height 12
click at [599, 104] on span at bounding box center [596, 103] width 32 height 24
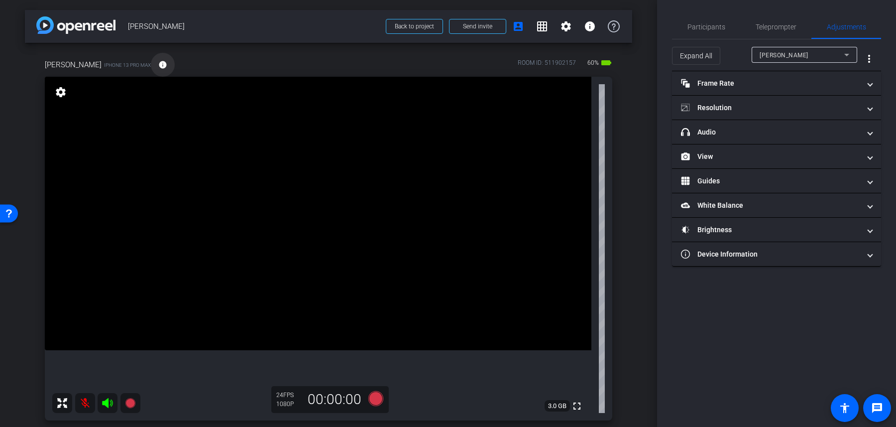
click at [158, 67] on mat-icon "info" at bounding box center [162, 64] width 9 height 9
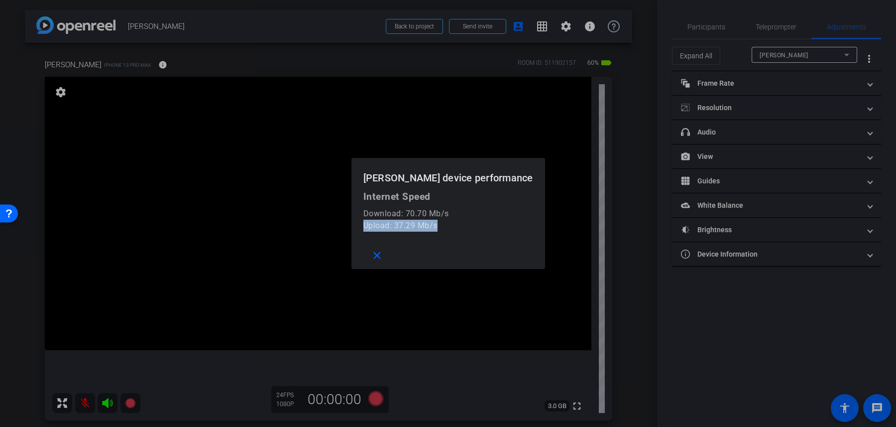
drag, startPoint x: 471, startPoint y: 224, endPoint x: 393, endPoint y: 230, distance: 77.9
click at [393, 230] on div "Upload: 37.29 Mb/s" at bounding box center [448, 226] width 170 height 12
click at [395, 256] on span at bounding box center [379, 255] width 32 height 24
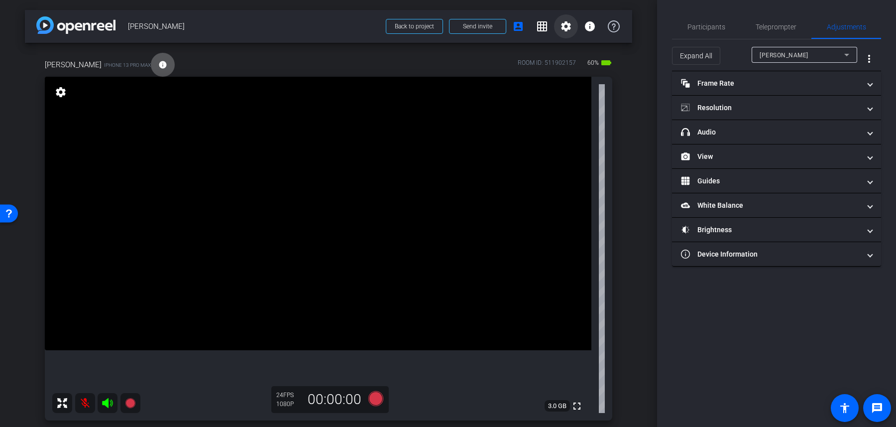
click at [564, 32] on mat-icon "settings" at bounding box center [566, 26] width 12 height 12
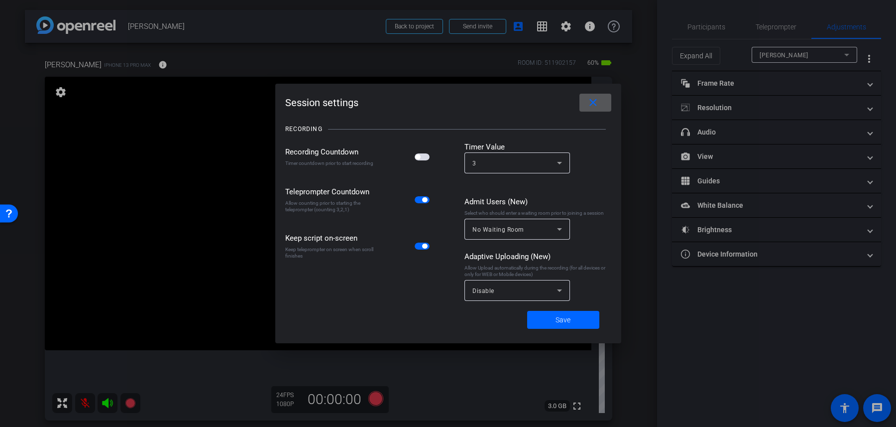
click at [515, 295] on div "Disable" at bounding box center [514, 290] width 85 height 12
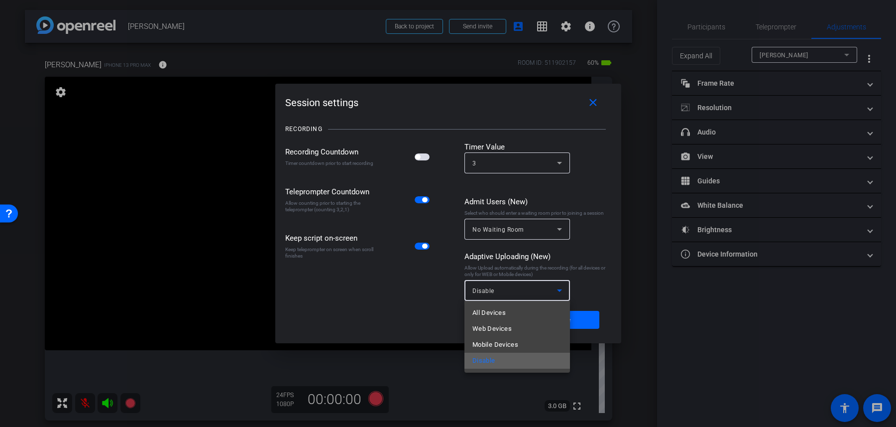
click at [506, 362] on mat-option "Disable" at bounding box center [517, 360] width 106 height 16
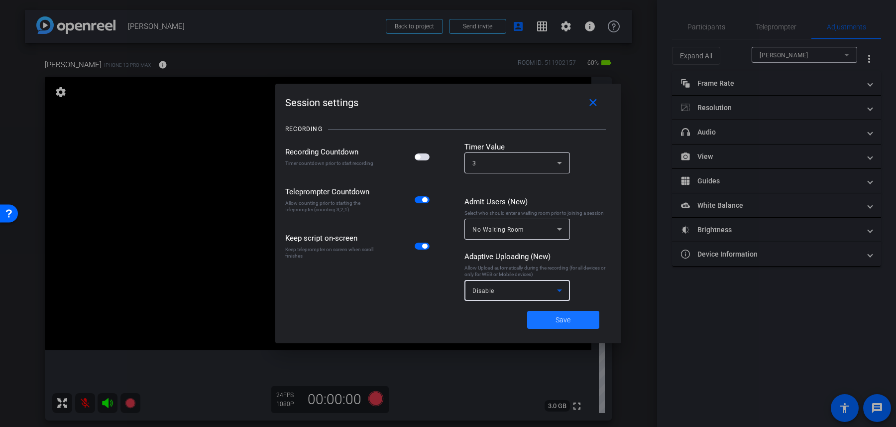
click at [553, 323] on span at bounding box center [563, 320] width 72 height 24
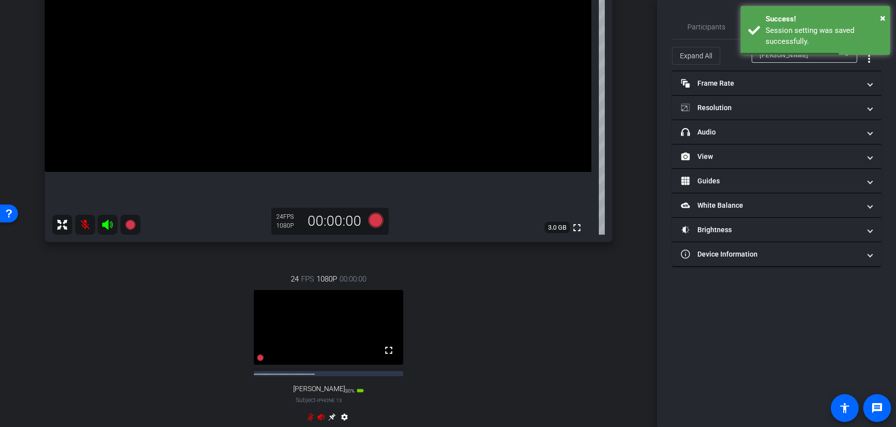
scroll to position [136, 0]
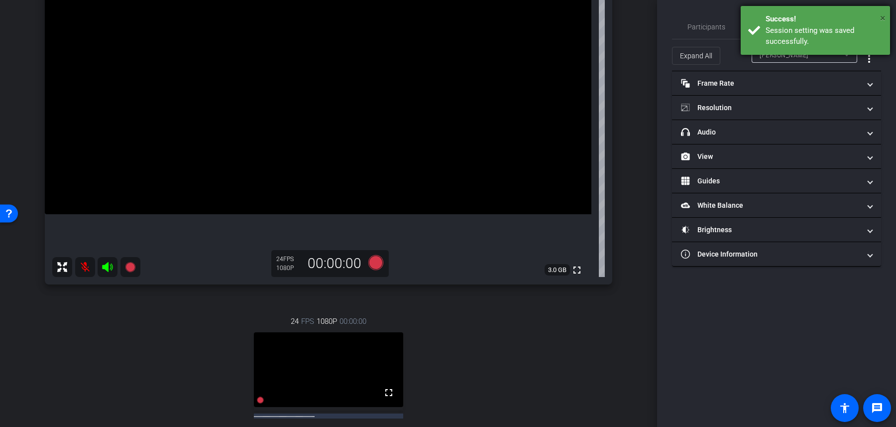
click at [885, 16] on span "×" at bounding box center [882, 18] width 5 height 12
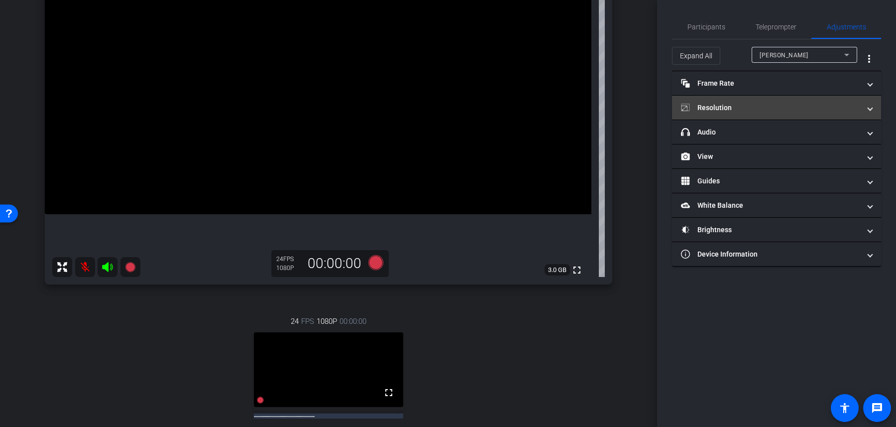
click at [816, 96] on mat-expansion-panel-header "Resolution" at bounding box center [776, 108] width 209 height 24
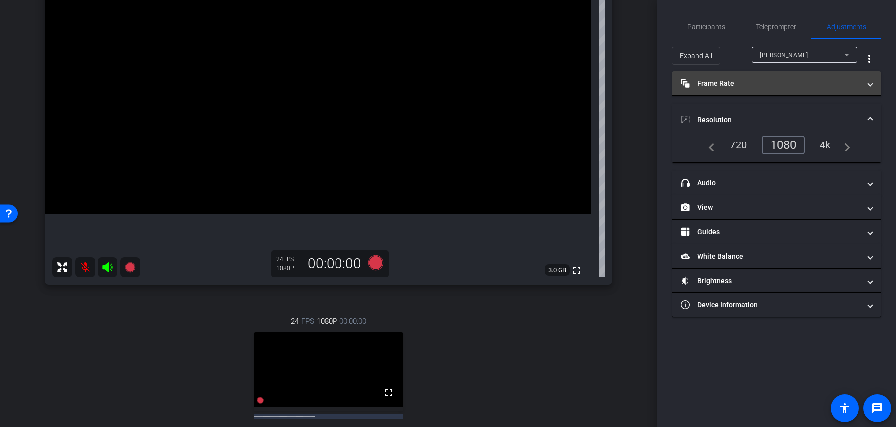
click at [823, 88] on mat-expansion-panel-header "Frame Rate Frame Rate" at bounding box center [776, 83] width 209 height 24
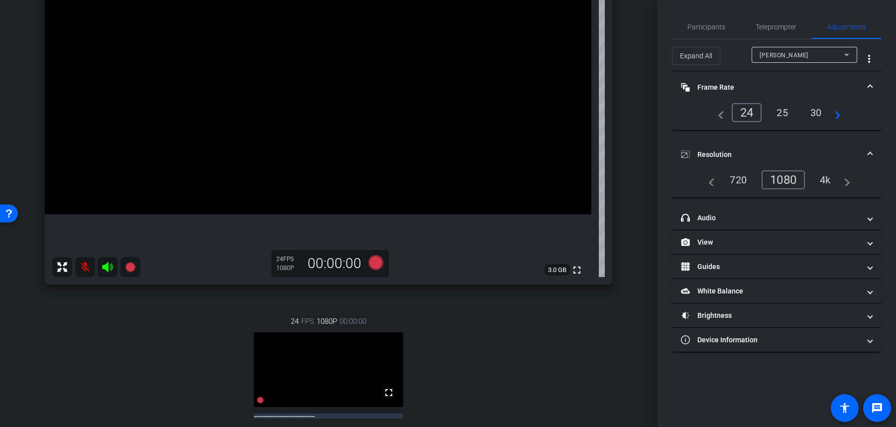
click at [843, 112] on div "navigate_before 24 25 30 navigate_next" at bounding box center [776, 112] width 185 height 19
click at [834, 114] on mat-icon "navigate_next" at bounding box center [835, 113] width 12 height 12
click at [813, 112] on div "60" at bounding box center [814, 111] width 26 height 17
click at [820, 179] on div "4k" at bounding box center [825, 179] width 26 height 17
click at [377, 263] on icon at bounding box center [375, 262] width 15 height 15
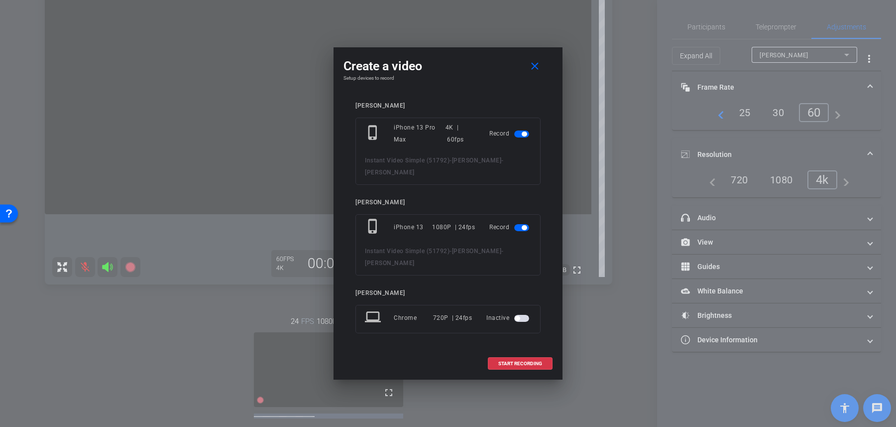
click at [524, 228] on span "button" at bounding box center [524, 227] width 5 height 5
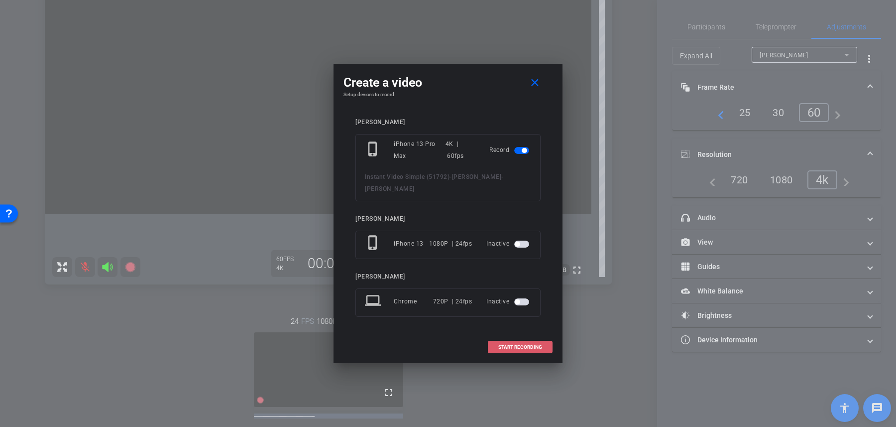
click at [526, 336] on span at bounding box center [520, 347] width 64 height 24
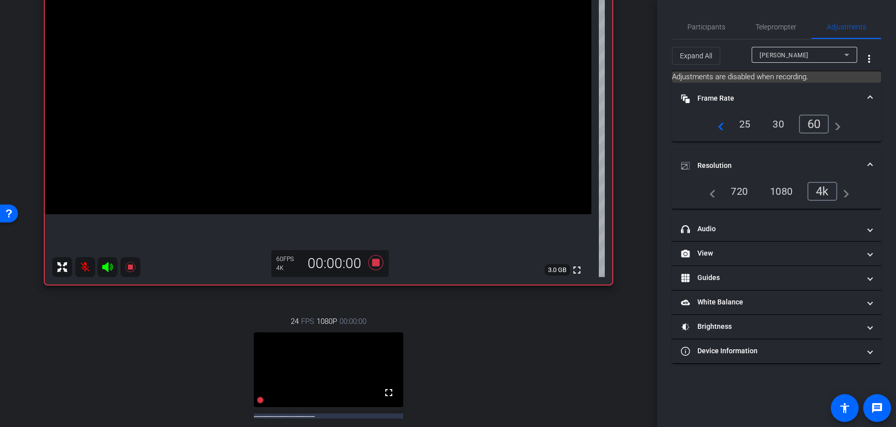
scroll to position [97, 0]
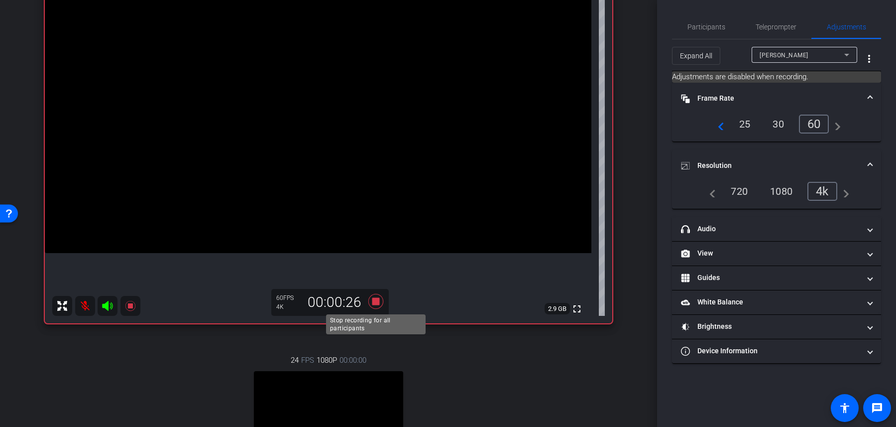
click at [377, 297] on icon at bounding box center [376, 301] width 24 height 18
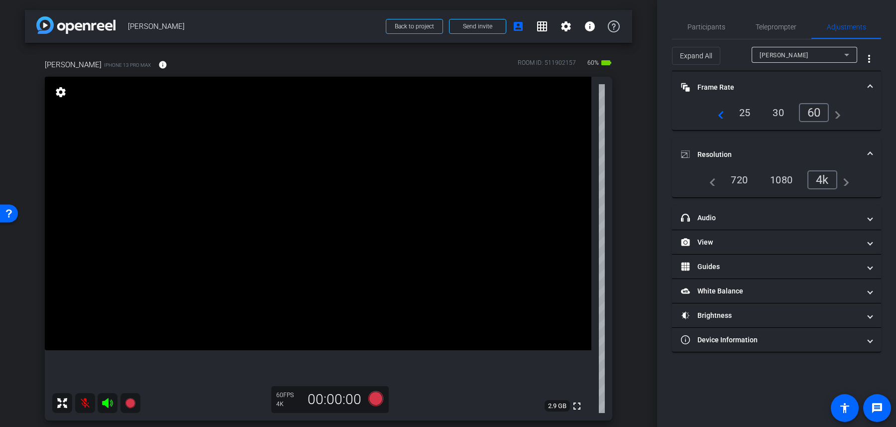
scroll to position [73, 0]
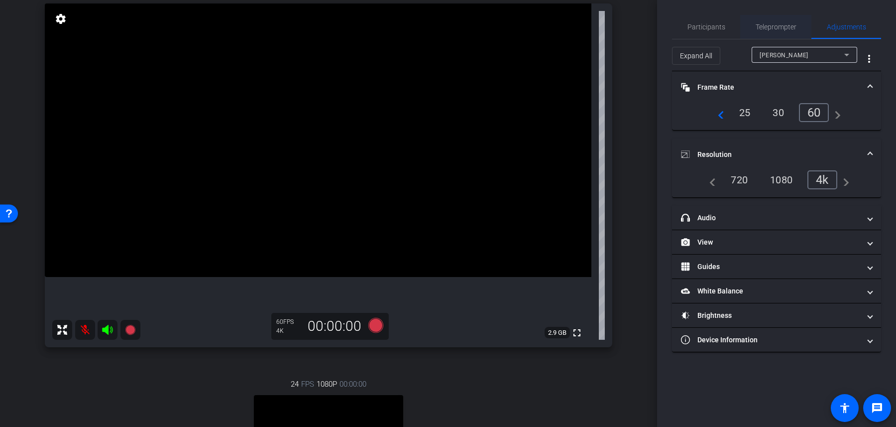
click at [773, 33] on span "Teleprompter" at bounding box center [776, 27] width 41 height 24
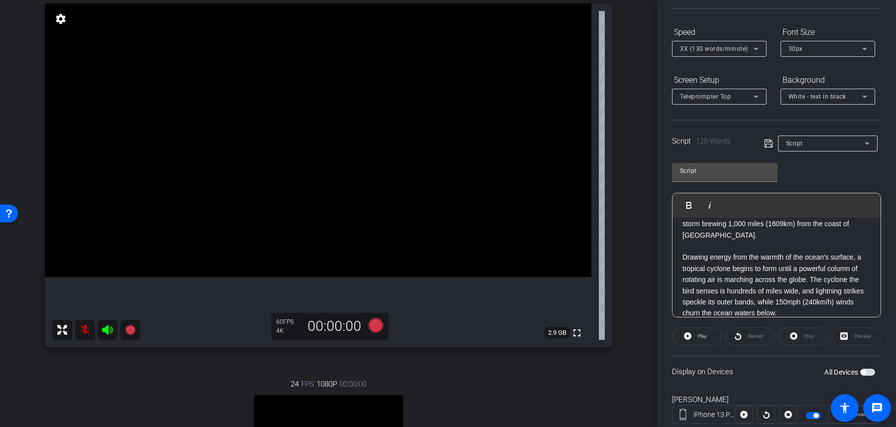
scroll to position [169, 0]
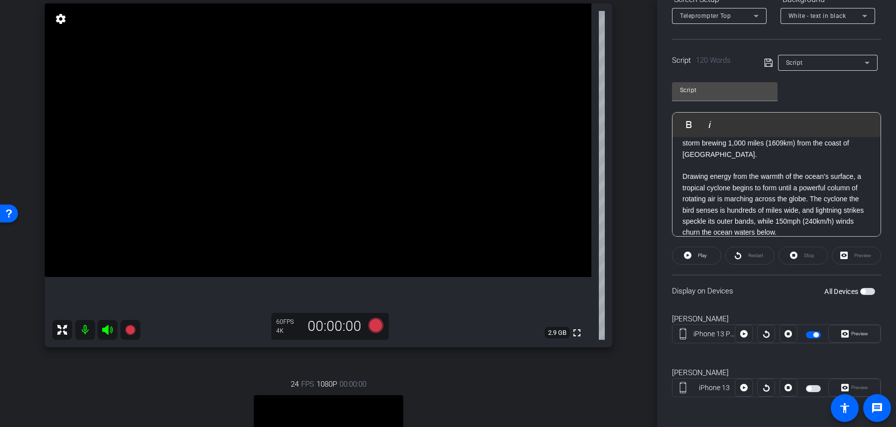
click at [815, 335] on span "button" at bounding box center [815, 334] width 5 height 5
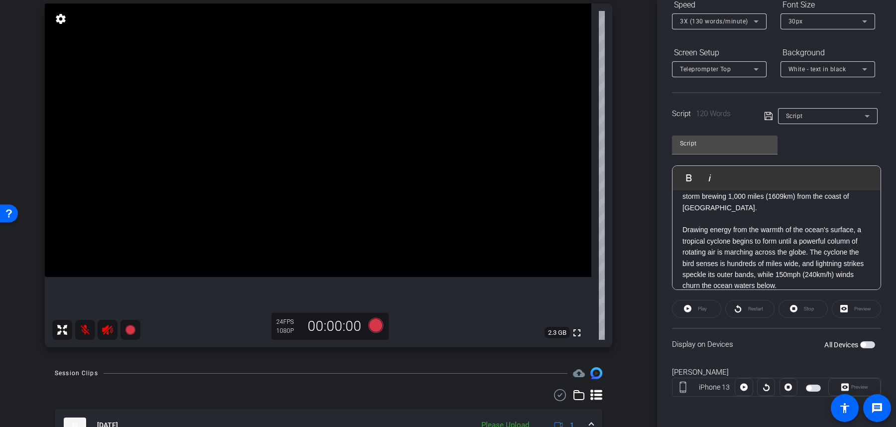
scroll to position [0, 0]
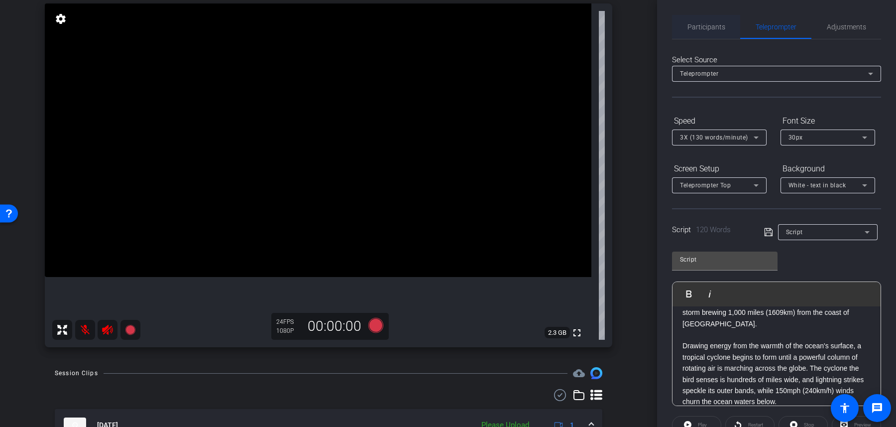
click at [716, 23] on span "Participants" at bounding box center [707, 26] width 38 height 7
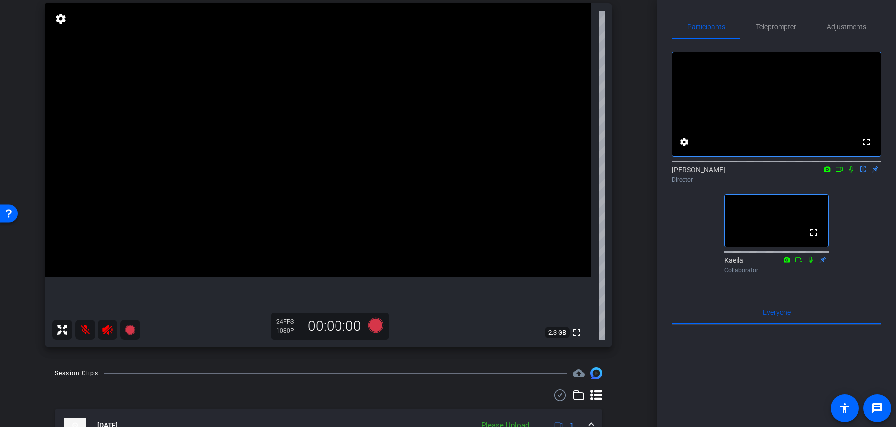
click at [855, 174] on mat-icon at bounding box center [851, 169] width 12 height 9
click at [809, 263] on icon at bounding box center [811, 259] width 8 height 7
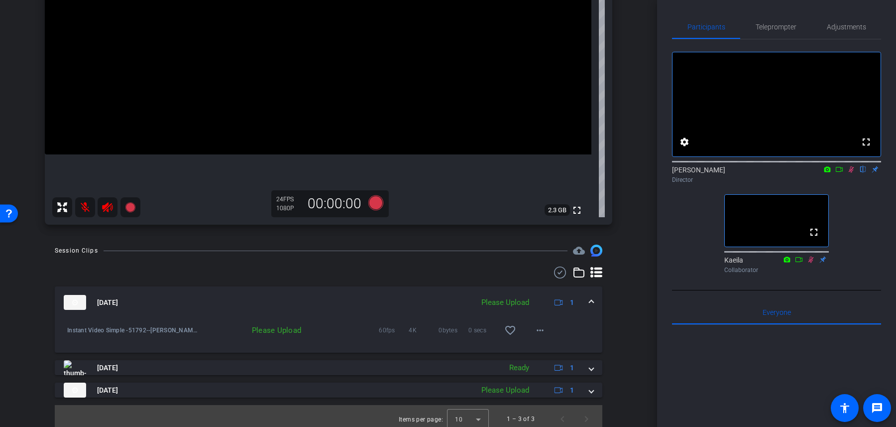
scroll to position [202, 0]
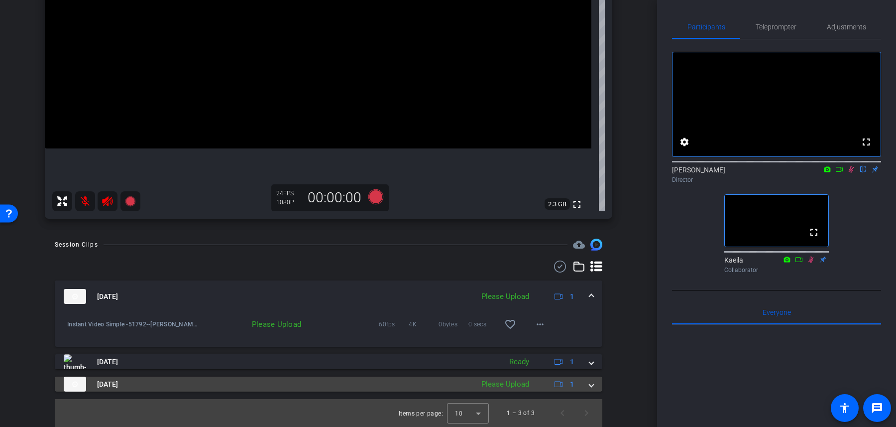
click at [426, 379] on mat-panel-title "[DATE]" at bounding box center [266, 383] width 405 height 15
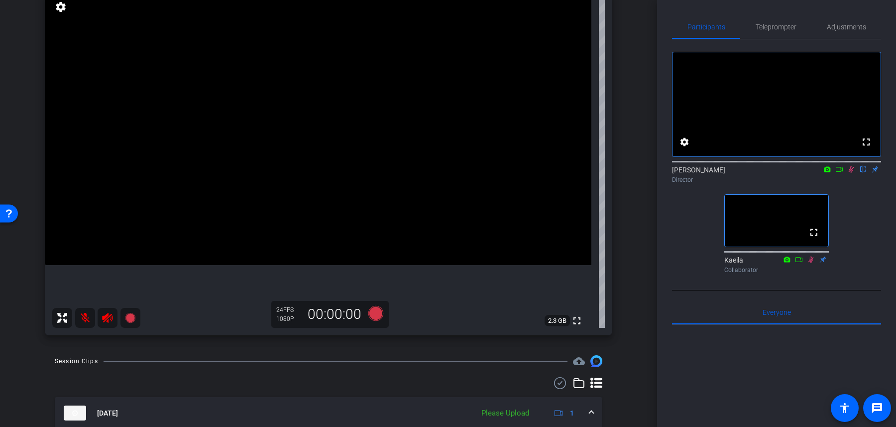
scroll to position [0, 0]
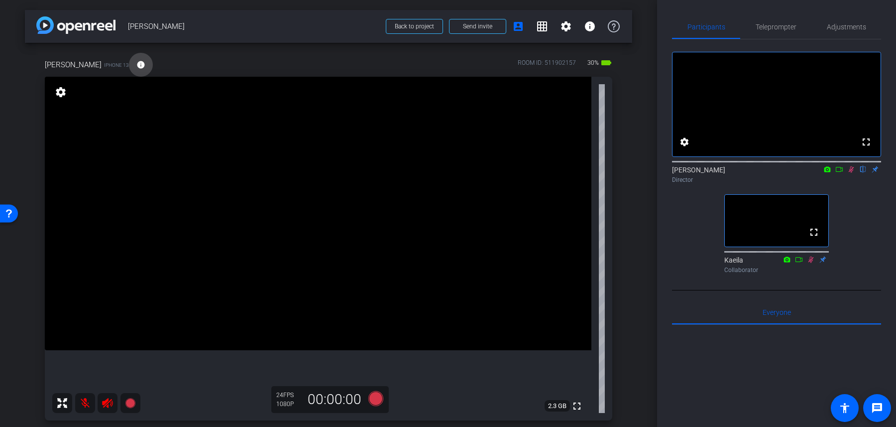
click at [136, 64] on mat-icon "info" at bounding box center [140, 64] width 9 height 9
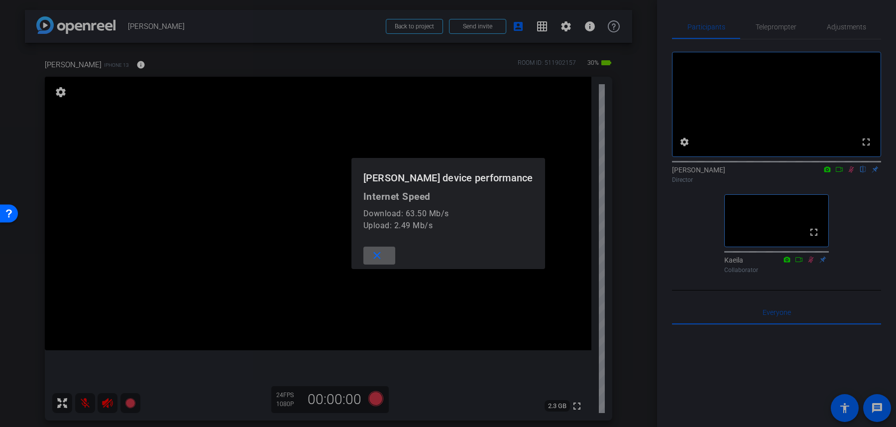
click at [395, 259] on span at bounding box center [379, 255] width 32 height 24
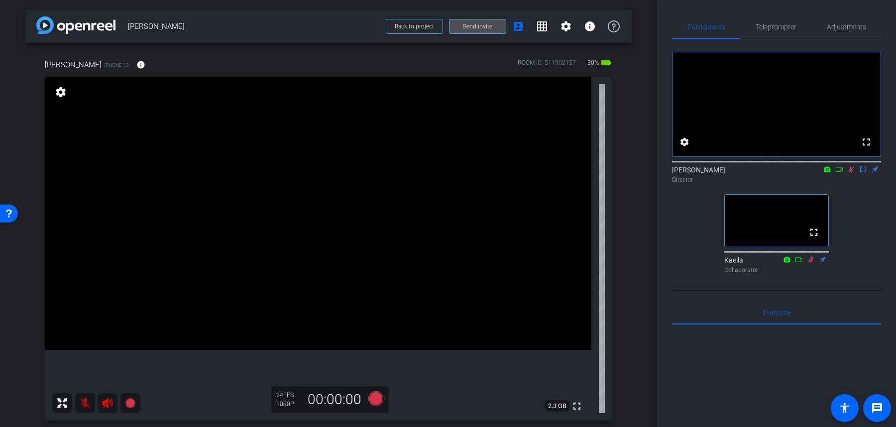
click at [479, 26] on span "Send invite" at bounding box center [477, 26] width 29 height 8
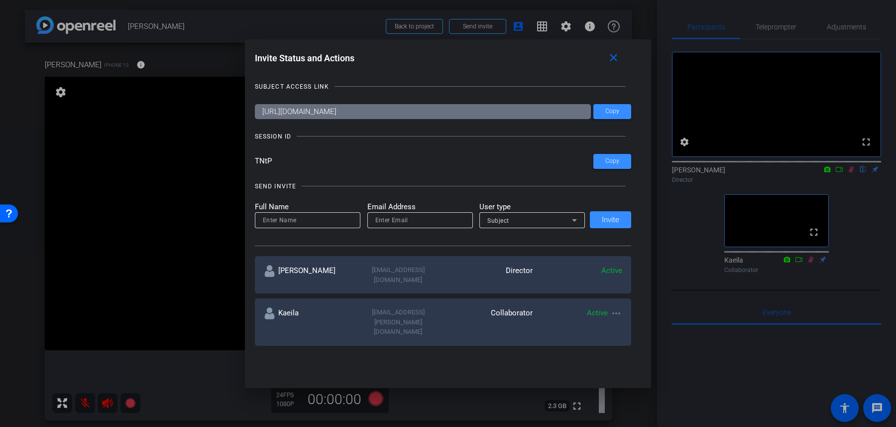
drag, startPoint x: 506, startPoint y: 114, endPoint x: 258, endPoint y: 111, distance: 247.5
click at [258, 111] on input "https://capture.openreel.com/subject/MODE_OTP?otp=TNtP" at bounding box center [423, 111] width 337 height 15
click at [620, 57] on span at bounding box center [615, 58] width 32 height 24
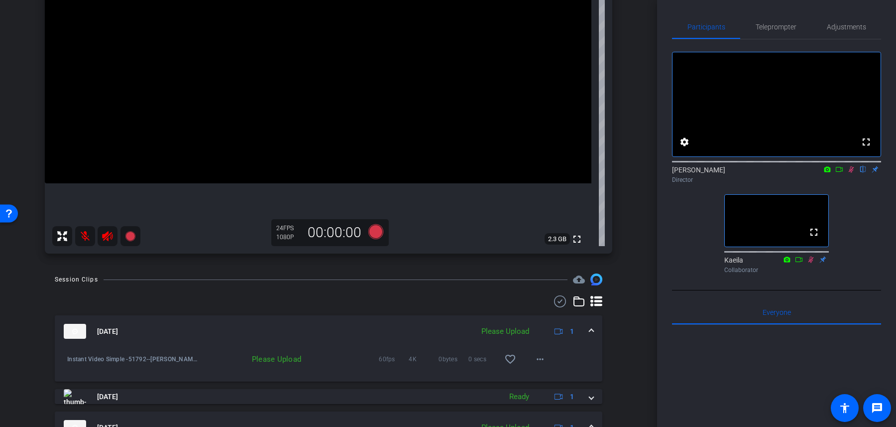
scroll to position [31, 0]
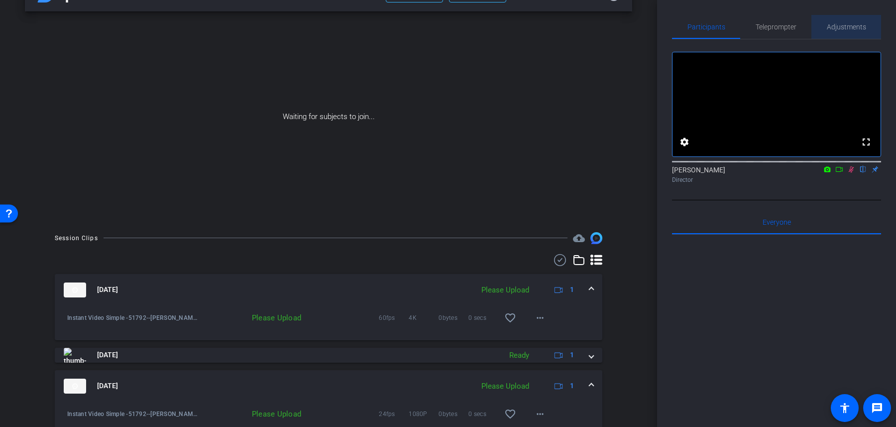
click at [849, 30] on span "Adjustments" at bounding box center [846, 27] width 39 height 24
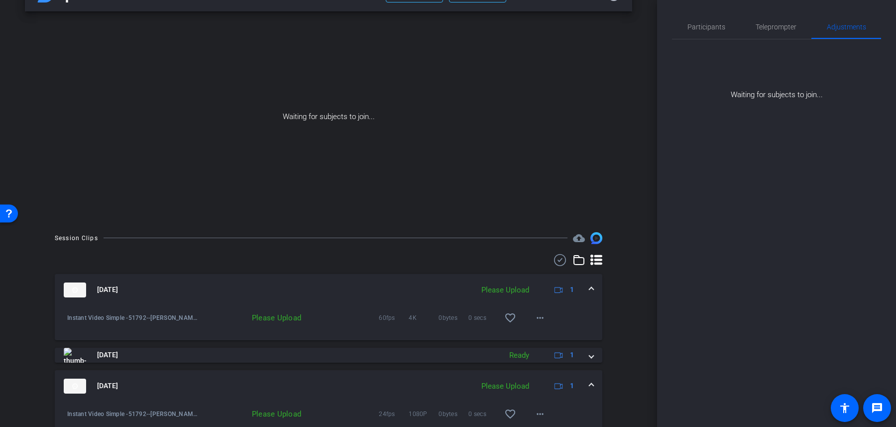
scroll to position [0, 0]
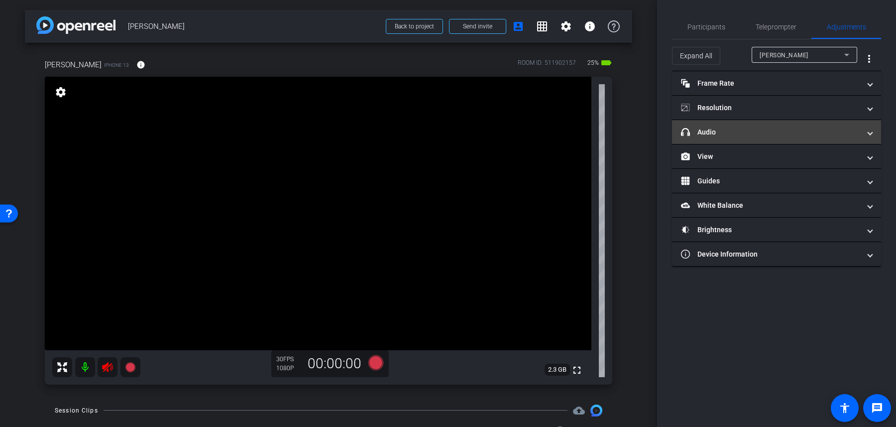
click at [739, 133] on mat-panel-title "headphone icon Audio" at bounding box center [770, 132] width 179 height 10
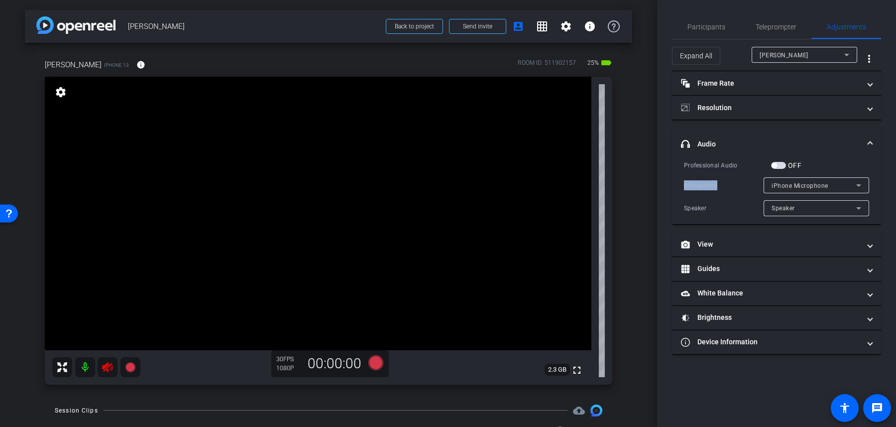
drag, startPoint x: 719, startPoint y: 186, endPoint x: 684, endPoint y: 186, distance: 35.4
click at [684, 186] on div "Professional Audio OFF Microphone iPhone Microphone Speaker Speaker" at bounding box center [776, 192] width 209 height 64
copy div "Microphone"
click at [786, 175] on div "Professional Audio OFF Microphone iPhone Microphone Speaker Speaker" at bounding box center [776, 188] width 185 height 56
click at [786, 179] on div "iPhone Microphone" at bounding box center [814, 185] width 85 height 12
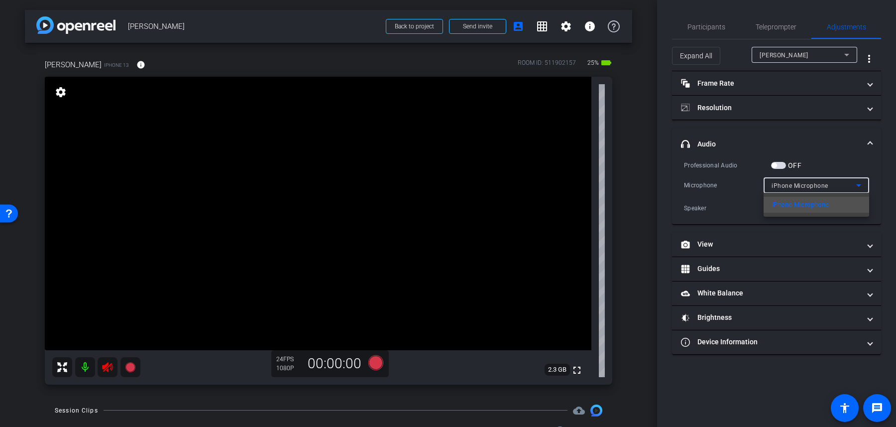
click at [827, 165] on div at bounding box center [448, 213] width 896 height 427
click at [816, 183] on span "iPhone Microphone" at bounding box center [800, 185] width 57 height 7
click at [828, 159] on div at bounding box center [448, 213] width 896 height 427
click at [807, 208] on div "Speaker" at bounding box center [814, 208] width 85 height 12
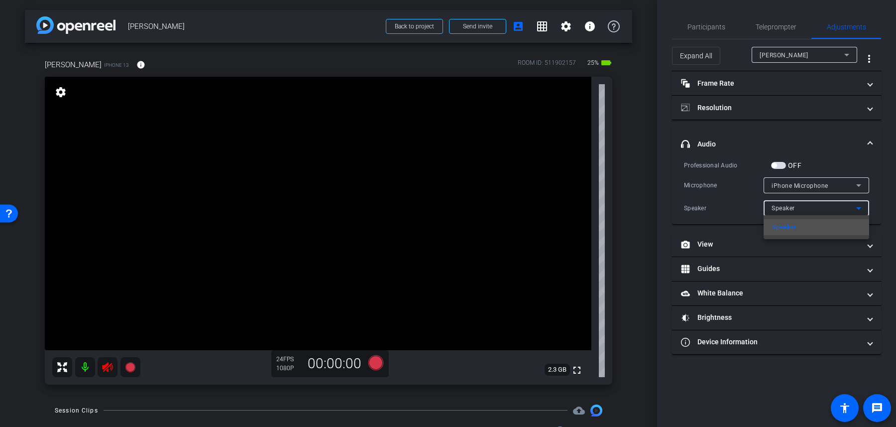
click at [807, 208] on div at bounding box center [448, 213] width 896 height 427
click at [807, 208] on div "Speaker" at bounding box center [814, 208] width 85 height 12
click at [807, 208] on div at bounding box center [448, 213] width 896 height 427
click at [91, 367] on mat-icon at bounding box center [85, 367] width 20 height 20
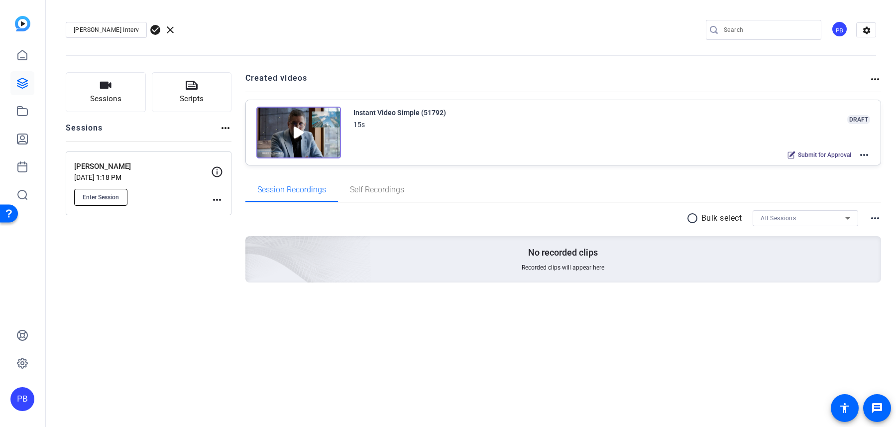
click at [115, 199] on span "Enter Session" at bounding box center [101, 197] width 36 height 8
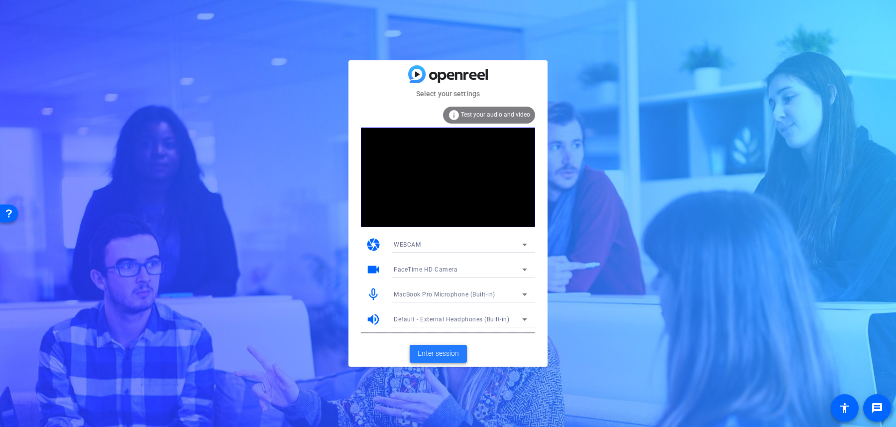
click at [430, 359] on span at bounding box center [438, 354] width 57 height 24
